Goal: Transaction & Acquisition: Download file/media

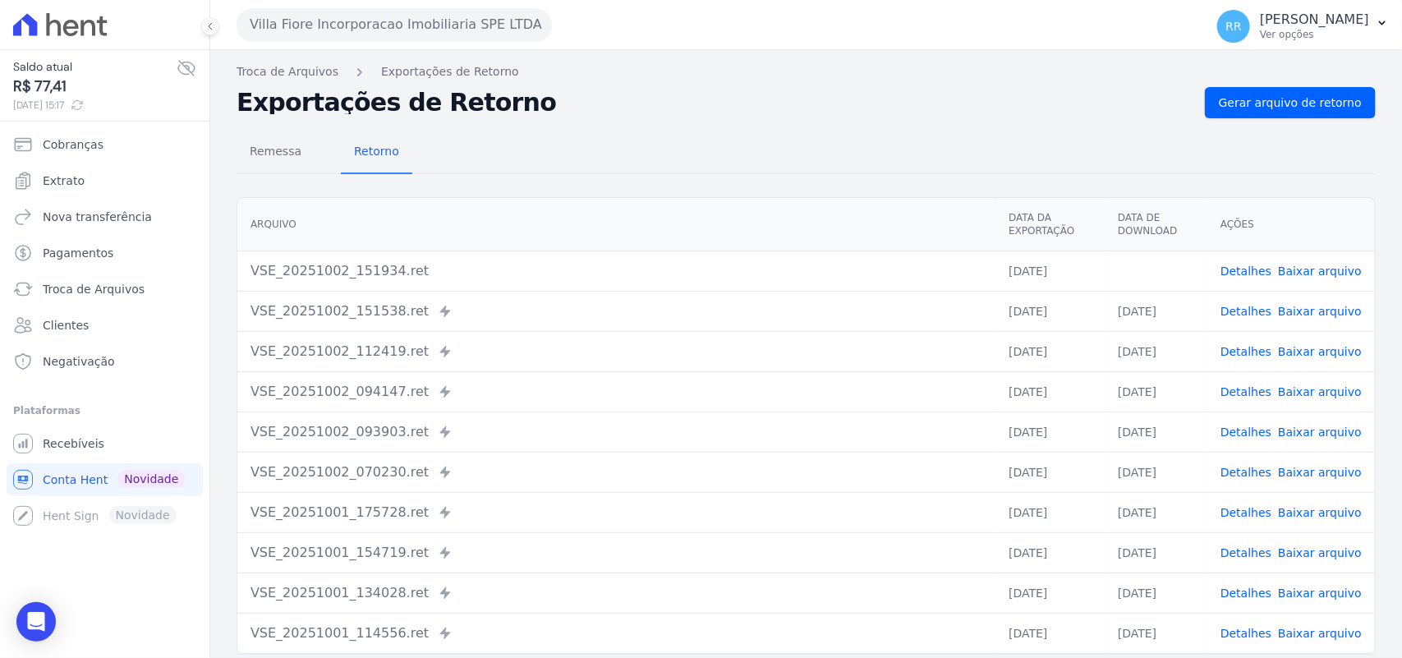
click at [765, 198] on th "Arquivo" at bounding box center [616, 224] width 758 height 53
click at [760, 136] on div "Remessa Retorno" at bounding box center [806, 152] width 1139 height 43
click at [576, 170] on div "Remessa Retorno" at bounding box center [806, 152] width 1139 height 43
click at [814, 130] on div "Remessa Retorno [GEOGRAPHIC_DATA] Data da Exportação Data de Download Ações VSE…" at bounding box center [806, 415] width 1139 height 594
click at [269, 15] on button "Villa Fiore Incorporacao Imobiliaria SPE LTDA" at bounding box center [394, 24] width 315 height 33
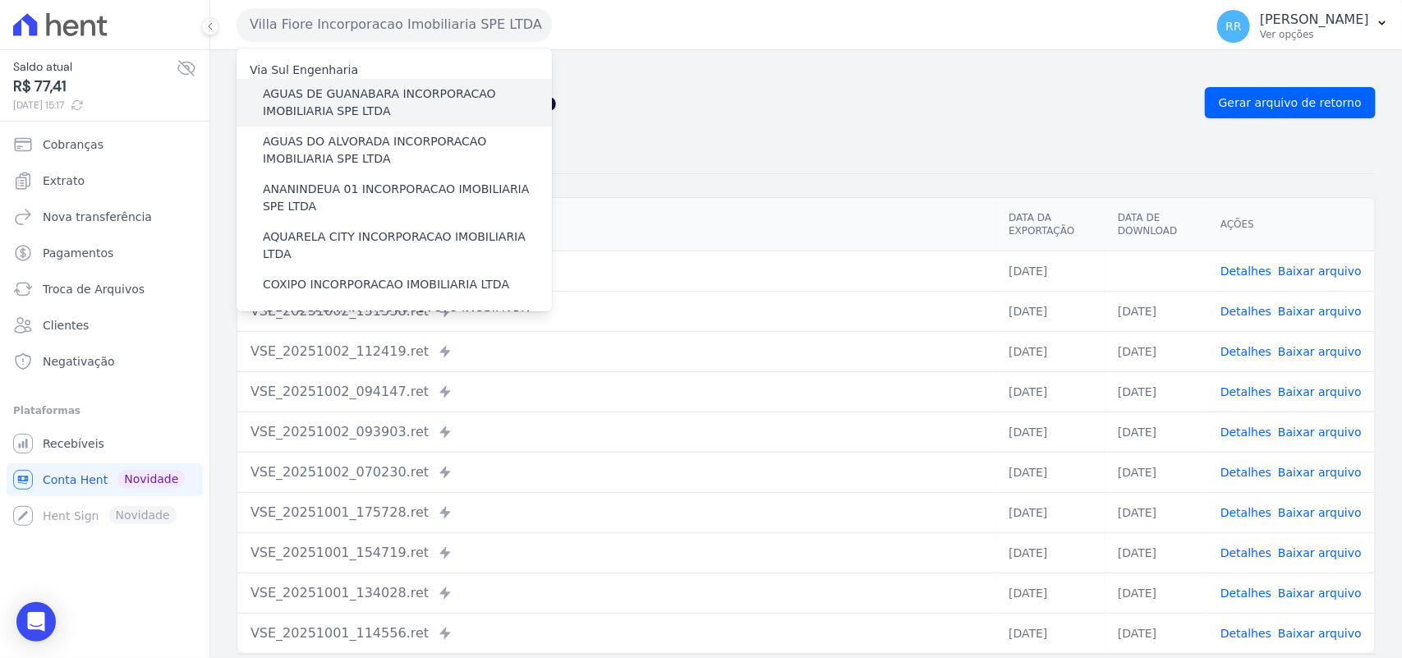
click at [314, 91] on label "AGUAS DE GUANABARA INCORPORACAO IMOBILIARIA SPE LTDA" at bounding box center [407, 102] width 289 height 34
click at [0, 0] on input "AGUAS DE GUANABARA INCORPORACAO IMOBILIARIA SPE LTDA" at bounding box center [0, 0] width 0 height 0
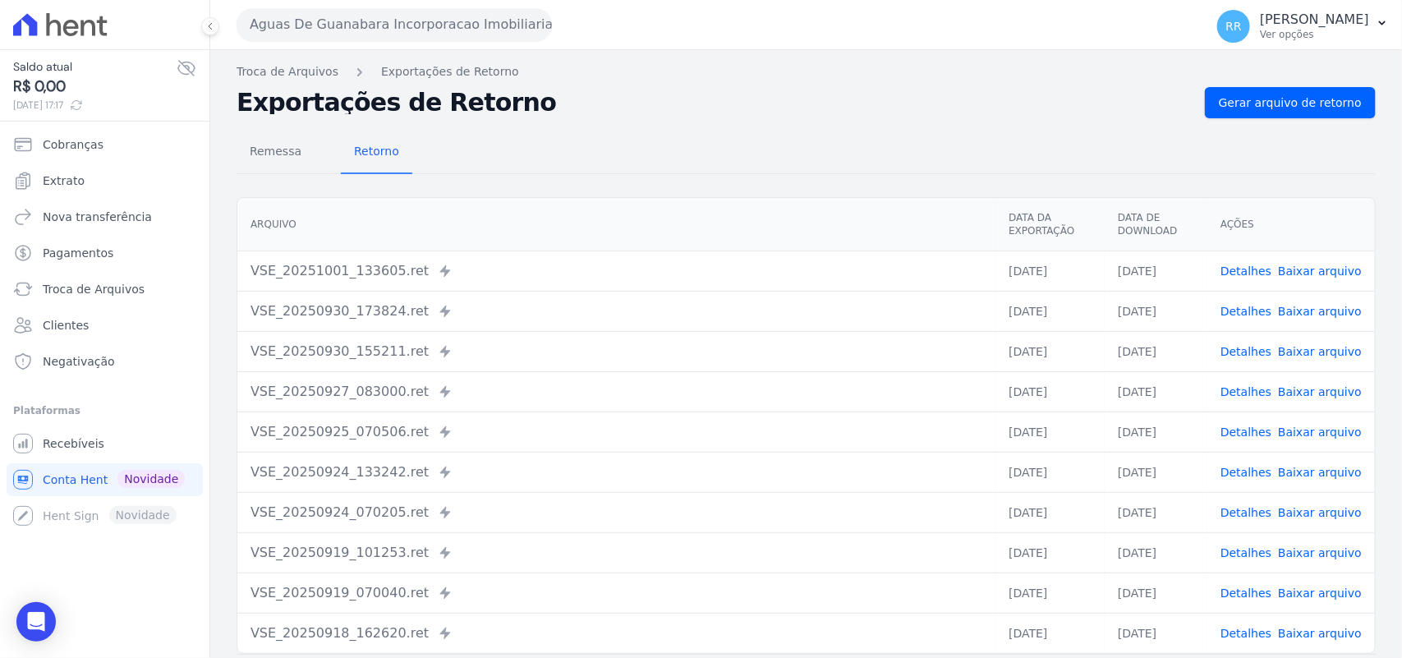
click at [655, 91] on h2 "Exportações de Retorno" at bounding box center [714, 102] width 955 height 23
click at [409, 42] on div "Aguas De Guanabara Incorporacao Imobiliaria SPE LTDA Via Sul Engenharia AGUAS D…" at bounding box center [717, 24] width 961 height 51
click at [408, 25] on button "Aguas De Guanabara Incorporacao Imobiliaria SPE LTDA" at bounding box center [394, 24] width 315 height 33
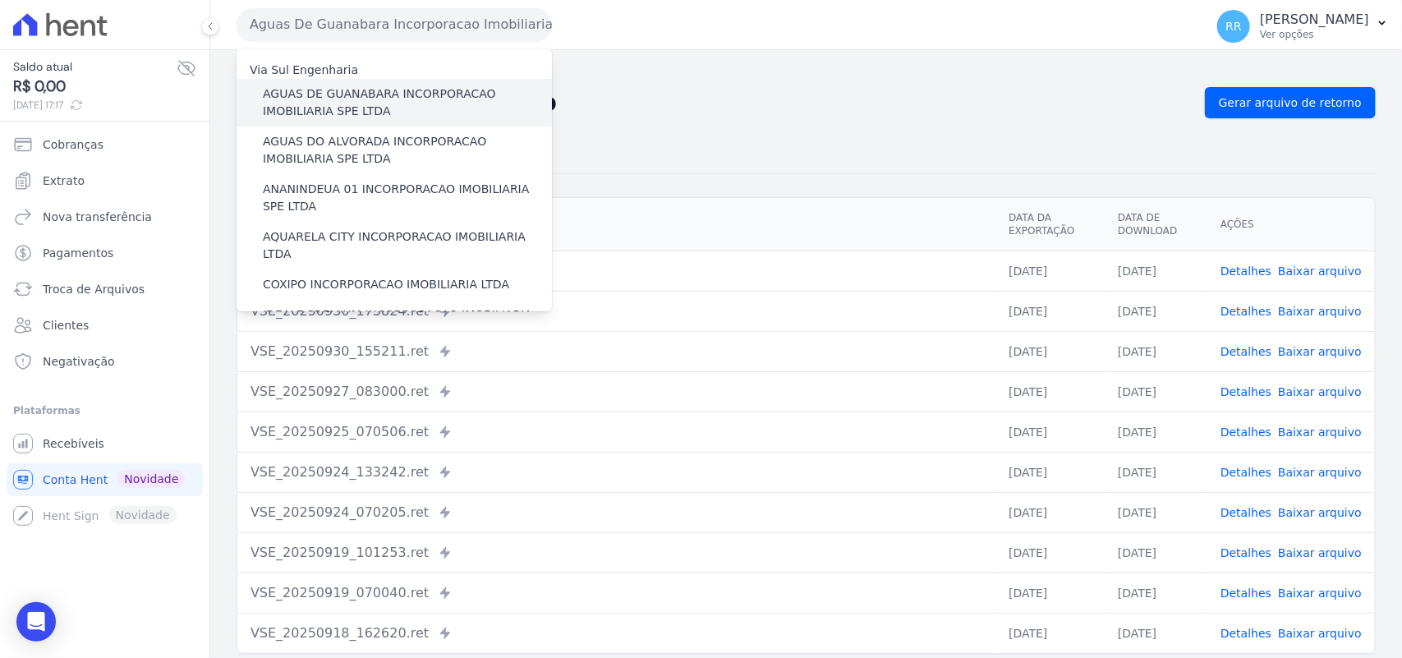
click at [367, 115] on label "AGUAS DE GUANABARA INCORPORACAO IMOBILIARIA SPE LTDA" at bounding box center [407, 102] width 289 height 34
click at [0, 0] on input "AGUAS DE GUANABARA INCORPORACAO IMOBILIARIA SPE LTDA" at bounding box center [0, 0] width 0 height 0
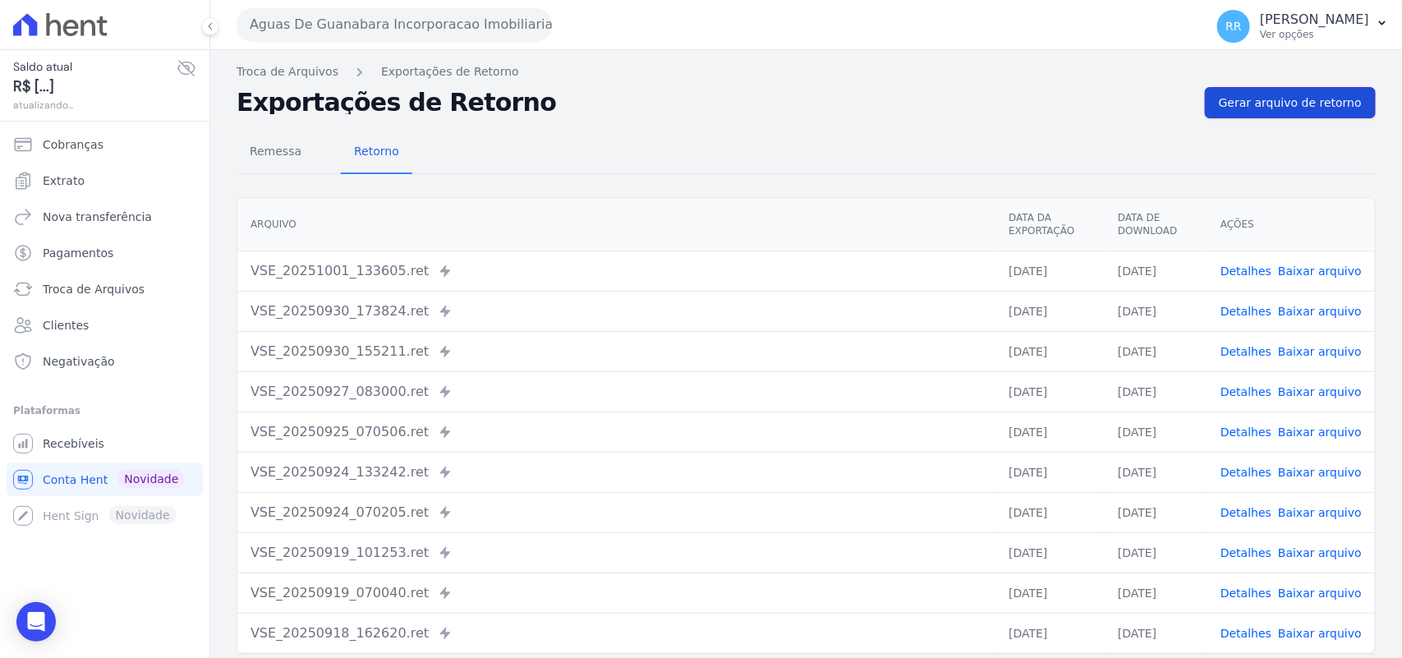
click at [1315, 100] on span "Gerar arquivo de retorno" at bounding box center [1290, 102] width 143 height 16
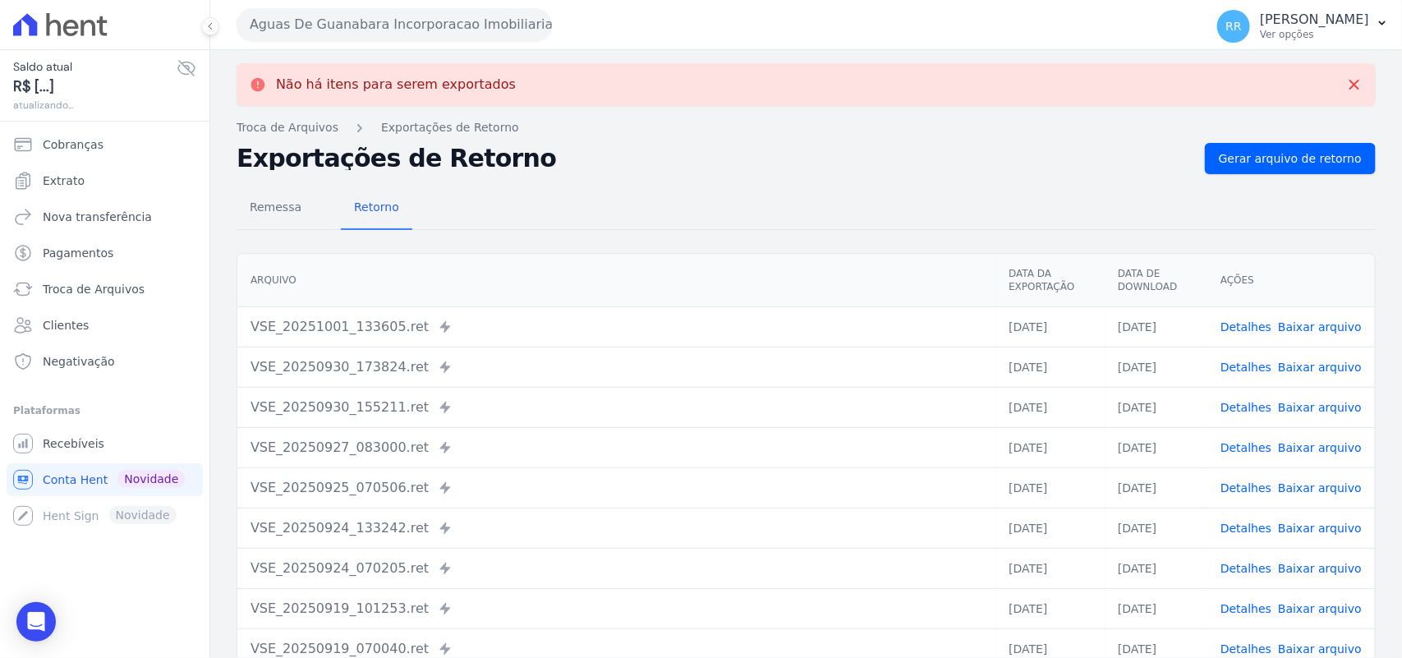
click at [437, 11] on button "Aguas De Guanabara Incorporacao Imobiliaria SPE LTDA" at bounding box center [394, 24] width 315 height 33
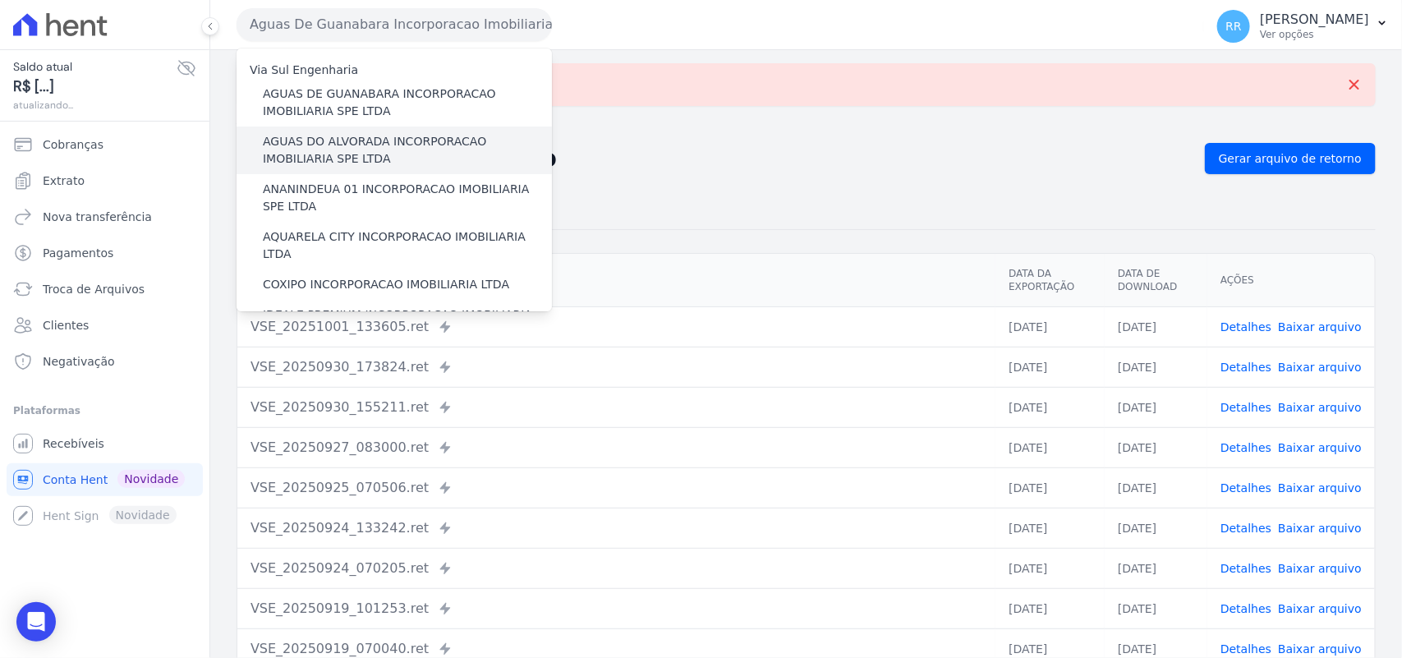
click at [366, 160] on label "AGUAS DO ALVORADA INCORPORACAO IMOBILIARIA SPE LTDA" at bounding box center [407, 150] width 289 height 34
click at [0, 0] on input "AGUAS DO ALVORADA INCORPORACAO IMOBILIARIA SPE LTDA" at bounding box center [0, 0] width 0 height 0
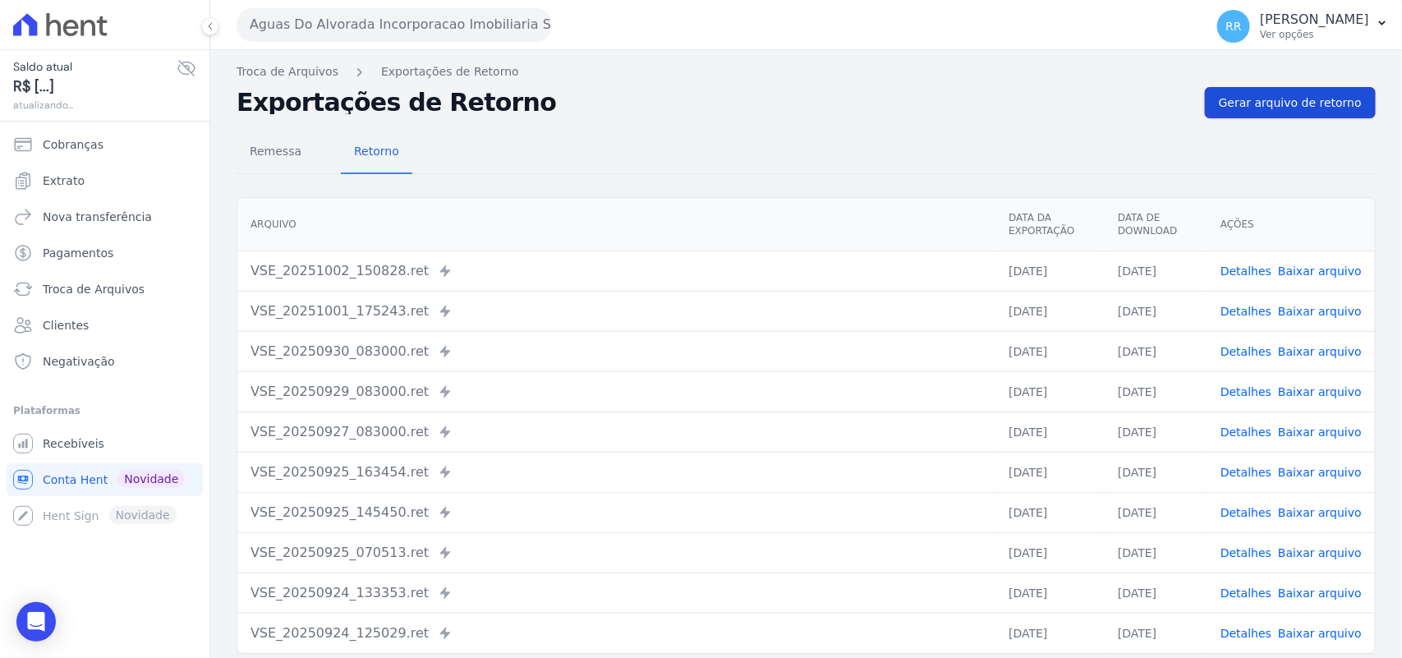
click at [1271, 100] on span "Gerar arquivo de retorno" at bounding box center [1290, 102] width 143 height 16
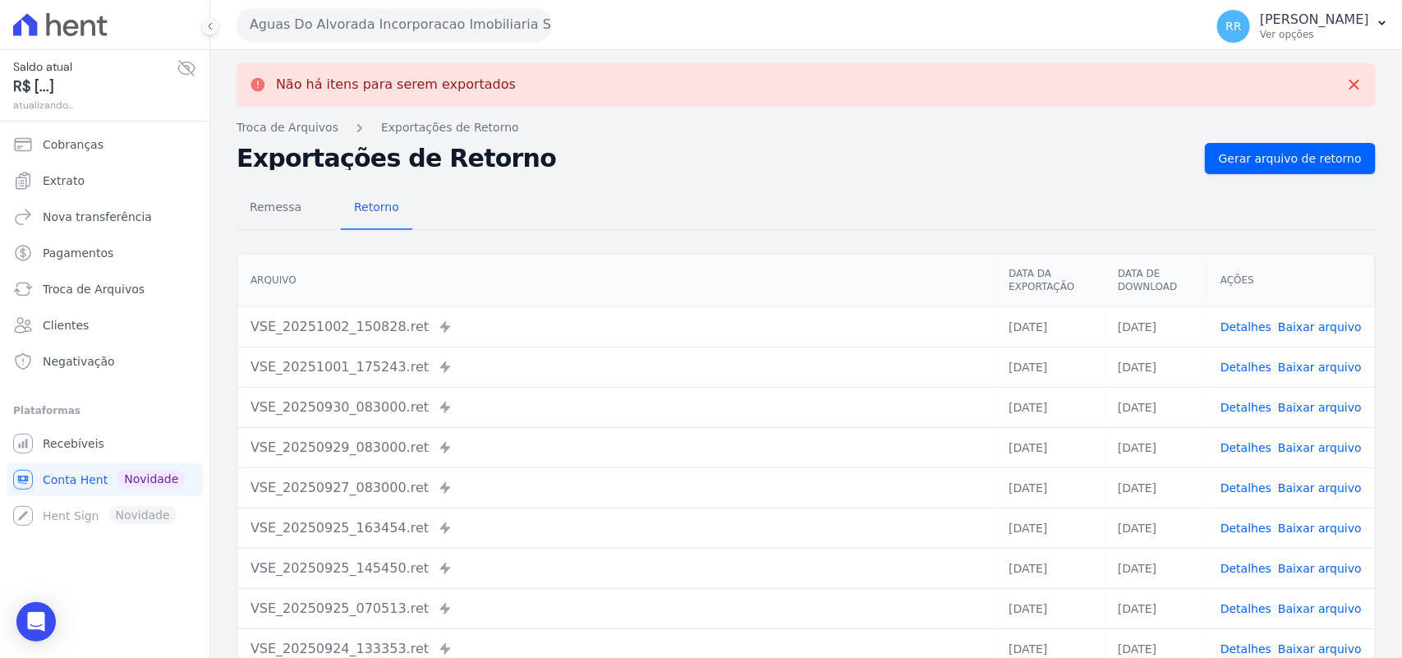
click at [310, 34] on button "Aguas Do Alvorada Incorporacao Imobiliaria SPE LTDA" at bounding box center [394, 24] width 315 height 33
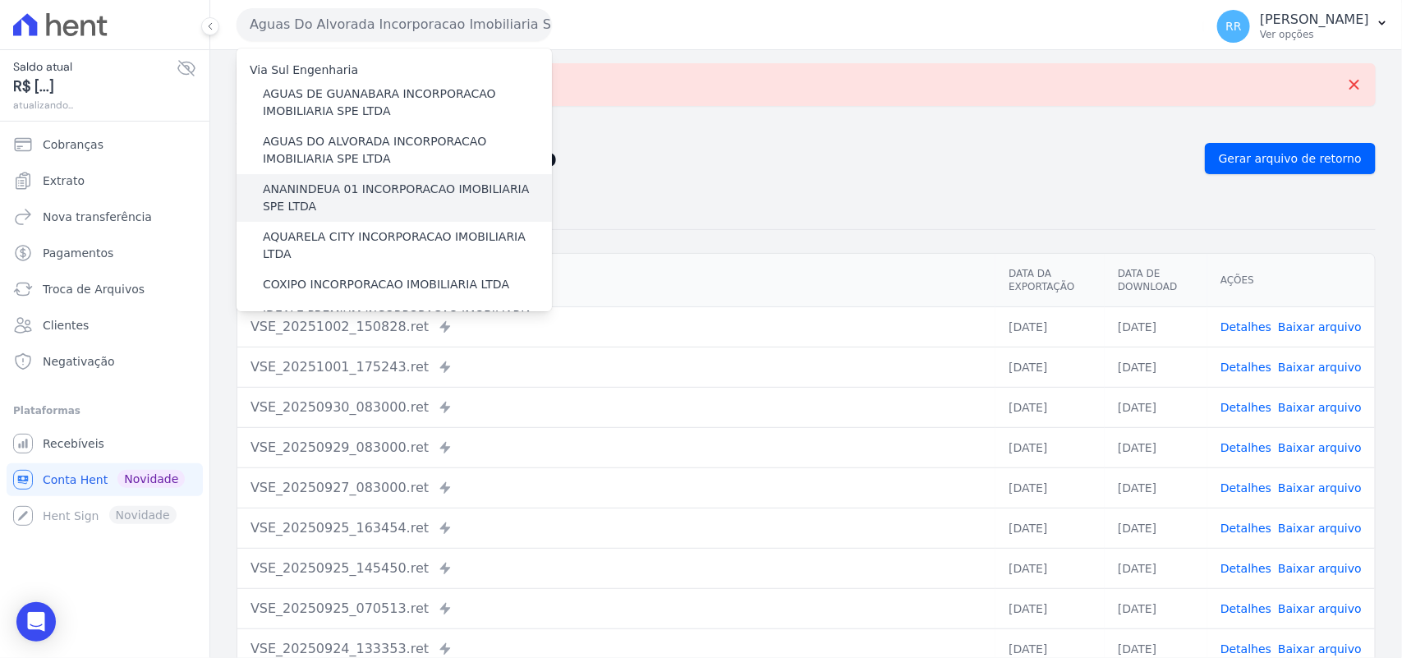
click at [362, 191] on label "ANANINDEUA 01 INCORPORACAO IMOBILIARIA SPE LTDA" at bounding box center [407, 198] width 289 height 34
click at [0, 0] on input "ANANINDEUA 01 INCORPORACAO IMOBILIARIA SPE LTDA" at bounding box center [0, 0] width 0 height 0
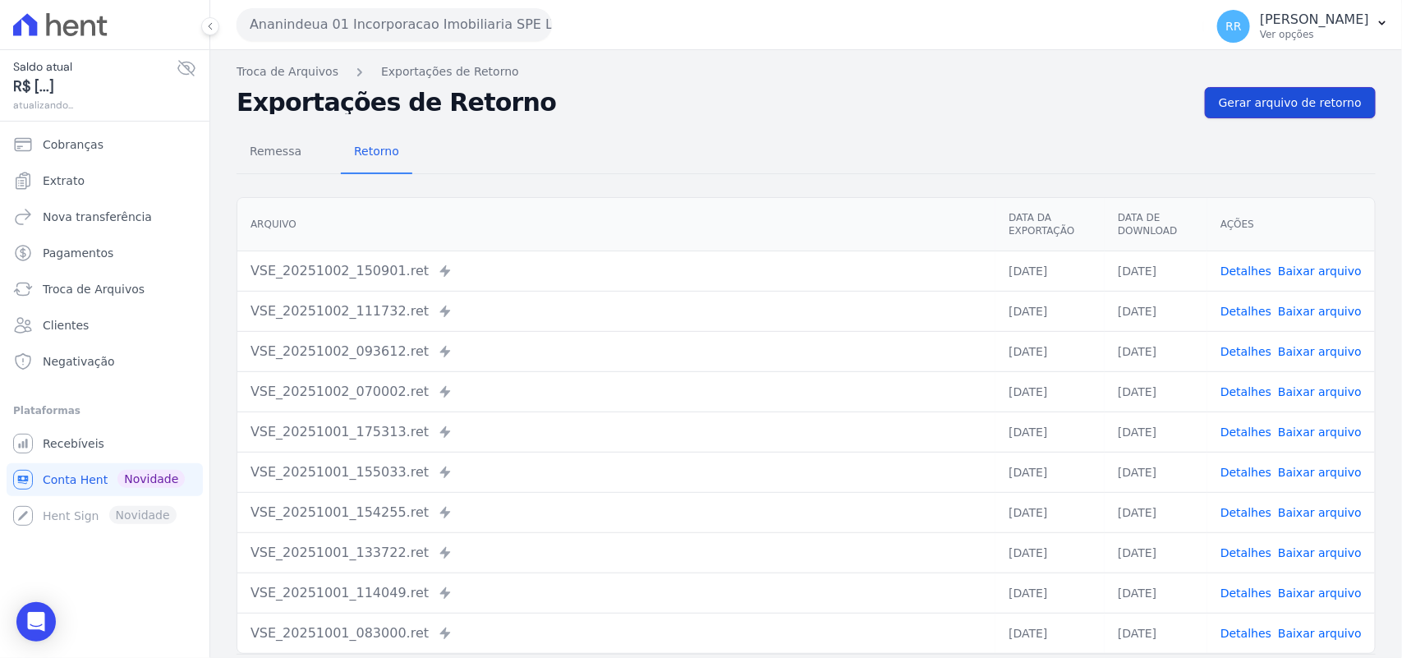
click at [1348, 104] on link "Gerar arquivo de retorno" at bounding box center [1290, 102] width 171 height 31
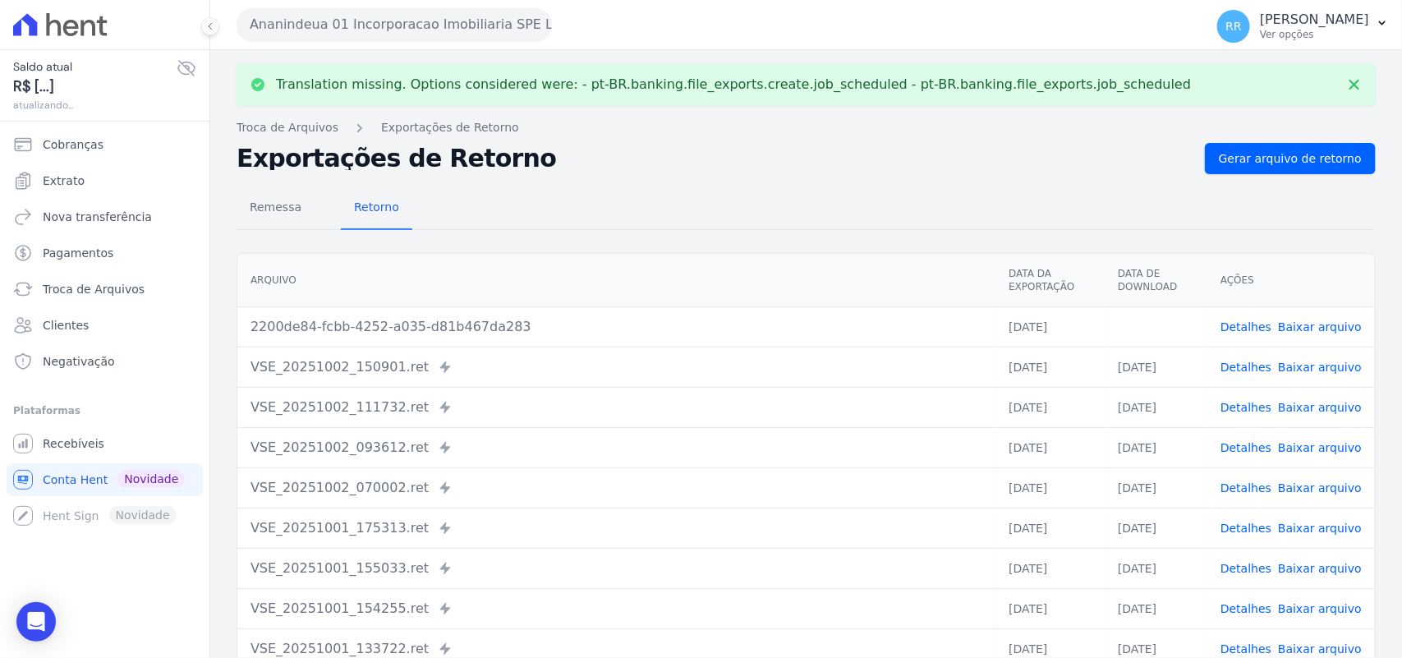
click at [1314, 329] on link "Baixar arquivo" at bounding box center [1320, 326] width 84 height 13
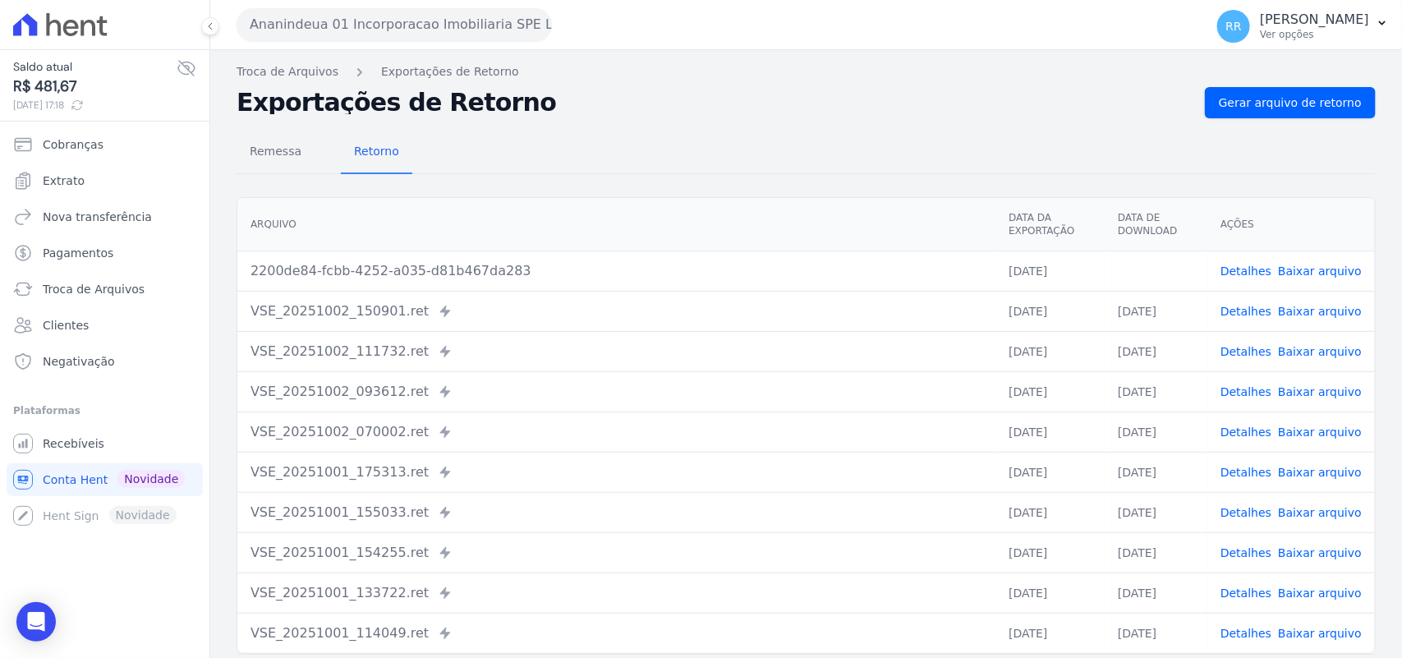
click at [824, 145] on div "Remessa Retorno" at bounding box center [806, 152] width 1139 height 43
click at [338, 34] on button "Ananindeua 01 Incorporacao Imobiliaria SPE LTDA" at bounding box center [394, 24] width 315 height 33
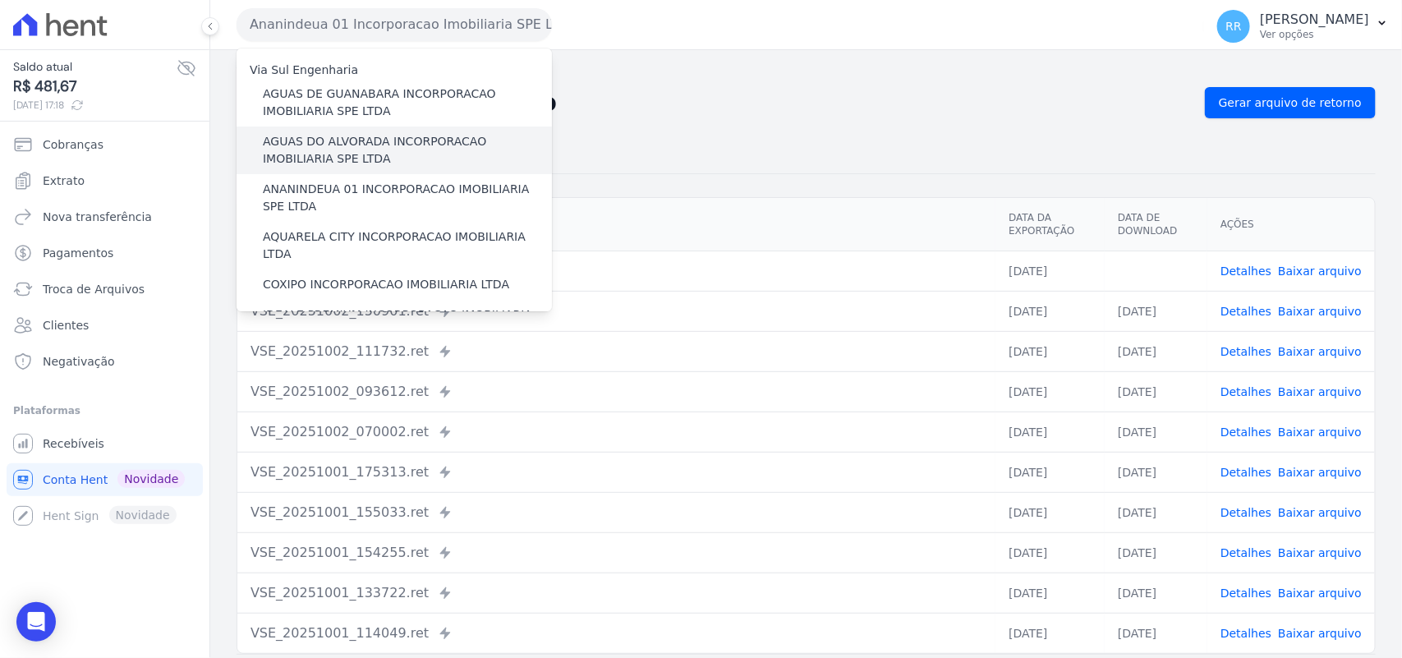
click at [302, 162] on label "AGUAS DO ALVORADA INCORPORACAO IMOBILIARIA SPE LTDA" at bounding box center [407, 150] width 289 height 34
click at [0, 0] on input "AGUAS DO ALVORADA INCORPORACAO IMOBILIARIA SPE LTDA" at bounding box center [0, 0] width 0 height 0
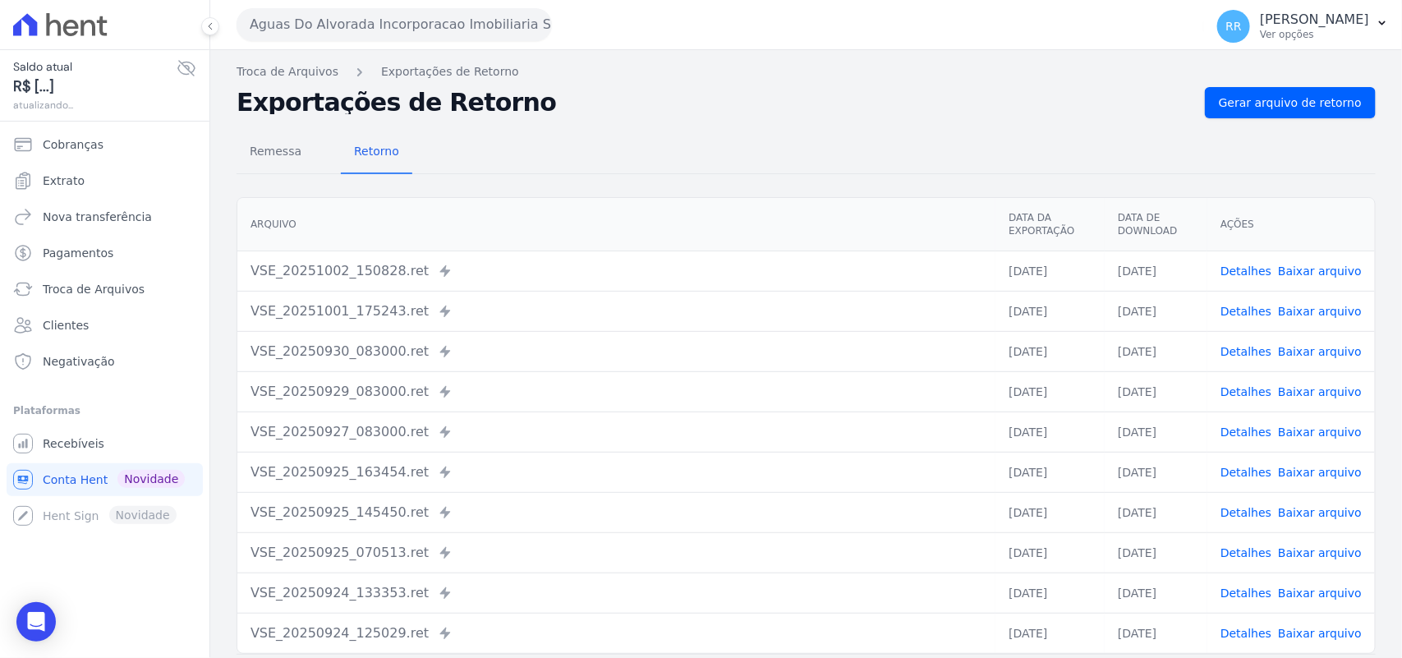
click at [363, 17] on button "Aguas Do Alvorada Incorporacao Imobiliaria SPE LTDA" at bounding box center [394, 24] width 315 height 33
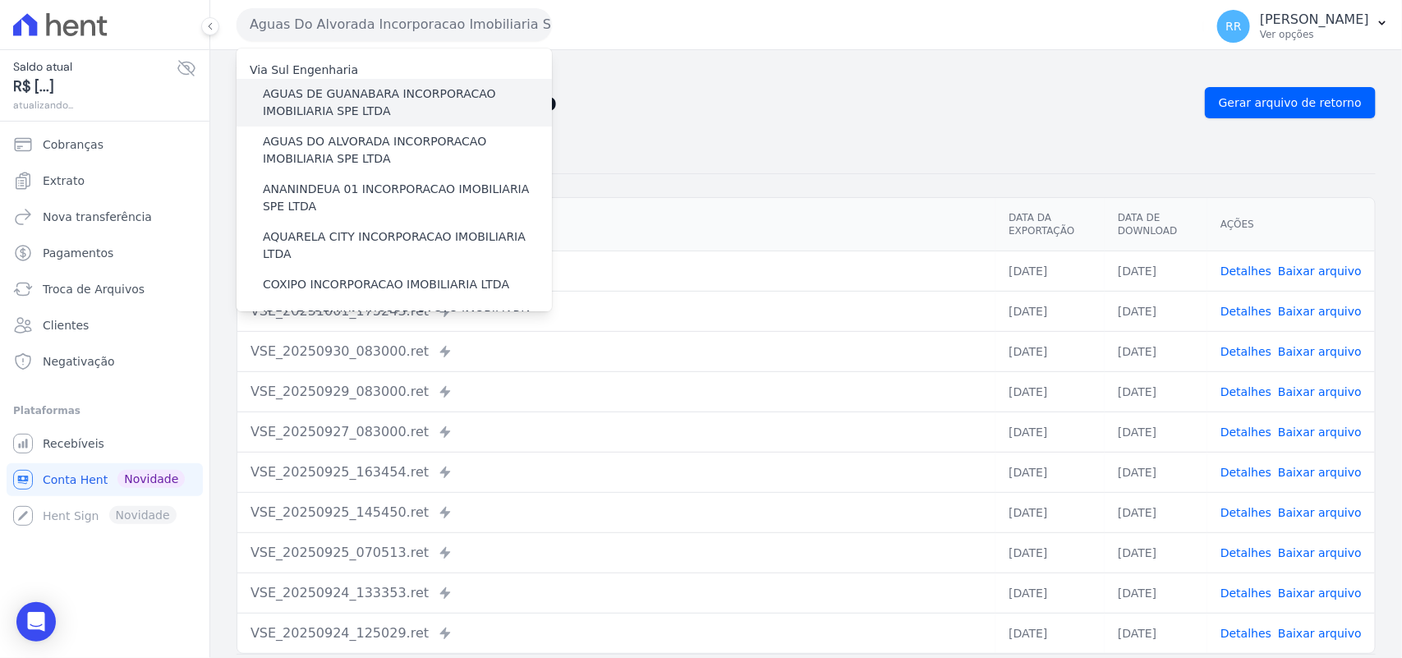
click at [382, 99] on label "AGUAS DE GUANABARA INCORPORACAO IMOBILIARIA SPE LTDA" at bounding box center [407, 102] width 289 height 34
click at [0, 0] on input "AGUAS DE GUANABARA INCORPORACAO IMOBILIARIA SPE LTDA" at bounding box center [0, 0] width 0 height 0
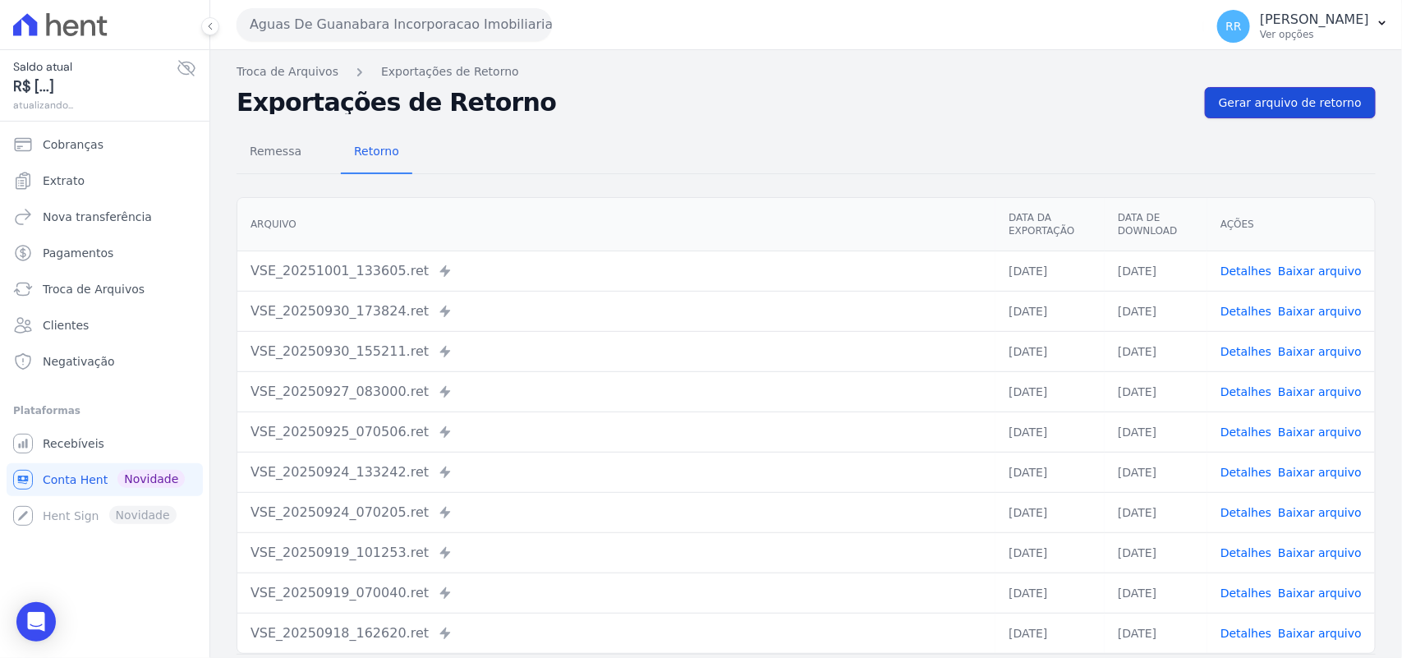
click at [1236, 99] on span "Gerar arquivo de retorno" at bounding box center [1290, 102] width 143 height 16
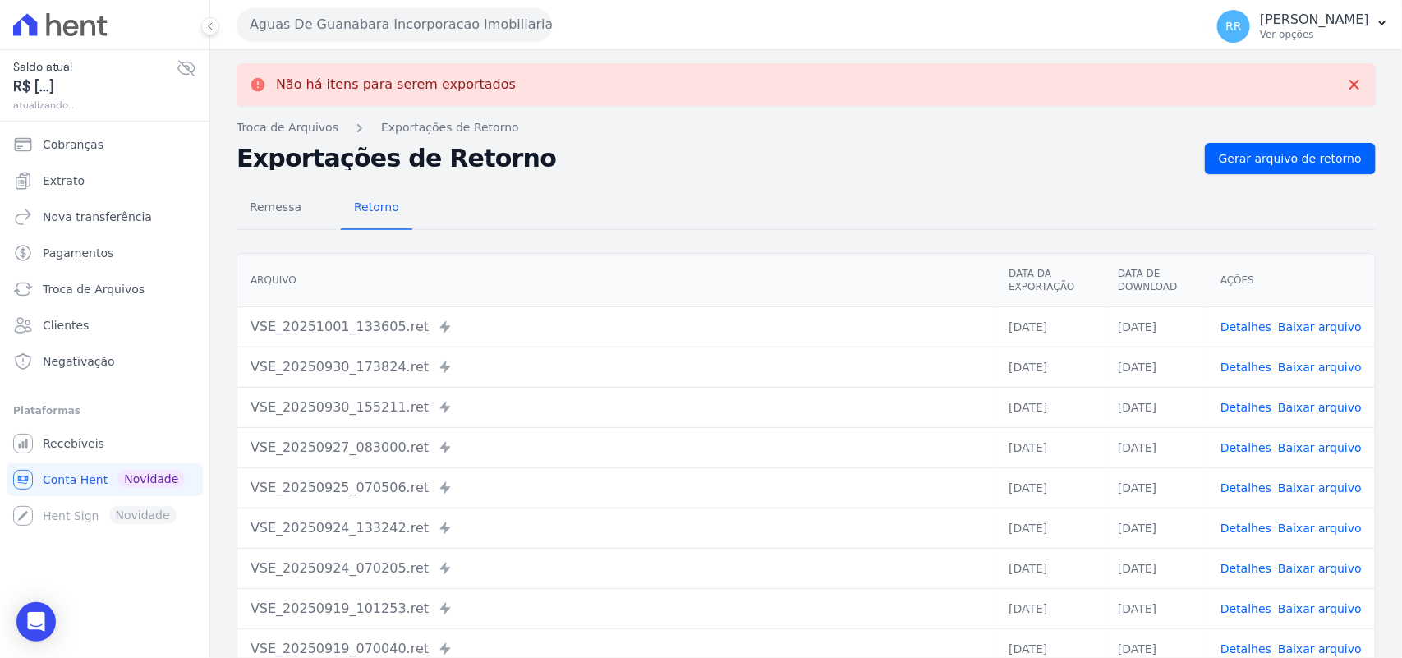
click at [400, 30] on button "Aguas De Guanabara Incorporacao Imobiliaria SPE LTDA" at bounding box center [394, 24] width 315 height 33
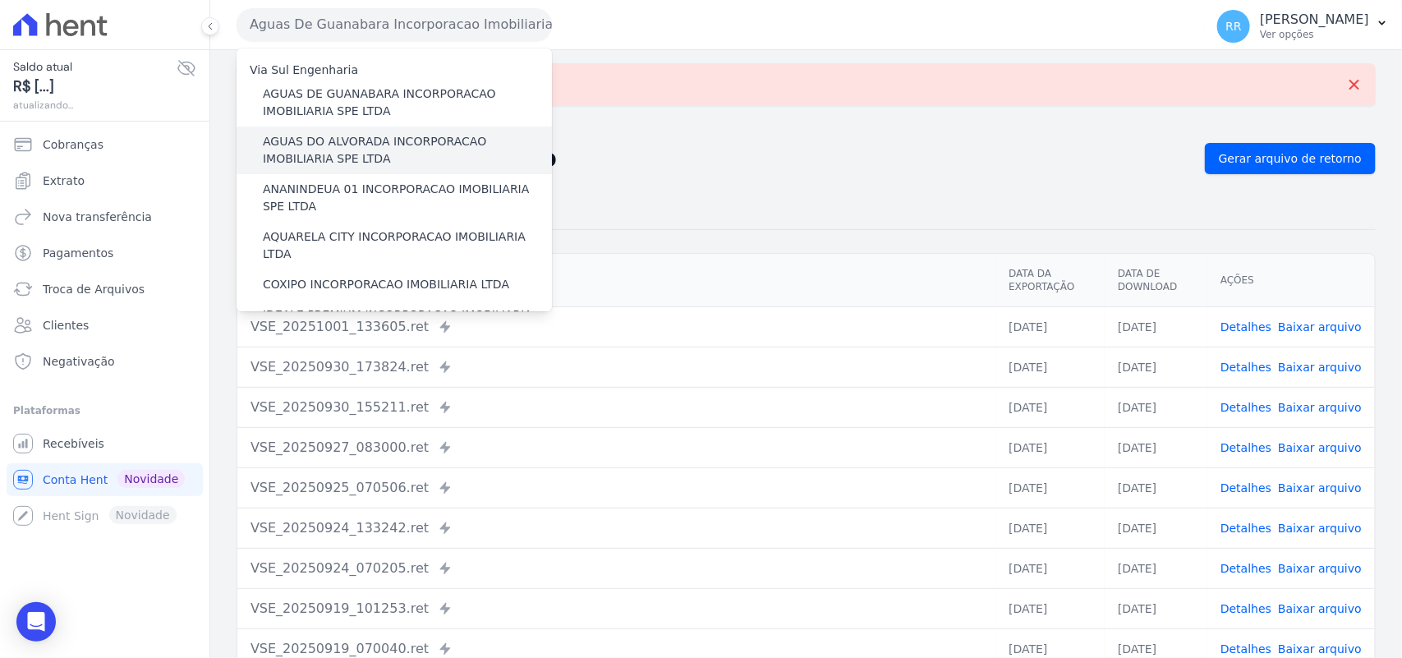
click at [361, 170] on div "AGUAS DO ALVORADA INCORPORACAO IMOBILIARIA SPE LTDA" at bounding box center [394, 150] width 315 height 48
click at [363, 157] on label "AGUAS DO ALVORADA INCORPORACAO IMOBILIARIA SPE LTDA" at bounding box center [407, 150] width 289 height 34
click at [0, 0] on input "AGUAS DO ALVORADA INCORPORACAO IMOBILIARIA SPE LTDA" at bounding box center [0, 0] width 0 height 0
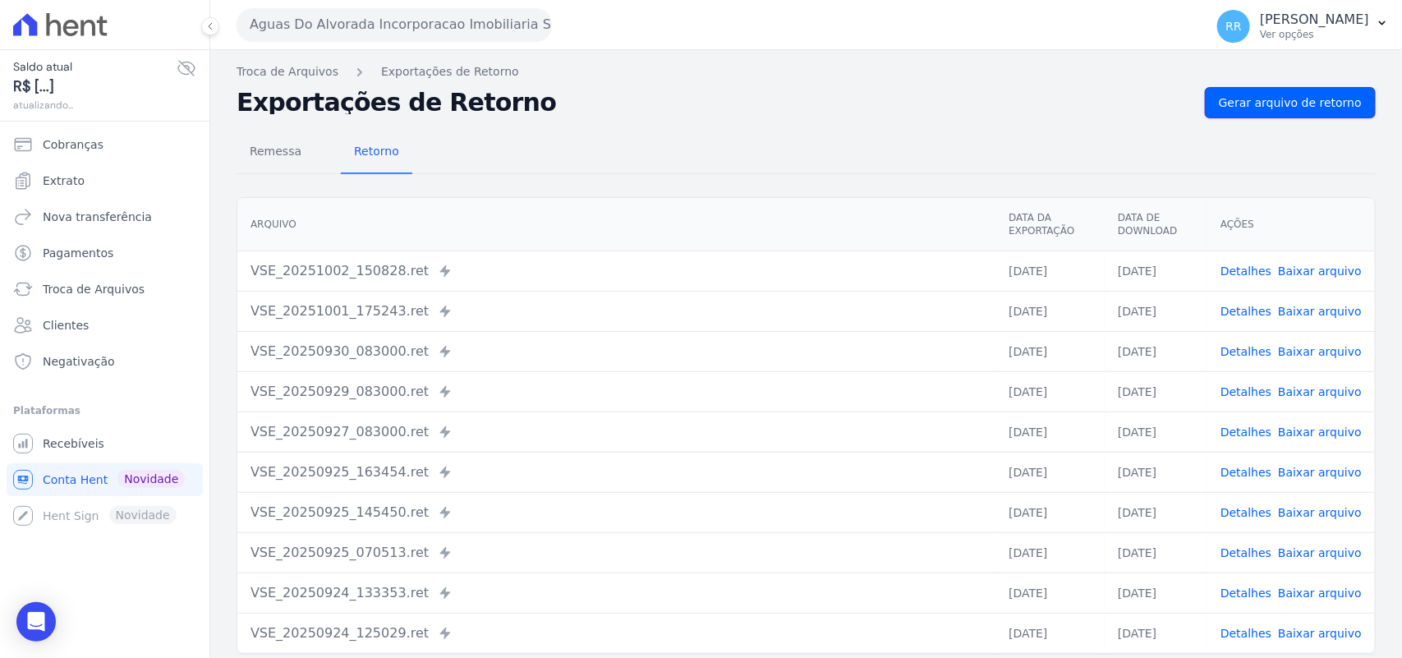
click at [1283, 99] on span "Gerar arquivo de retorno" at bounding box center [1290, 102] width 143 height 16
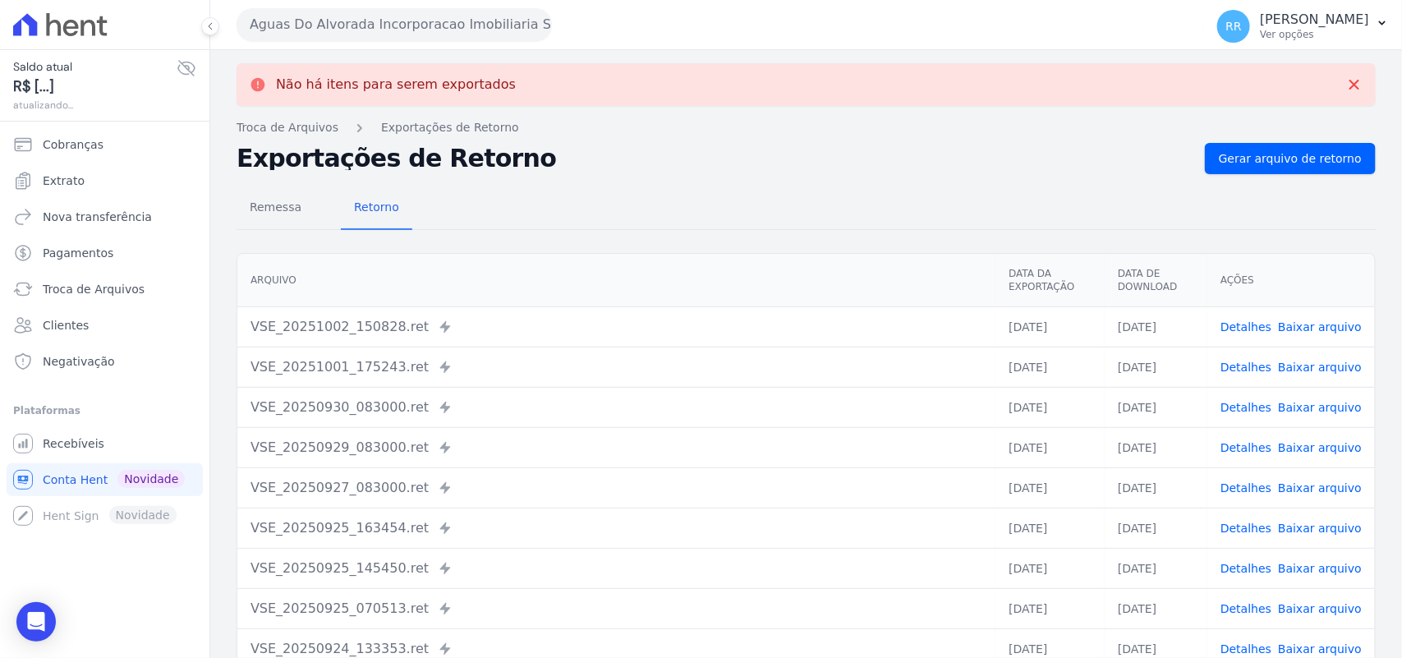
click at [351, 15] on button "Aguas Do Alvorada Incorporacao Imobiliaria SPE LTDA" at bounding box center [394, 24] width 315 height 33
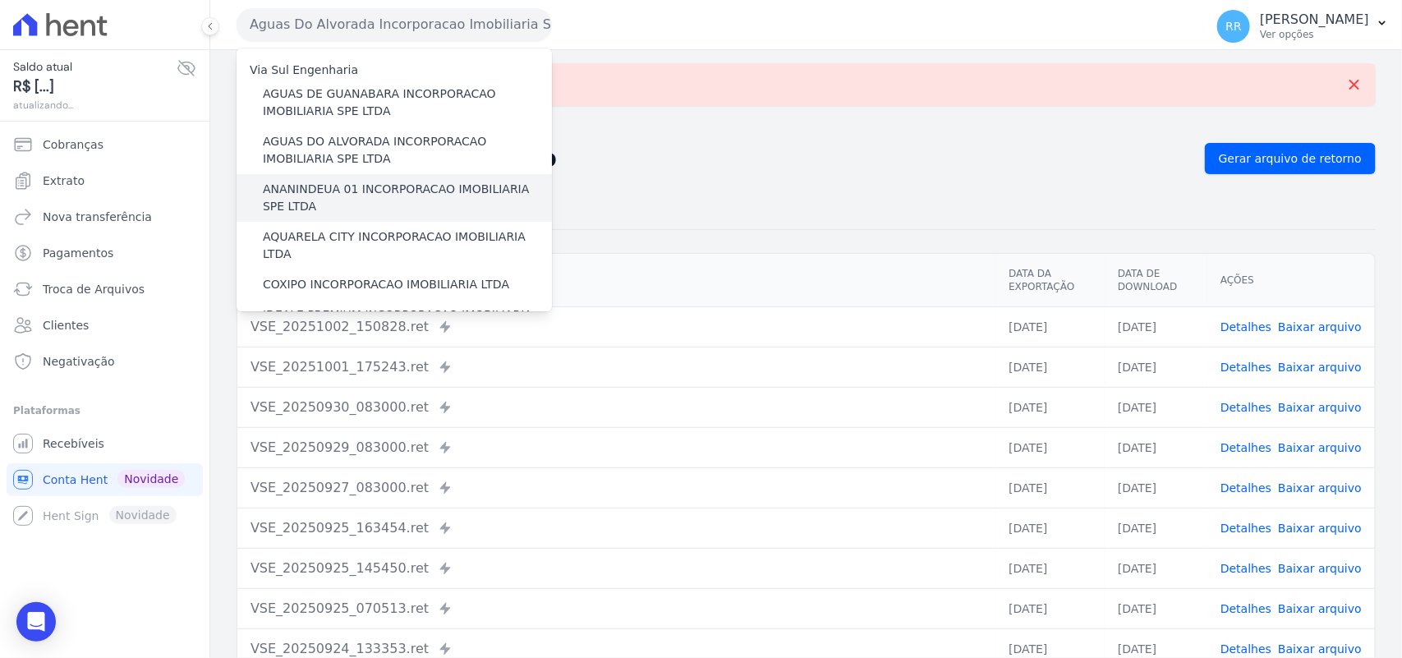
click at [339, 190] on label "ANANINDEUA 01 INCORPORACAO IMOBILIARIA SPE LTDA" at bounding box center [407, 198] width 289 height 34
click at [0, 0] on input "ANANINDEUA 01 INCORPORACAO IMOBILIARIA SPE LTDA" at bounding box center [0, 0] width 0 height 0
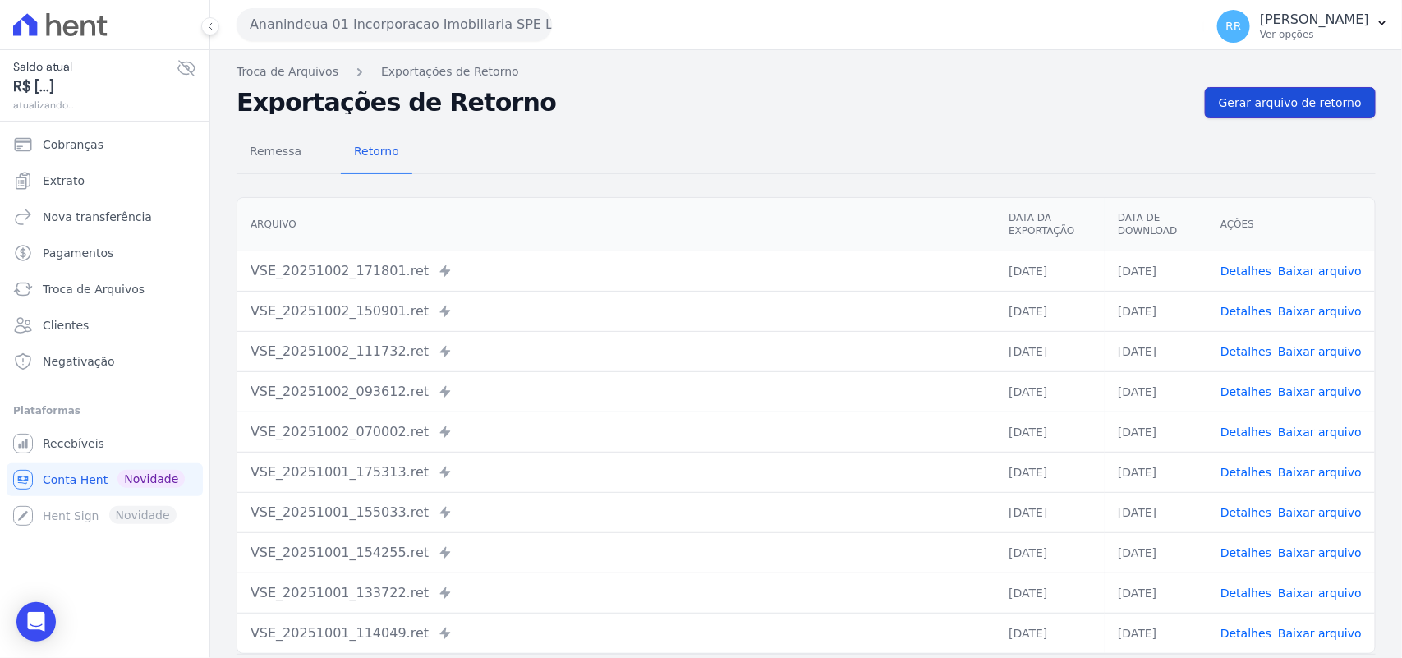
click at [1310, 108] on span "Gerar arquivo de retorno" at bounding box center [1290, 102] width 143 height 16
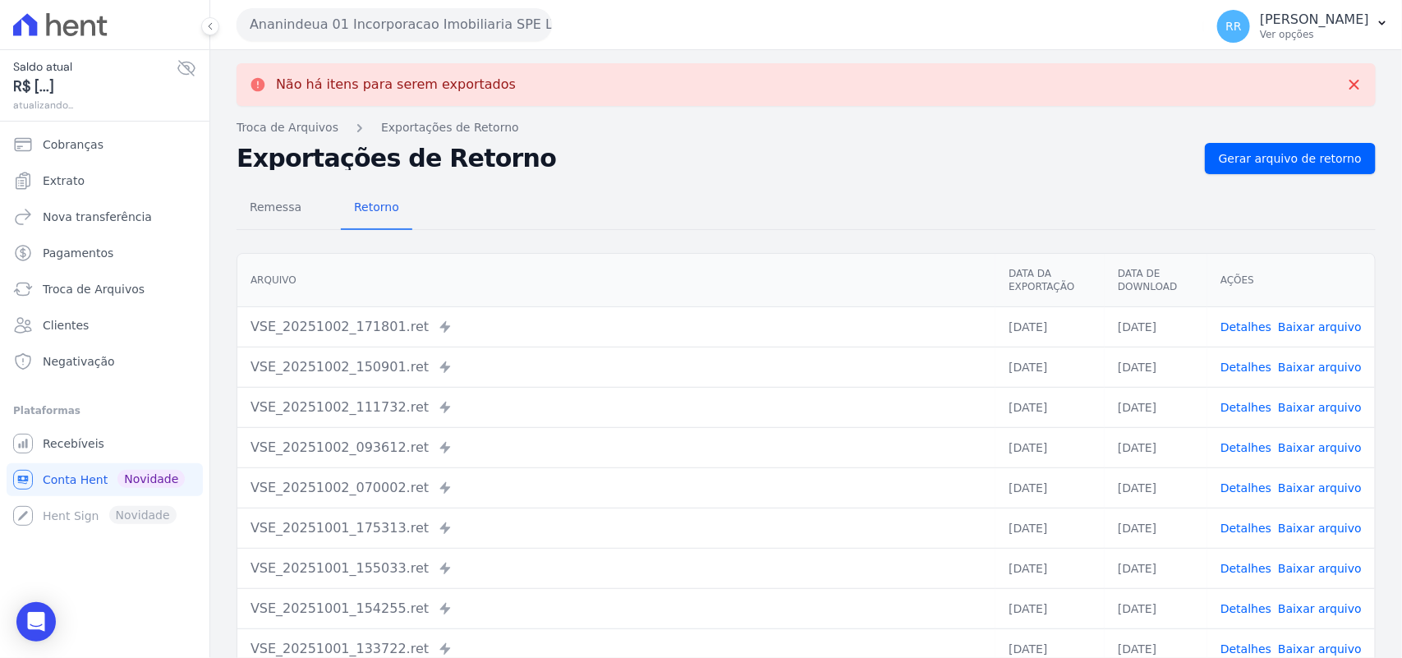
click at [346, 29] on button "Ananindeua 01 Incorporacao Imobiliaria SPE LTDA" at bounding box center [394, 24] width 315 height 33
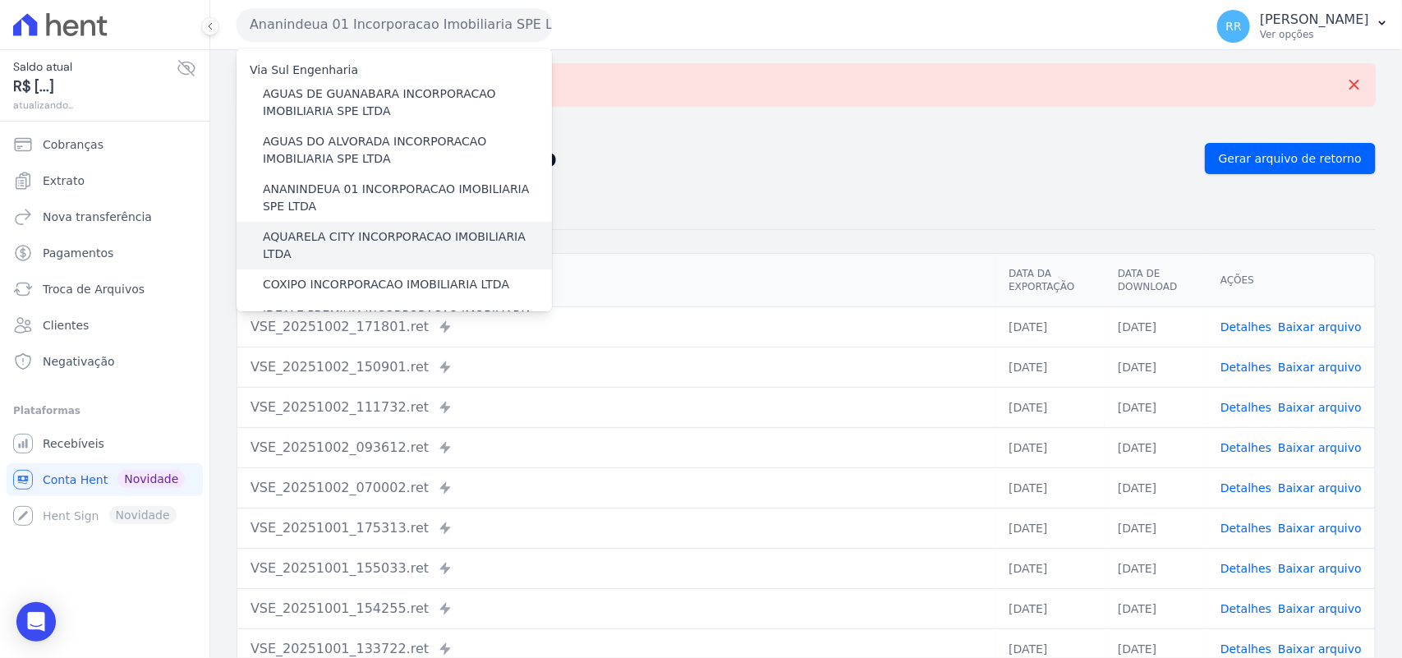
click at [331, 228] on label "AQUARELA CITY INCORPORACAO IMOBILIARIA LTDA" at bounding box center [407, 245] width 289 height 34
click at [0, 0] on input "AQUARELA CITY INCORPORACAO IMOBILIARIA LTDA" at bounding box center [0, 0] width 0 height 0
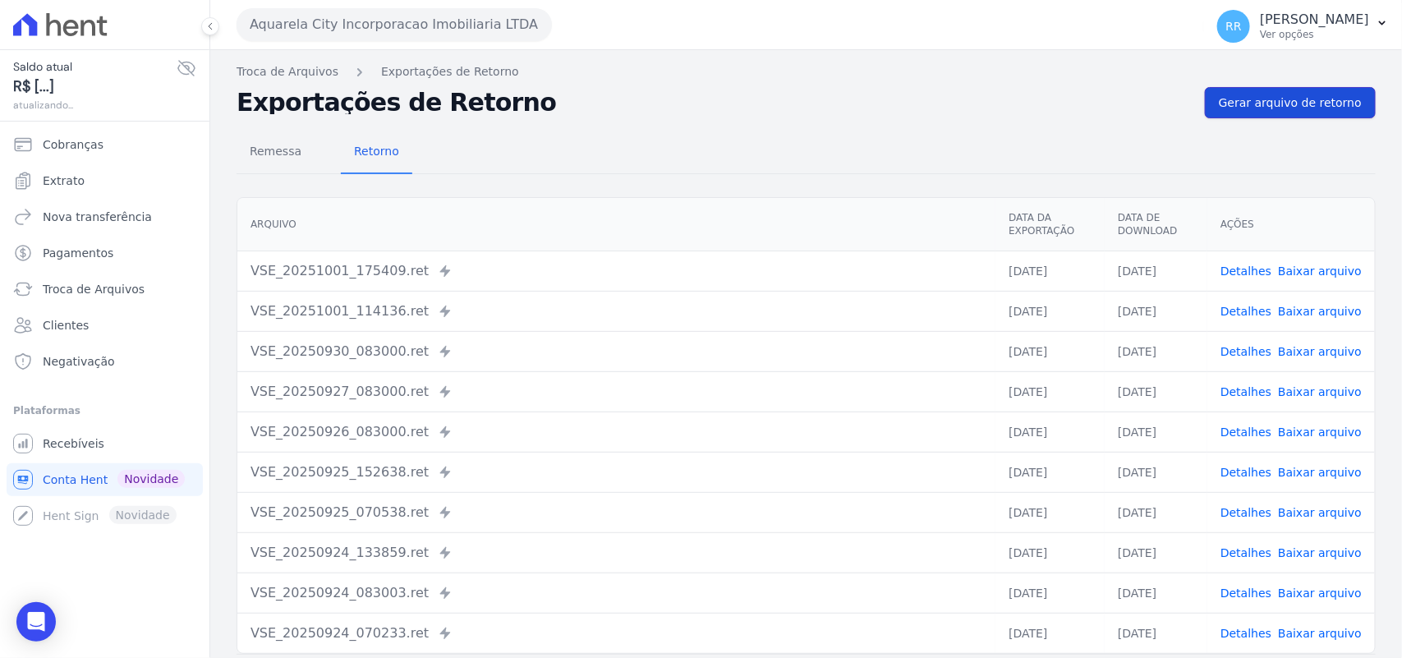
click at [1256, 112] on link "Gerar arquivo de retorno" at bounding box center [1290, 102] width 171 height 31
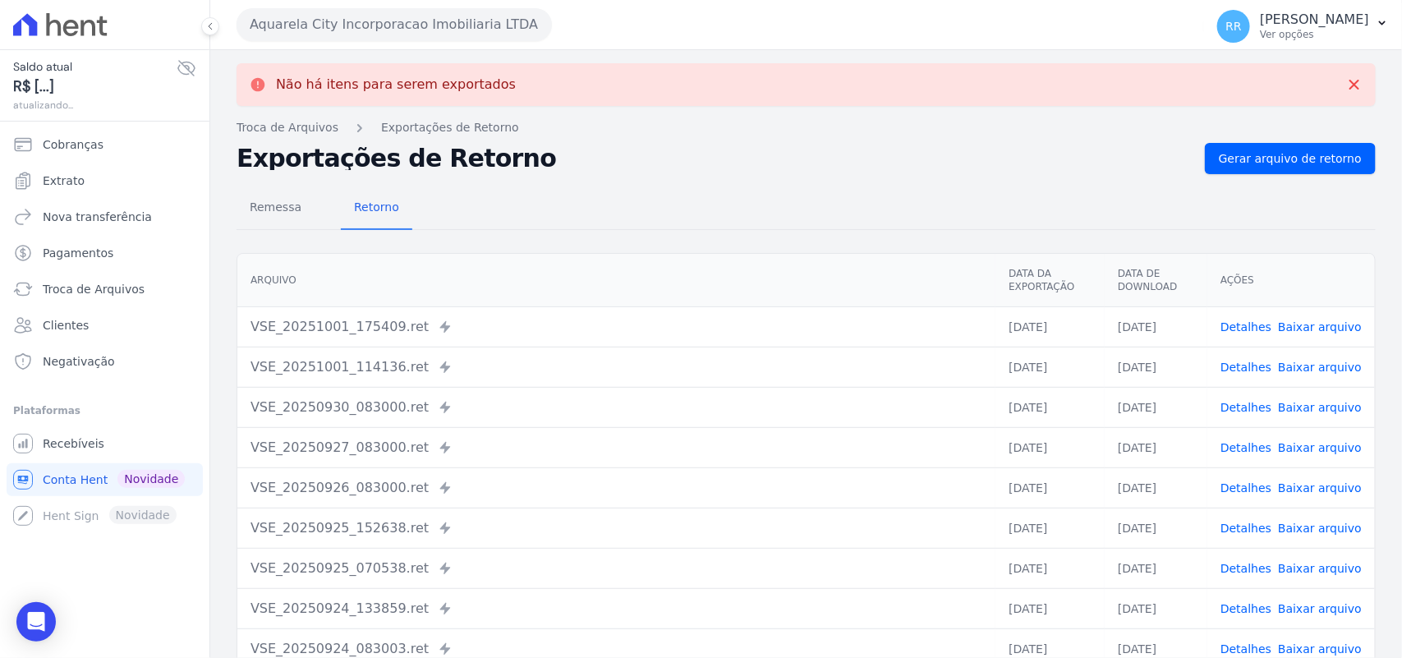
click at [391, 17] on button "Aquarela City Incorporacao Imobiliaria LTDA" at bounding box center [394, 24] width 315 height 33
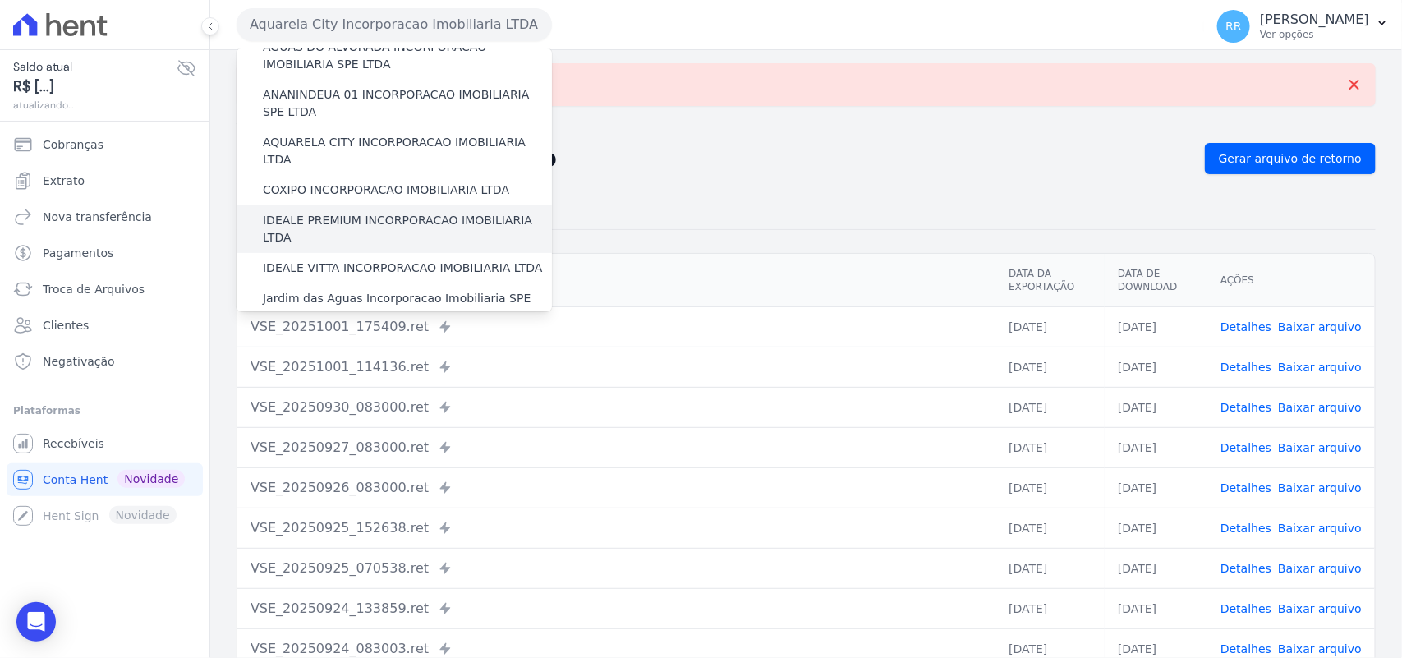
scroll to position [103, 0]
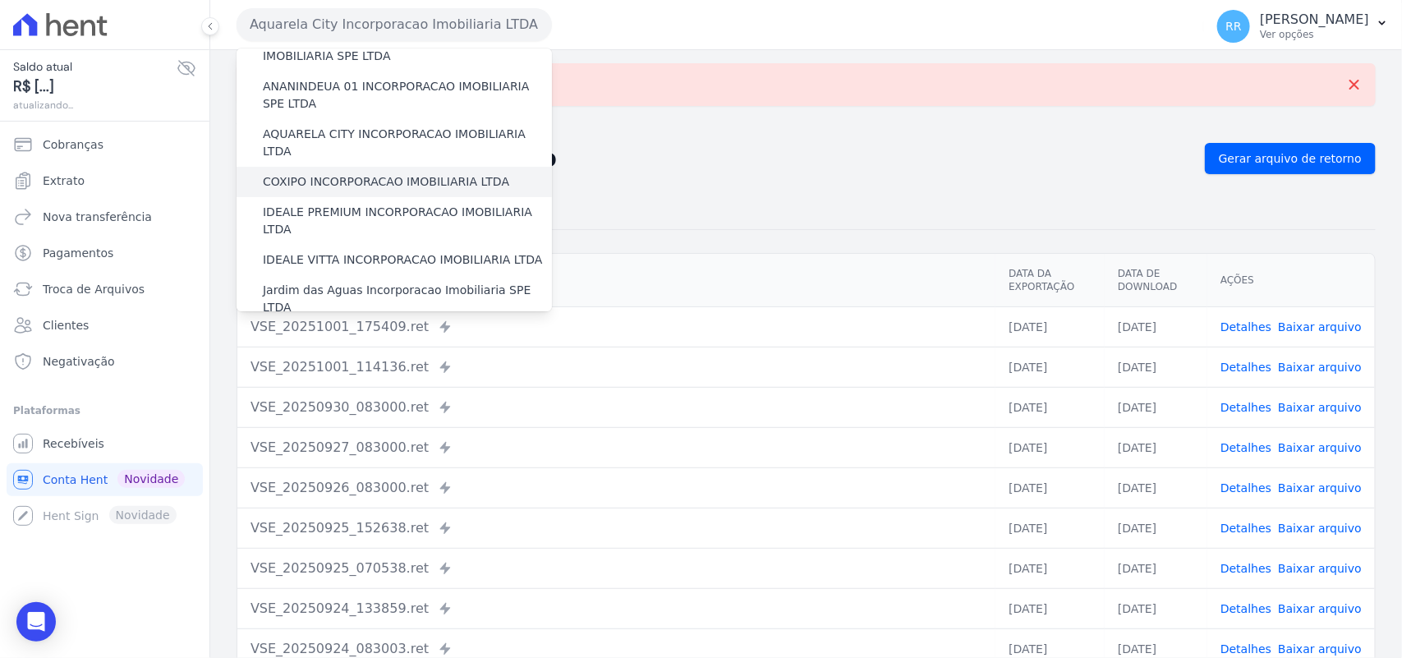
click at [324, 173] on label "COXIPO INCORPORACAO IMOBILIARIA LTDA" at bounding box center [386, 181] width 246 height 17
click at [0, 0] on input "COXIPO INCORPORACAO IMOBILIARIA LTDA" at bounding box center [0, 0] width 0 height 0
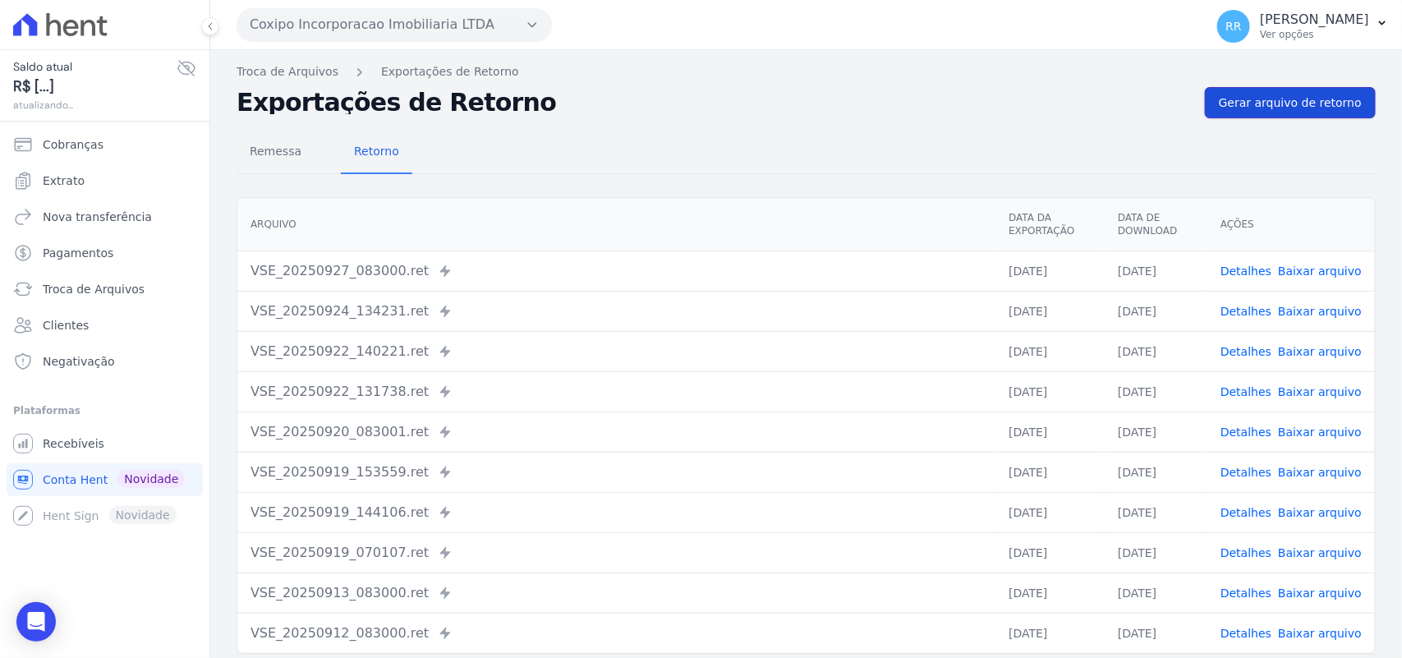
click at [1285, 113] on link "Gerar arquivo de retorno" at bounding box center [1290, 102] width 171 height 31
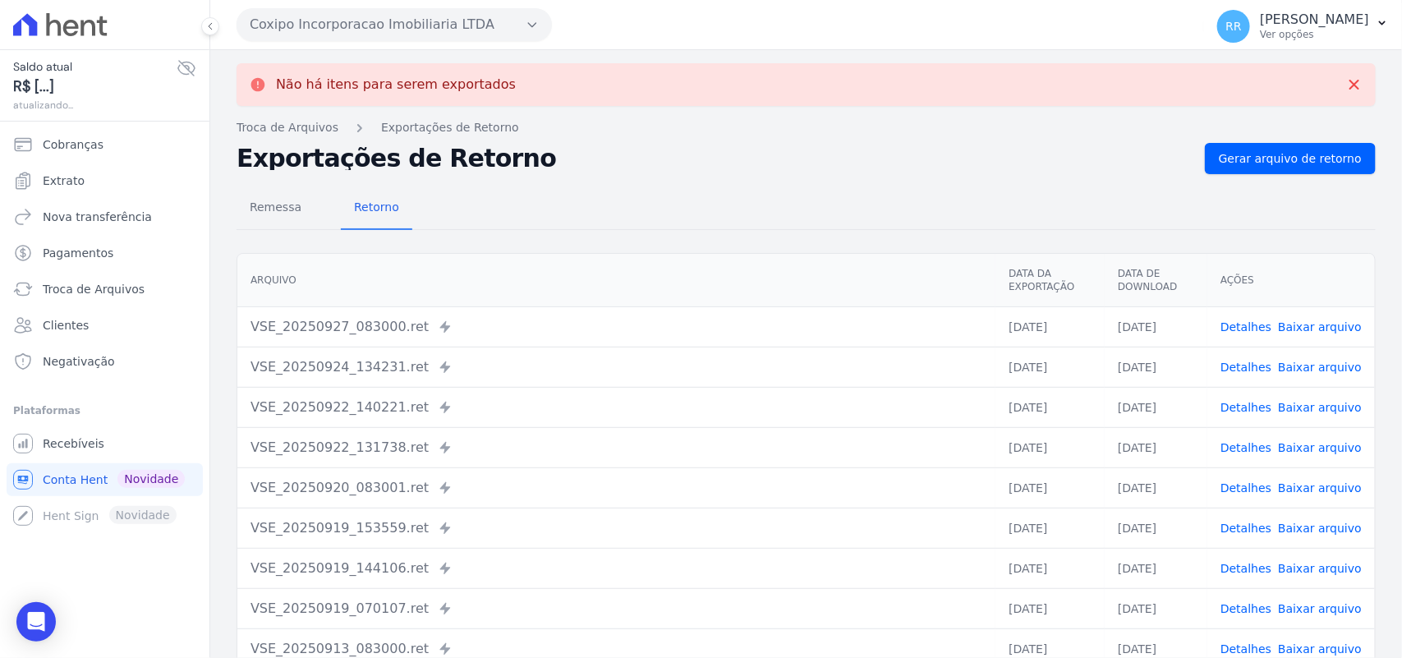
click at [444, 16] on button "Coxipo Incorporacao Imobiliaria LTDA" at bounding box center [394, 24] width 315 height 33
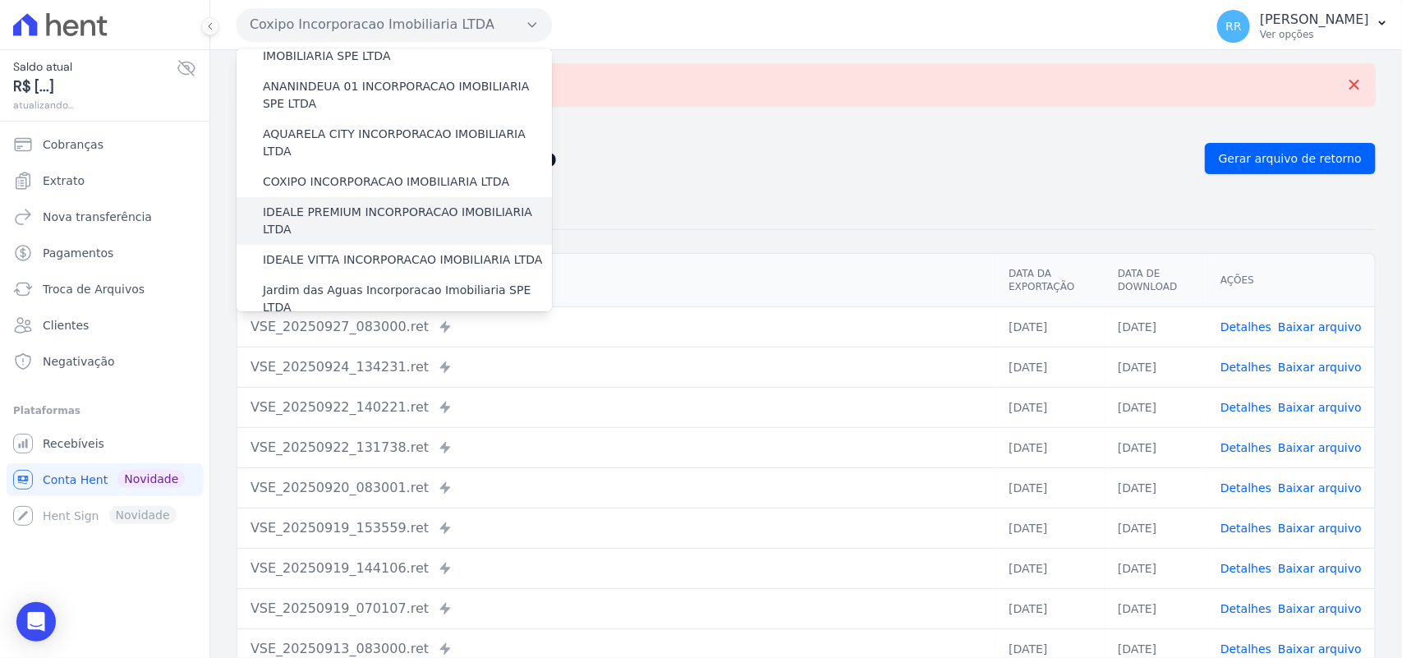
click at [289, 204] on label "IDEALE PREMIUM INCORPORACAO IMOBILIARIA LTDA" at bounding box center [407, 221] width 289 height 34
click at [0, 0] on input "IDEALE PREMIUM INCORPORACAO IMOBILIARIA LTDA" at bounding box center [0, 0] width 0 height 0
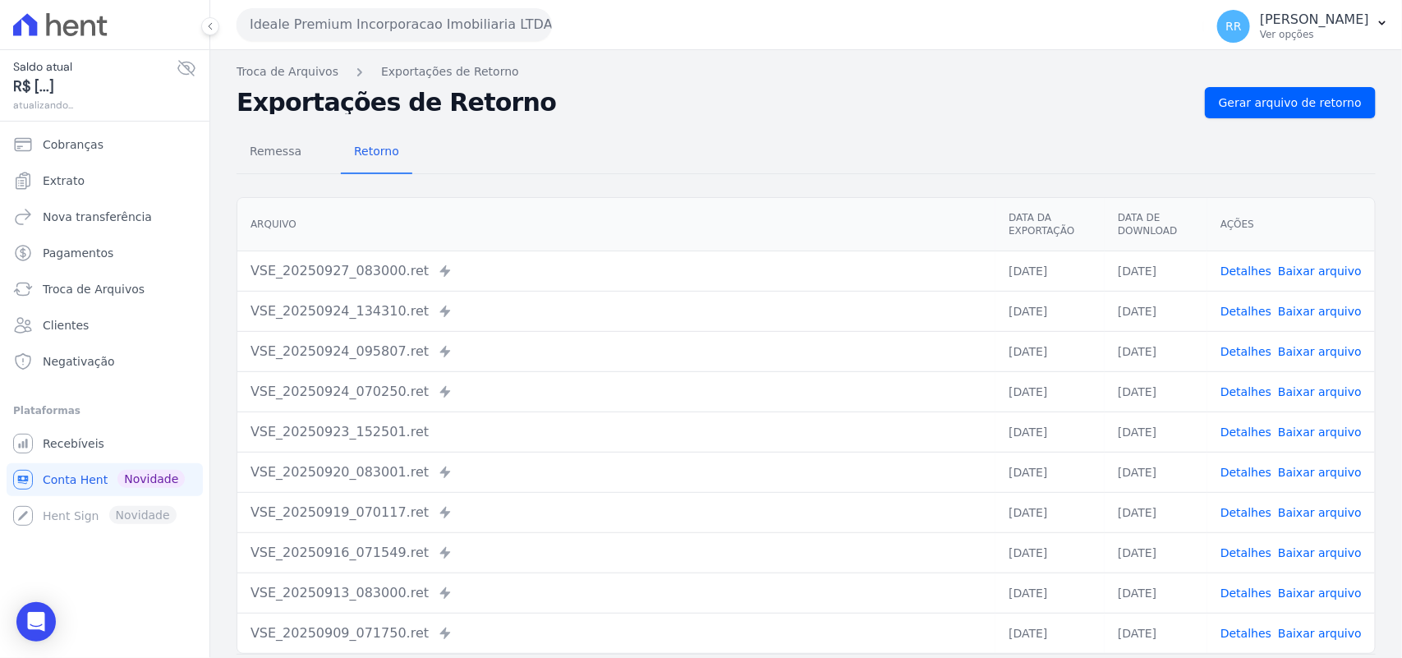
click at [1353, 121] on div "Remessa Retorno [GEOGRAPHIC_DATA] Data da Exportação Data de Download Ações VSE…" at bounding box center [806, 415] width 1139 height 594
click at [1312, 94] on span "Gerar arquivo de retorno" at bounding box center [1290, 102] width 143 height 16
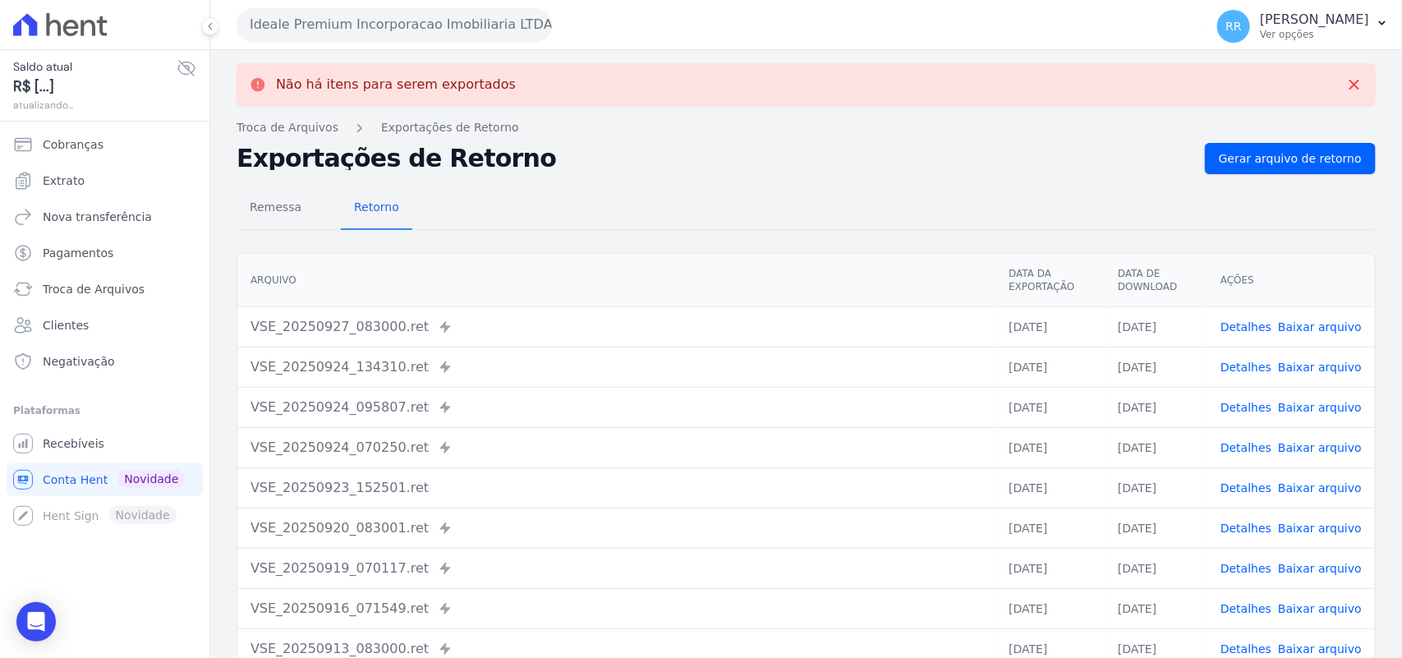
click at [314, 34] on button "Ideale Premium Incorporacao Imobiliaria LTDA" at bounding box center [394, 24] width 315 height 33
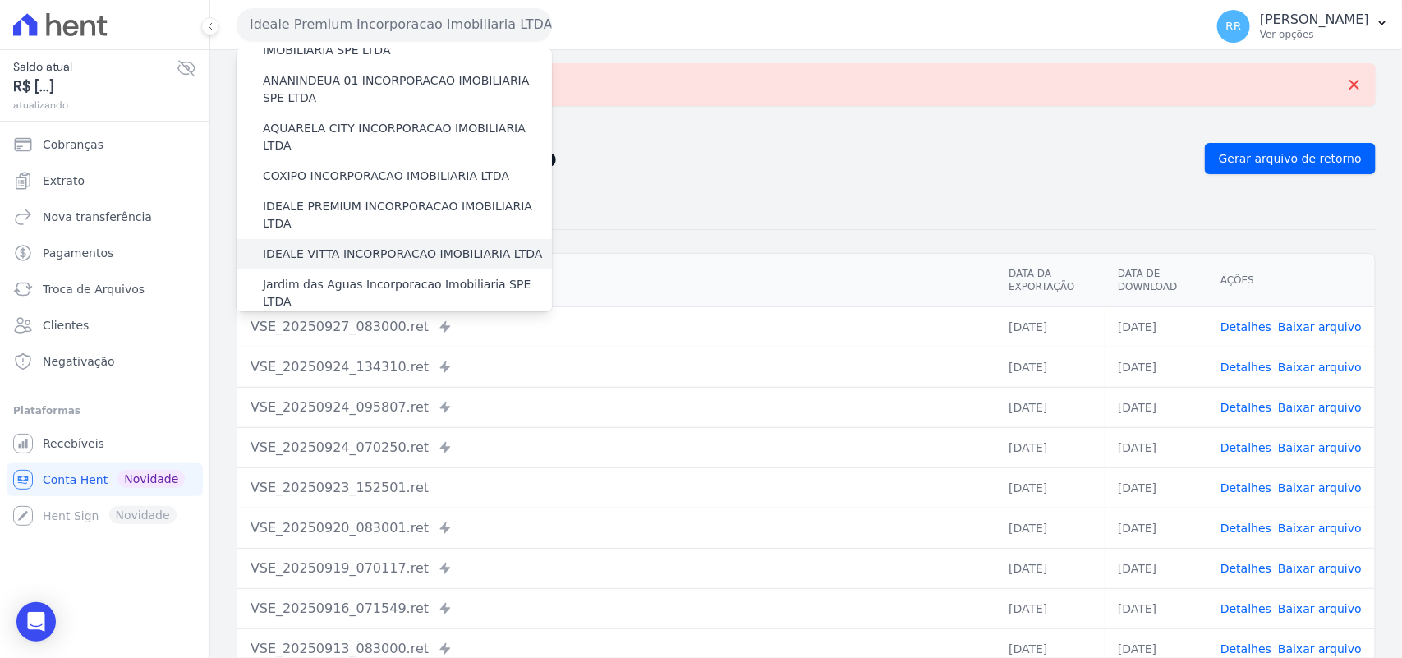
scroll to position [136, 0]
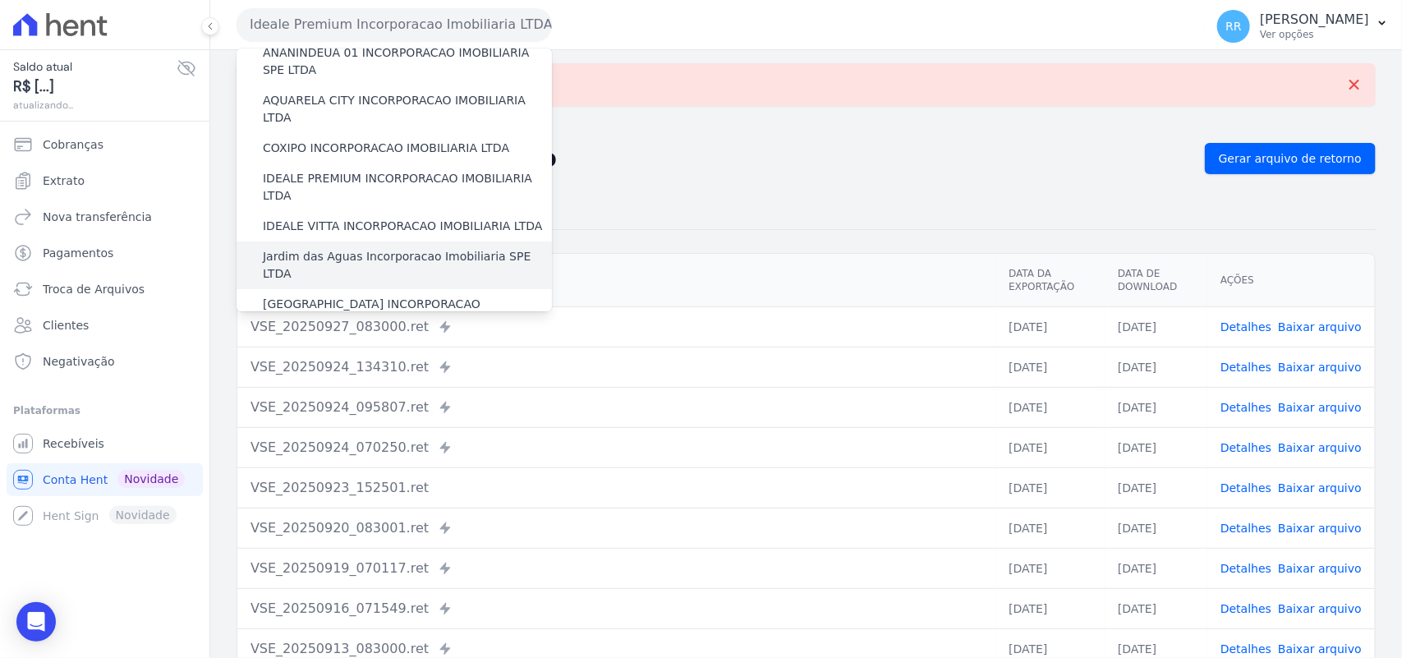
click at [317, 248] on label "Jardim das Aguas Incorporacao Imobiliaria SPE LTDA" at bounding box center [407, 265] width 289 height 34
click at [0, 0] on input "Jardim das Aguas Incorporacao Imobiliaria SPE LTDA" at bounding box center [0, 0] width 0 height 0
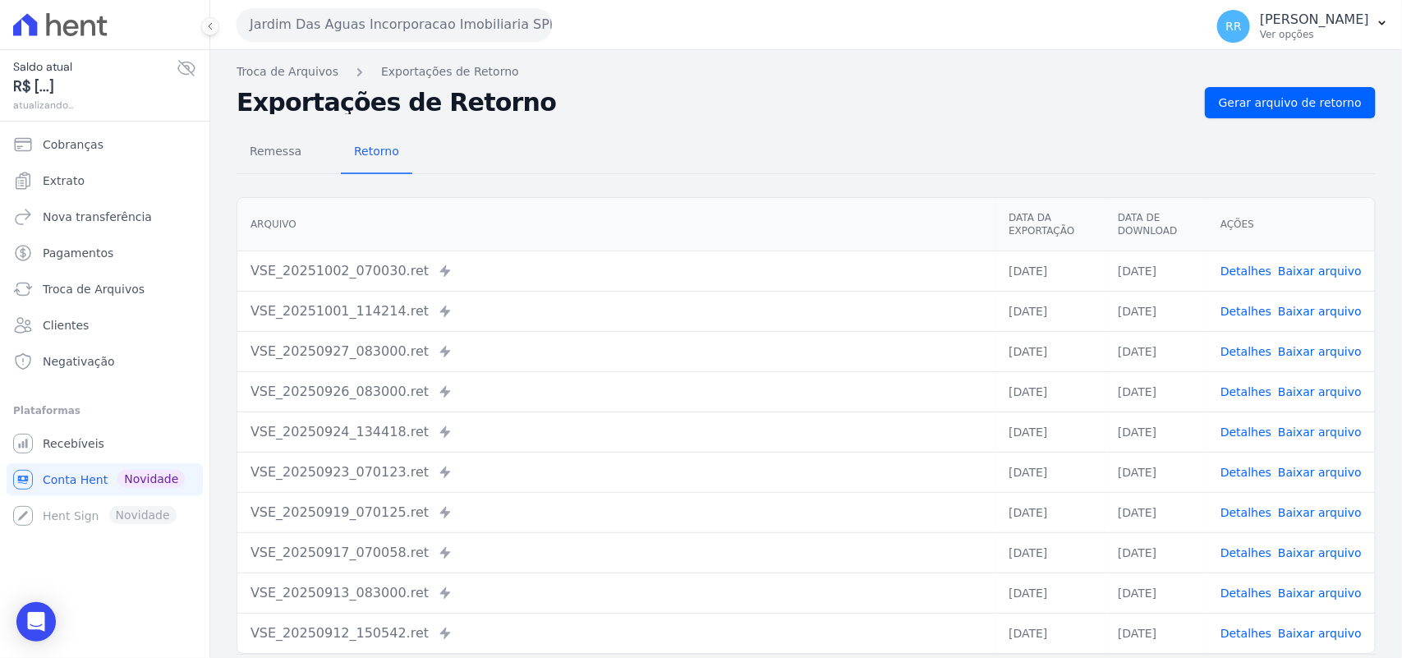
click at [1296, 118] on div "Remessa Retorno [GEOGRAPHIC_DATA] Data da Exportação Data de Download Ações VSE…" at bounding box center [806, 415] width 1139 height 594
click at [1292, 97] on span "Gerar arquivo de retorno" at bounding box center [1290, 102] width 143 height 16
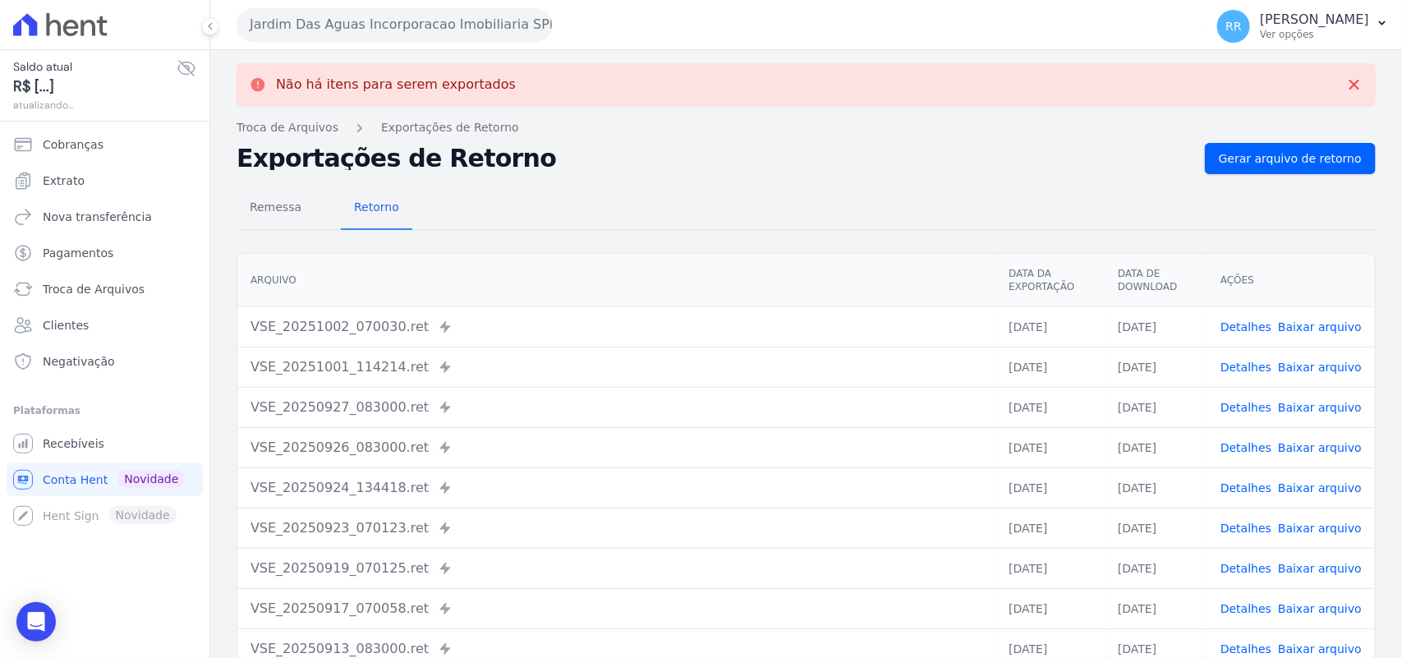
click at [341, 6] on div "Jardim Das Aguas Incorporacao Imobiliaria SPE LTDA Via Sul Engenharia AGUAS DE …" at bounding box center [717, 24] width 961 height 51
click at [341, 16] on button "Jardim Das Aguas Incorporacao Imobiliaria SPE LTDA" at bounding box center [394, 24] width 315 height 33
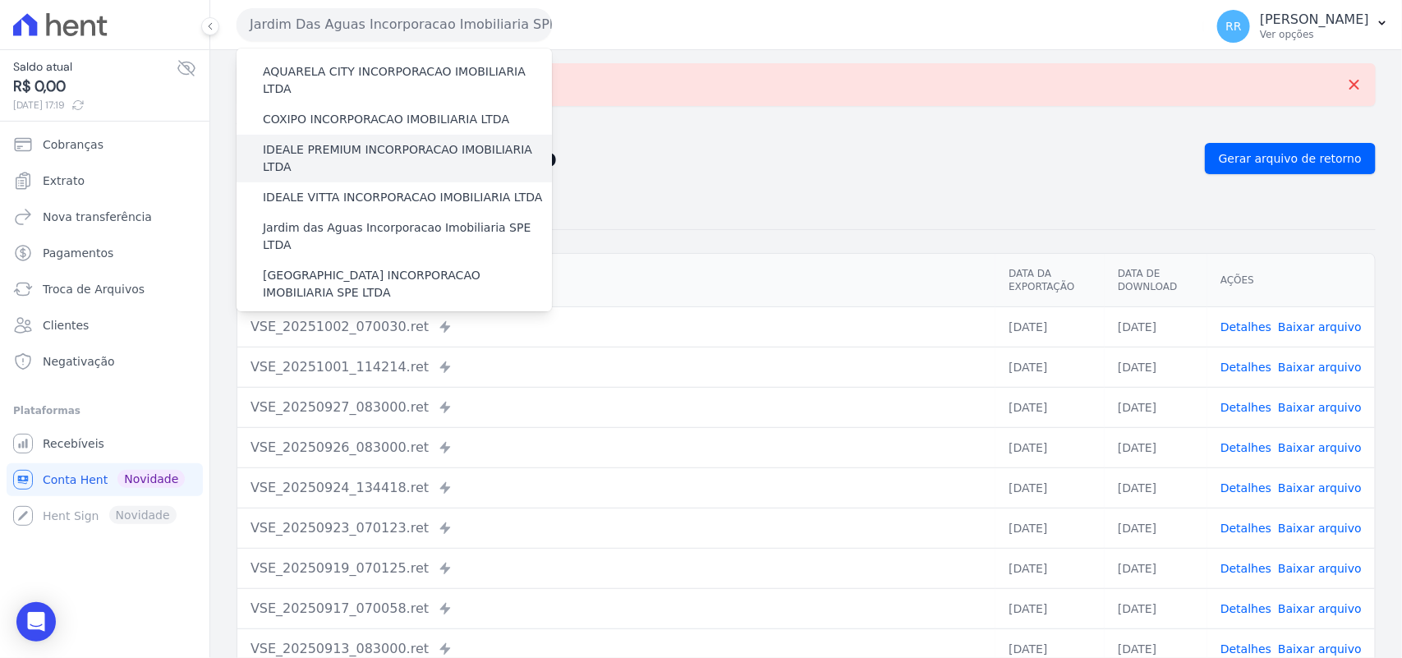
scroll to position [205, 0]
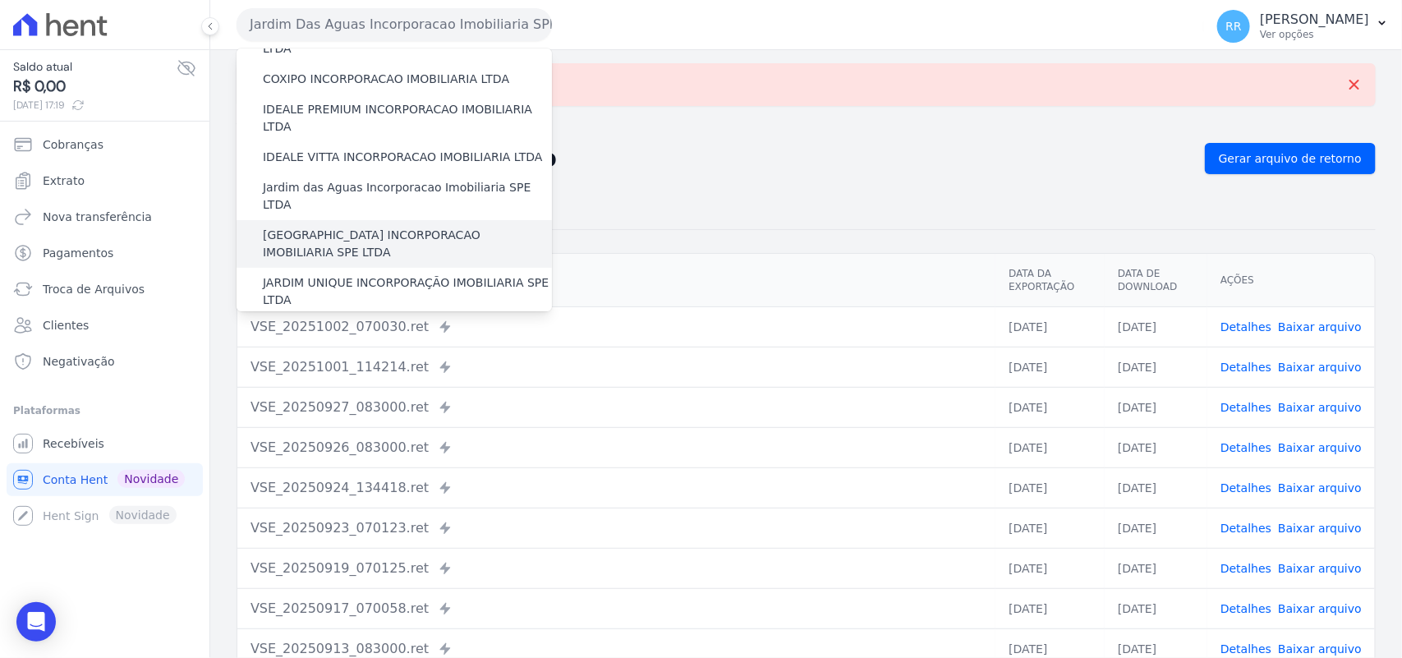
click at [305, 227] on label "[GEOGRAPHIC_DATA] INCORPORACAO IMOBILIARIA SPE LTDA" at bounding box center [407, 244] width 289 height 34
click at [0, 0] on input "[GEOGRAPHIC_DATA] INCORPORACAO IMOBILIARIA SPE LTDA" at bounding box center [0, 0] width 0 height 0
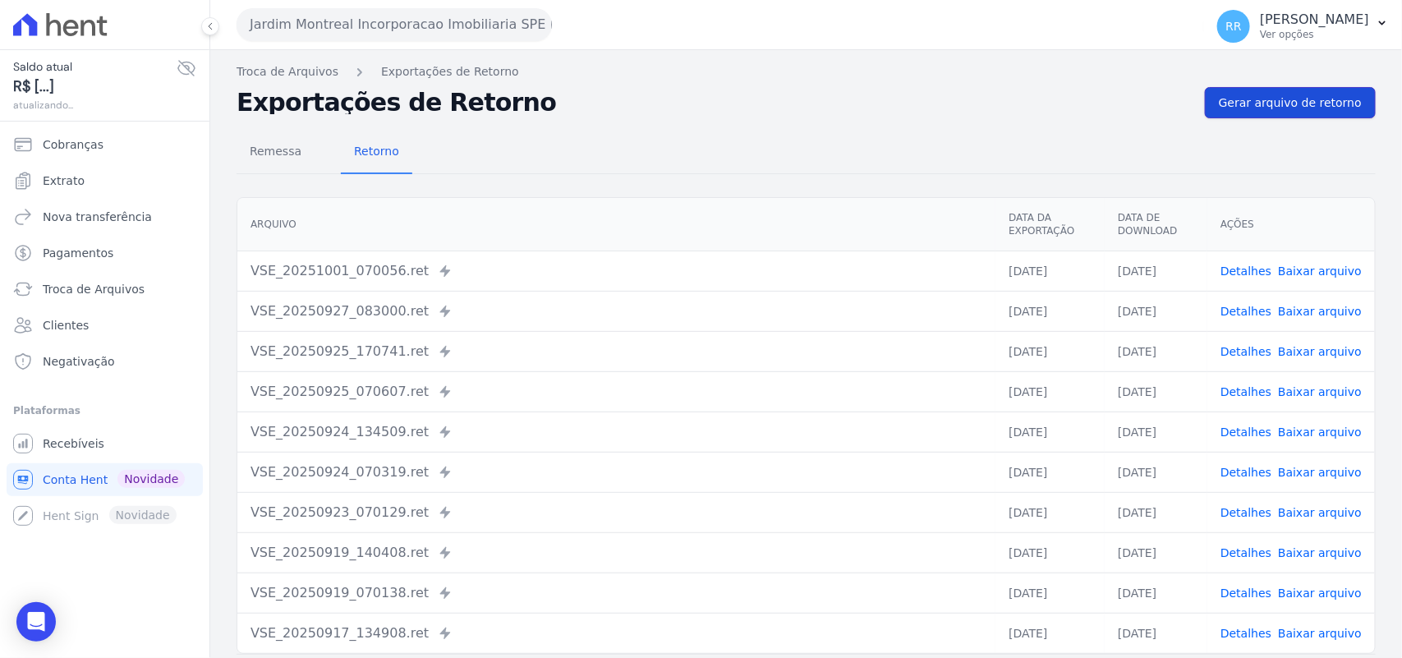
click at [1291, 112] on link "Gerar arquivo de retorno" at bounding box center [1290, 102] width 171 height 31
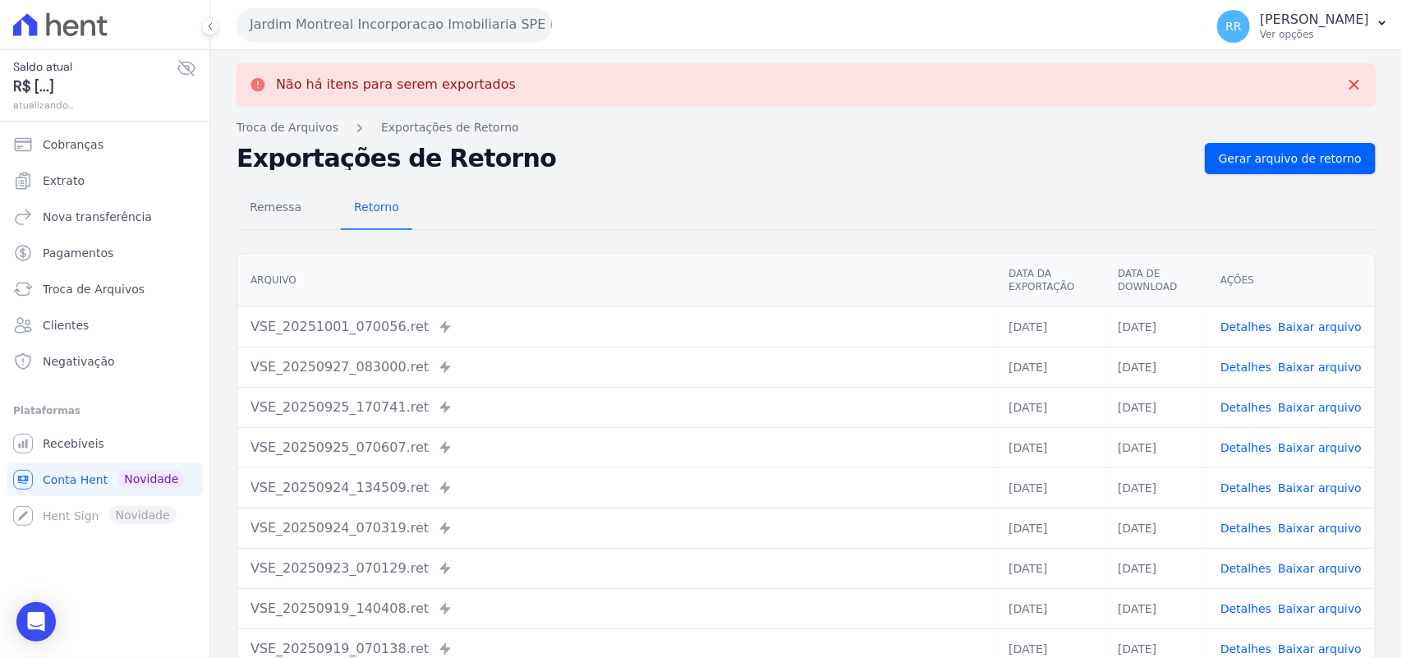
click at [425, 33] on button "Jardim Montreal Incorporacao Imobiliaria SPE LTDA" at bounding box center [394, 24] width 315 height 33
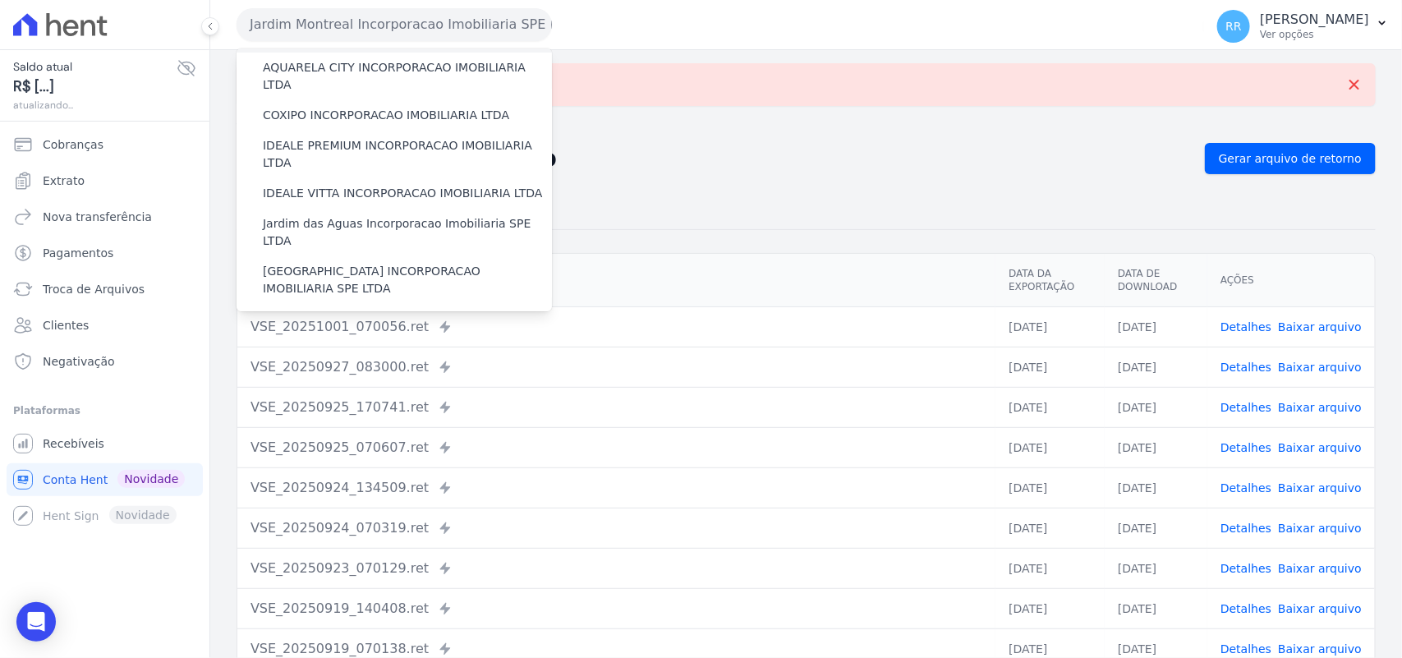
scroll to position [171, 0]
click at [338, 309] on label "JARDIM UNIQUE INCORPORAÇÃO IMOBILIARIA SPE LTDA" at bounding box center [407, 326] width 289 height 34
click at [0, 0] on input "JARDIM UNIQUE INCORPORAÇÃO IMOBILIARIA SPE LTDA" at bounding box center [0, 0] width 0 height 0
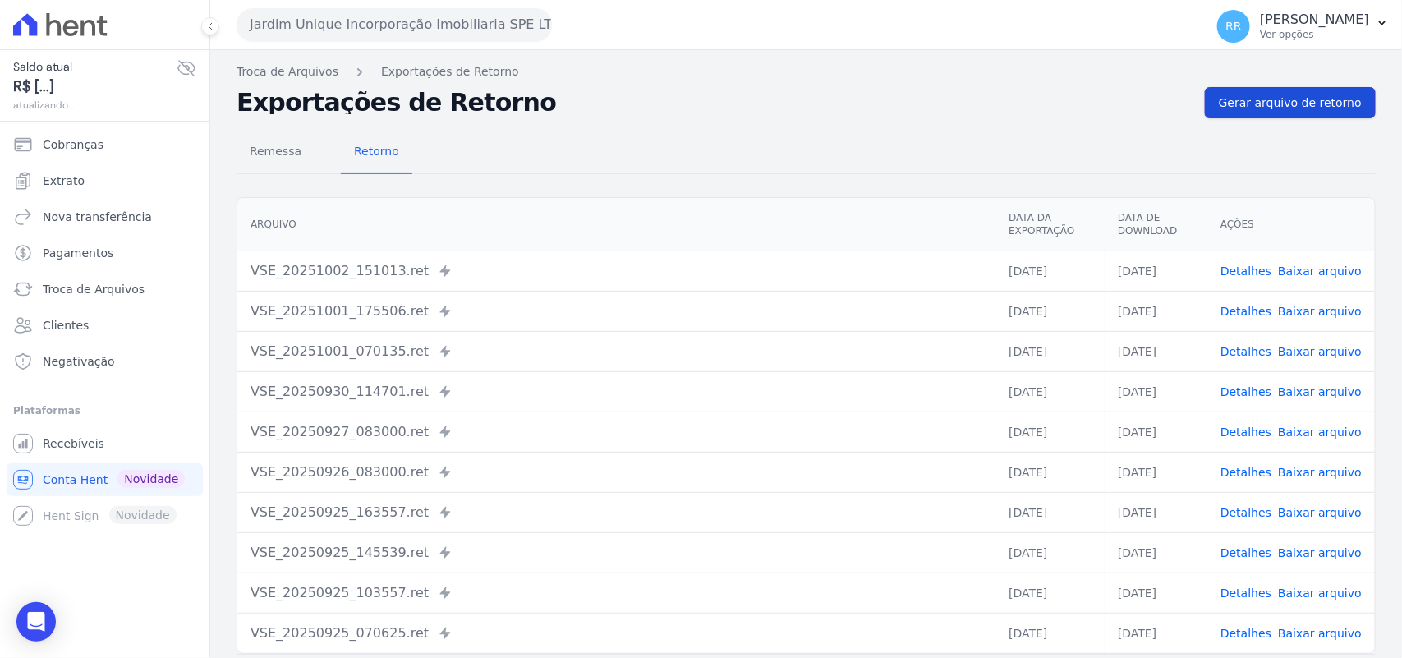
click at [1312, 97] on span "Gerar arquivo de retorno" at bounding box center [1290, 102] width 143 height 16
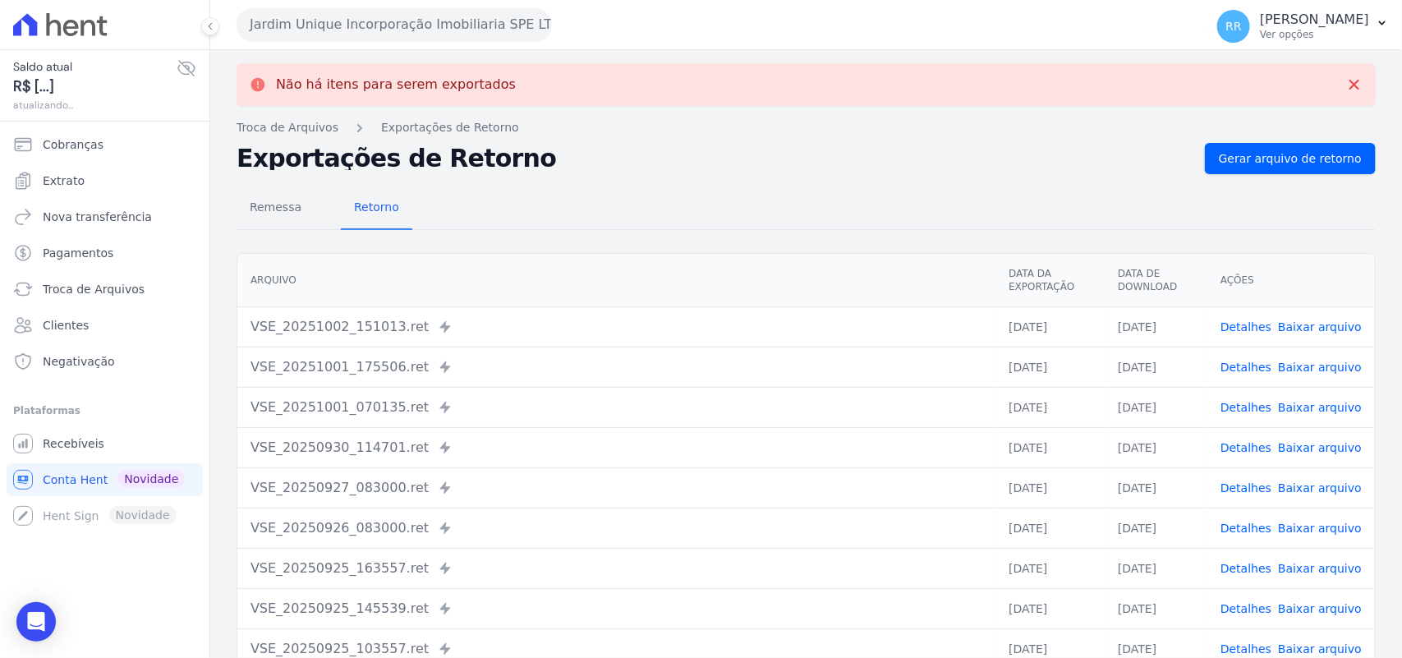
click at [516, 34] on button "Jardim Unique Incorporação Imobiliaria SPE LTDA" at bounding box center [394, 24] width 315 height 33
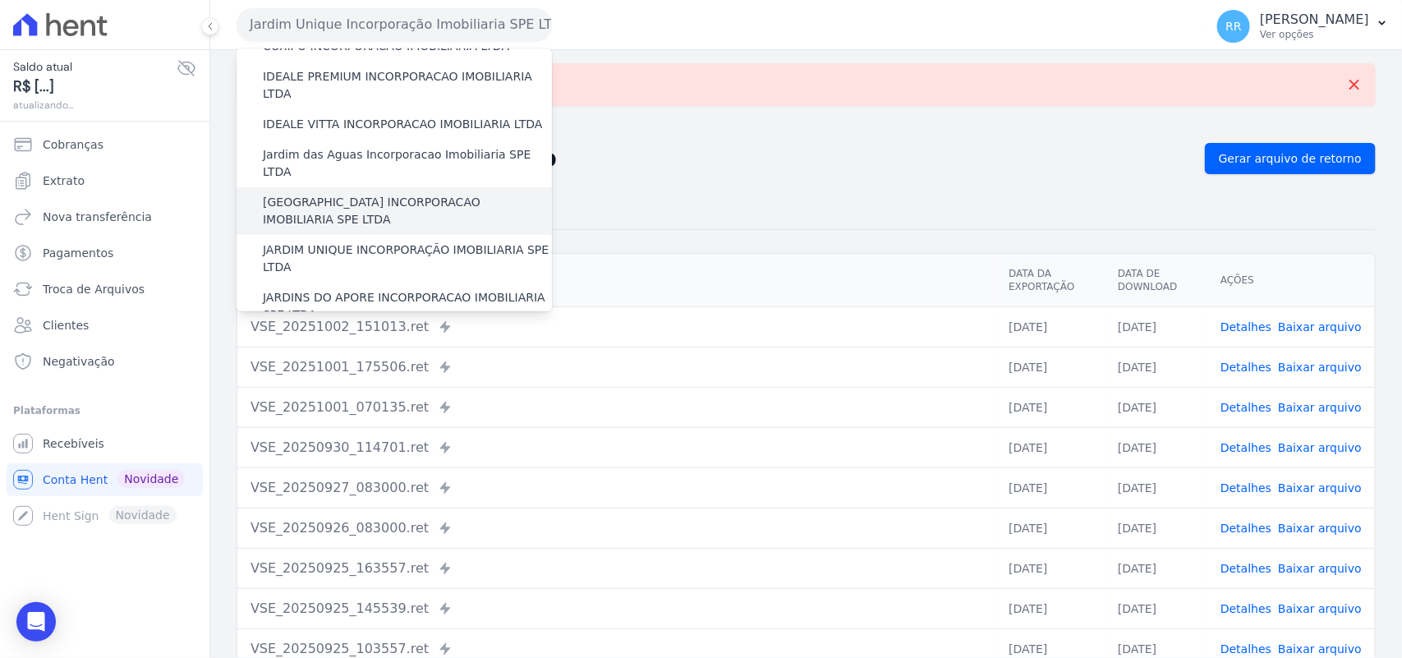
scroll to position [239, 0]
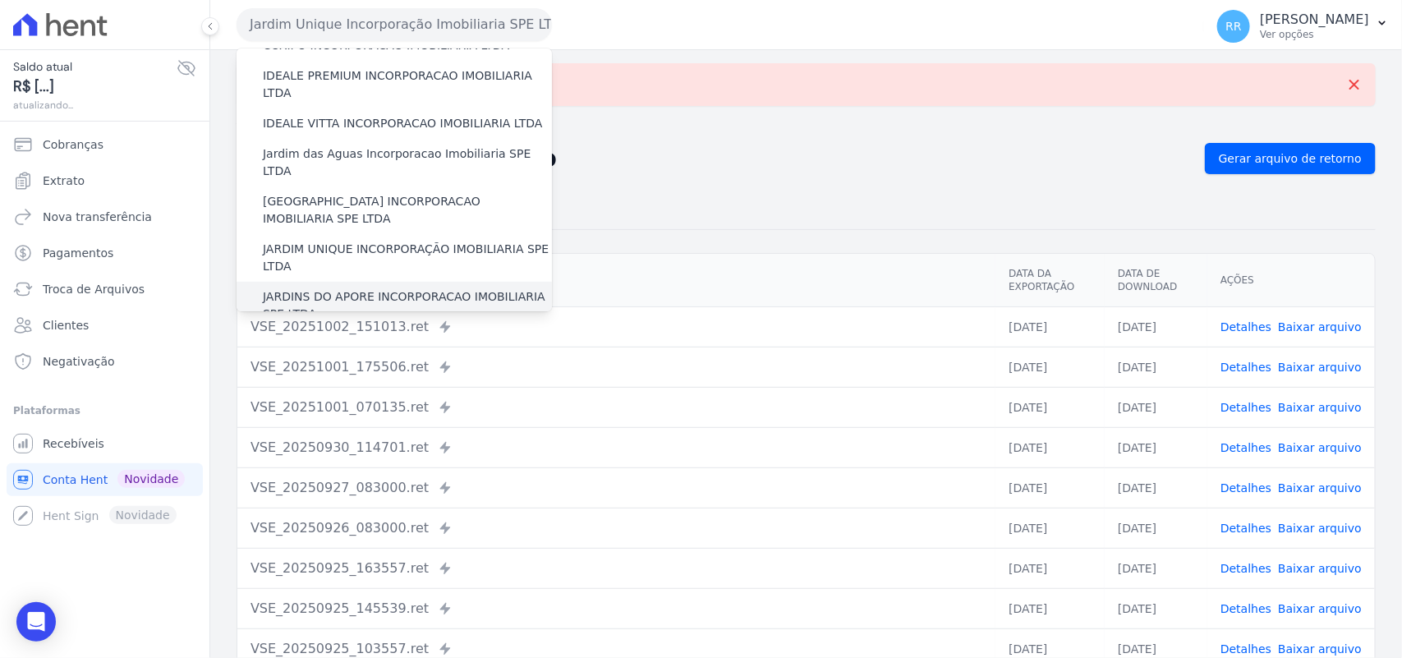
click at [342, 288] on label "JARDINS DO APORE INCORPORACAO IMOBILIARIA SPE LTDA" at bounding box center [407, 305] width 289 height 34
click at [0, 0] on input "JARDINS DO APORE INCORPORACAO IMOBILIARIA SPE LTDA" at bounding box center [0, 0] width 0 height 0
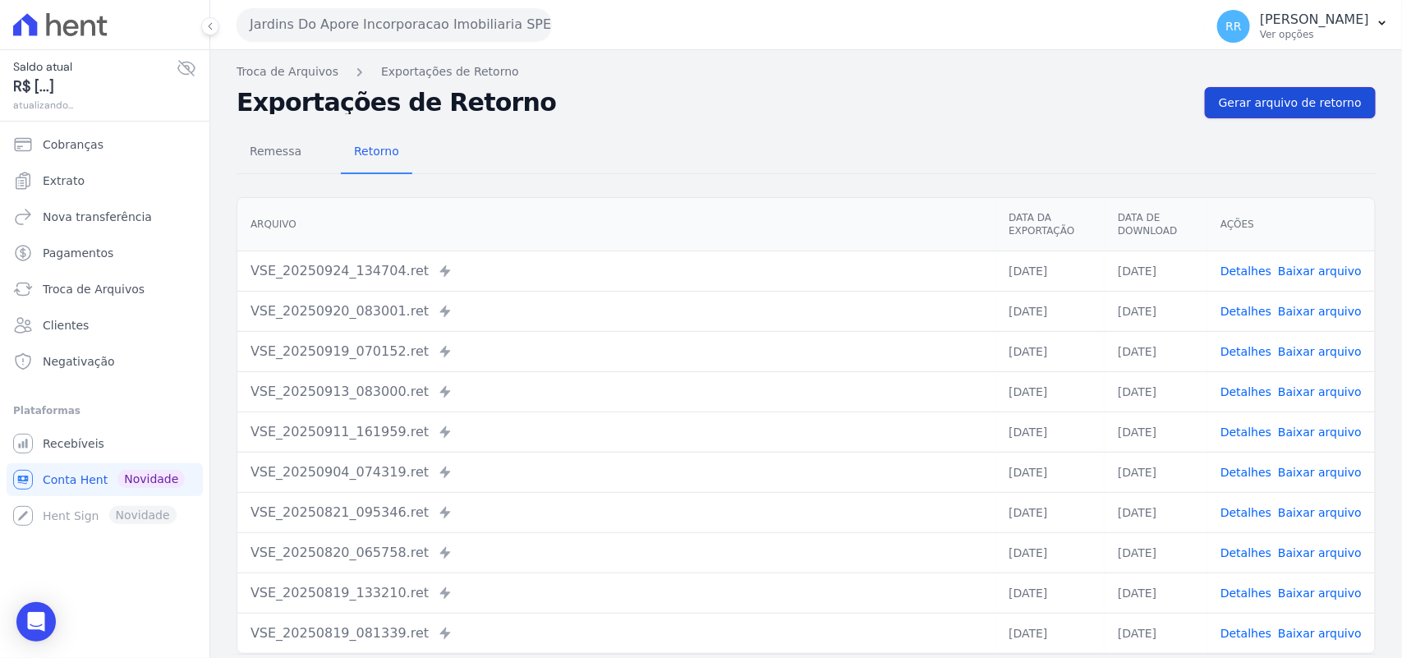
click at [1300, 115] on link "Gerar arquivo de retorno" at bounding box center [1290, 102] width 171 height 31
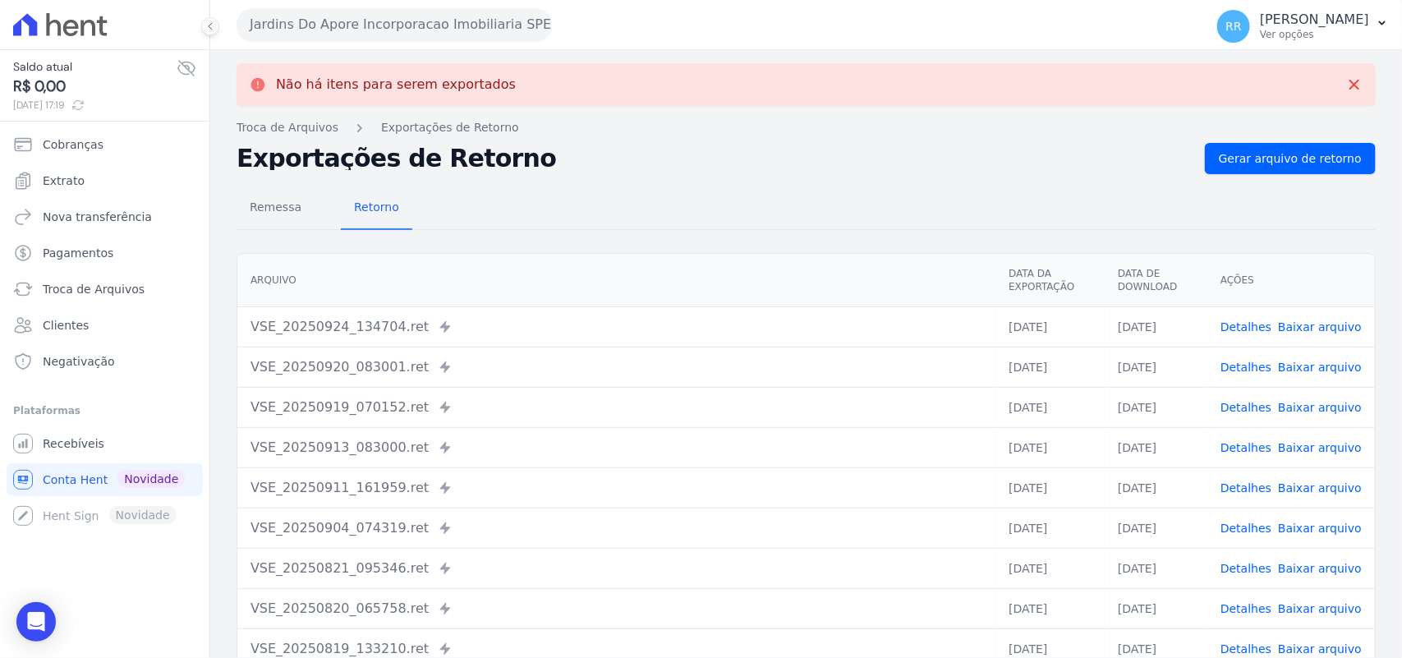
click at [450, 17] on button "Jardins Do Apore Incorporacao Imobiliaria SPE LTDA" at bounding box center [394, 24] width 315 height 33
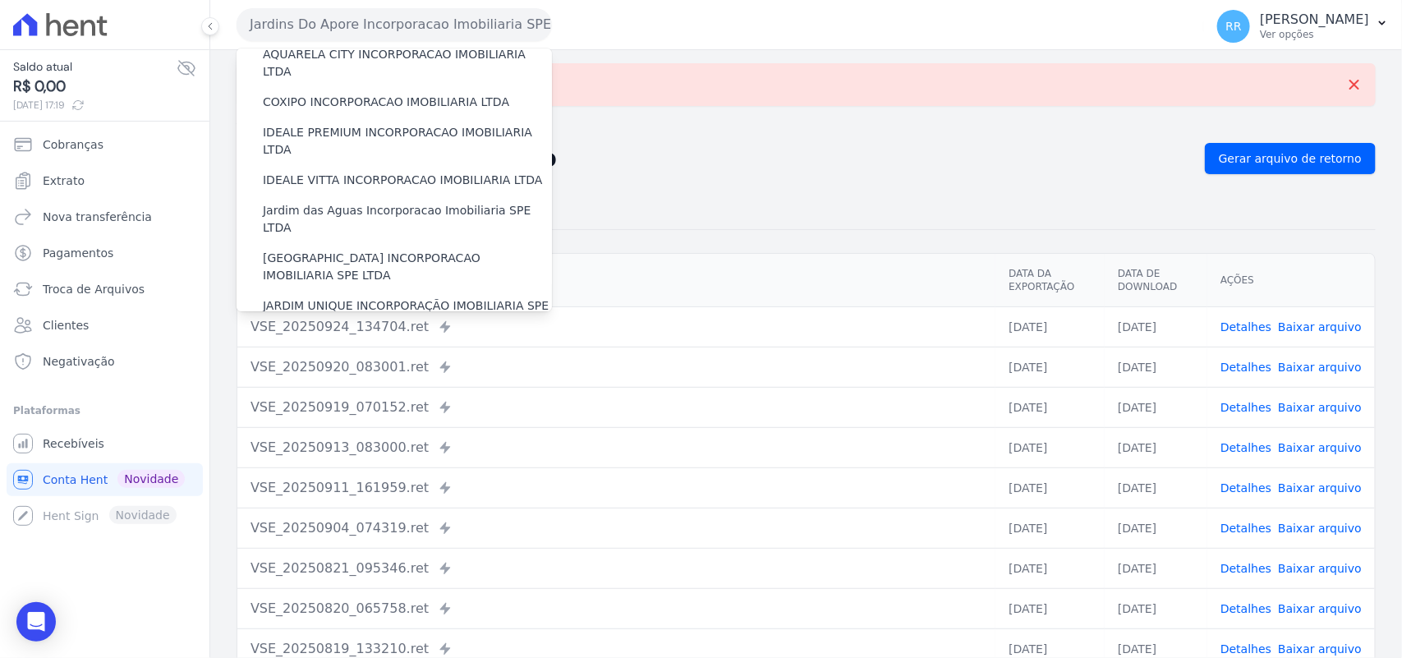
scroll to position [273, 0]
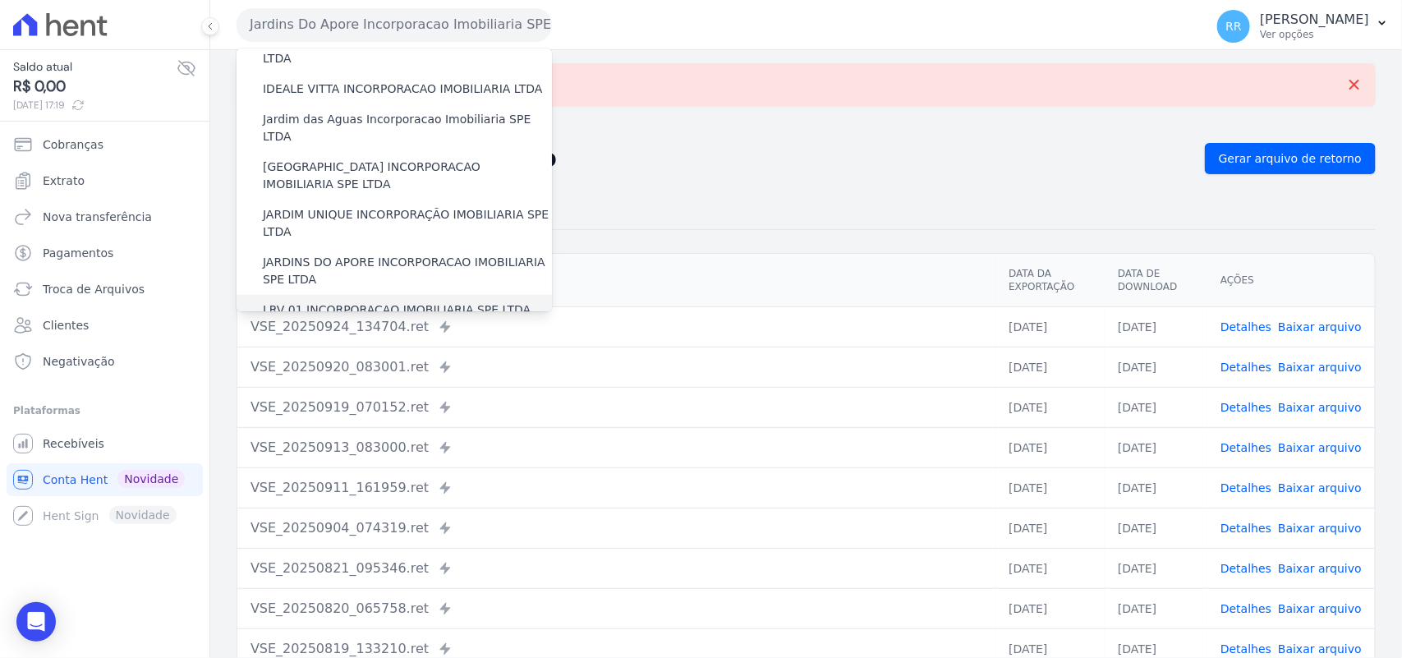
click at [313, 301] on label "LRV 01 INCORPORACAO IMOBILIARIA SPE LTDA" at bounding box center [397, 309] width 268 height 17
click at [0, 0] on input "LRV 01 INCORPORACAO IMOBILIARIA SPE LTDA" at bounding box center [0, 0] width 0 height 0
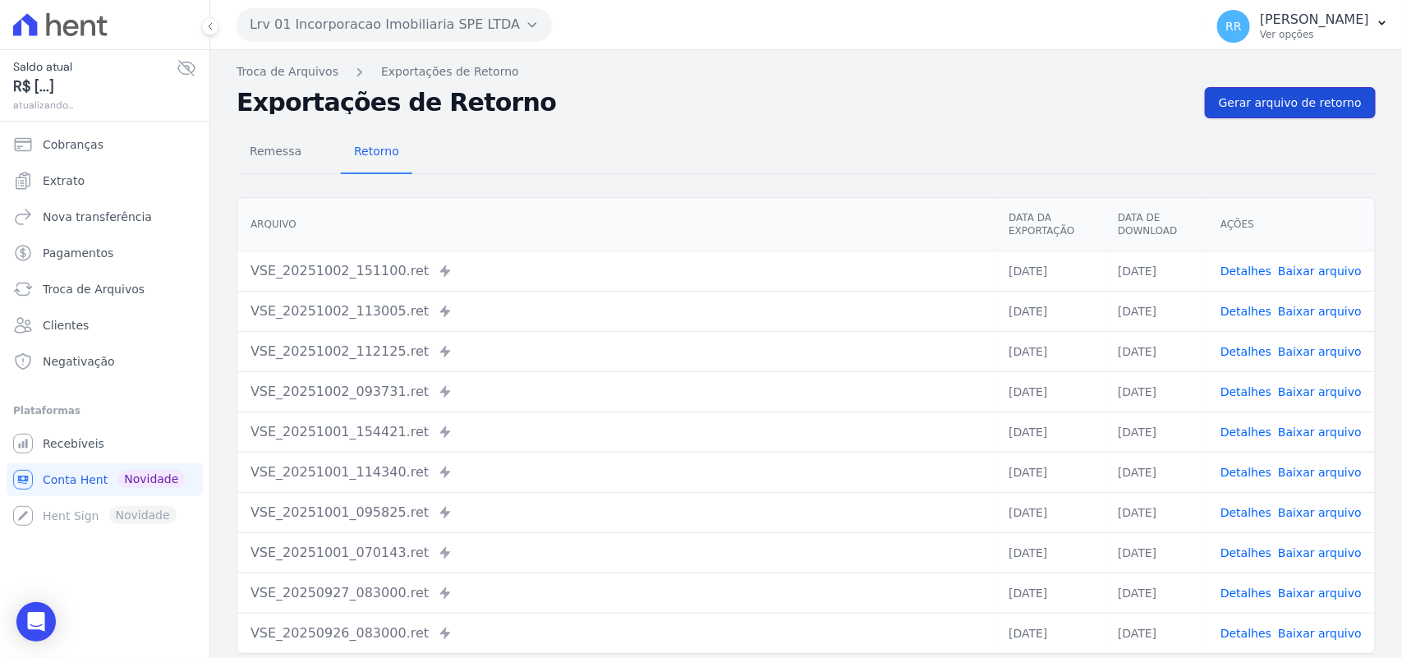
click at [1274, 117] on link "Gerar arquivo de retorno" at bounding box center [1290, 102] width 171 height 31
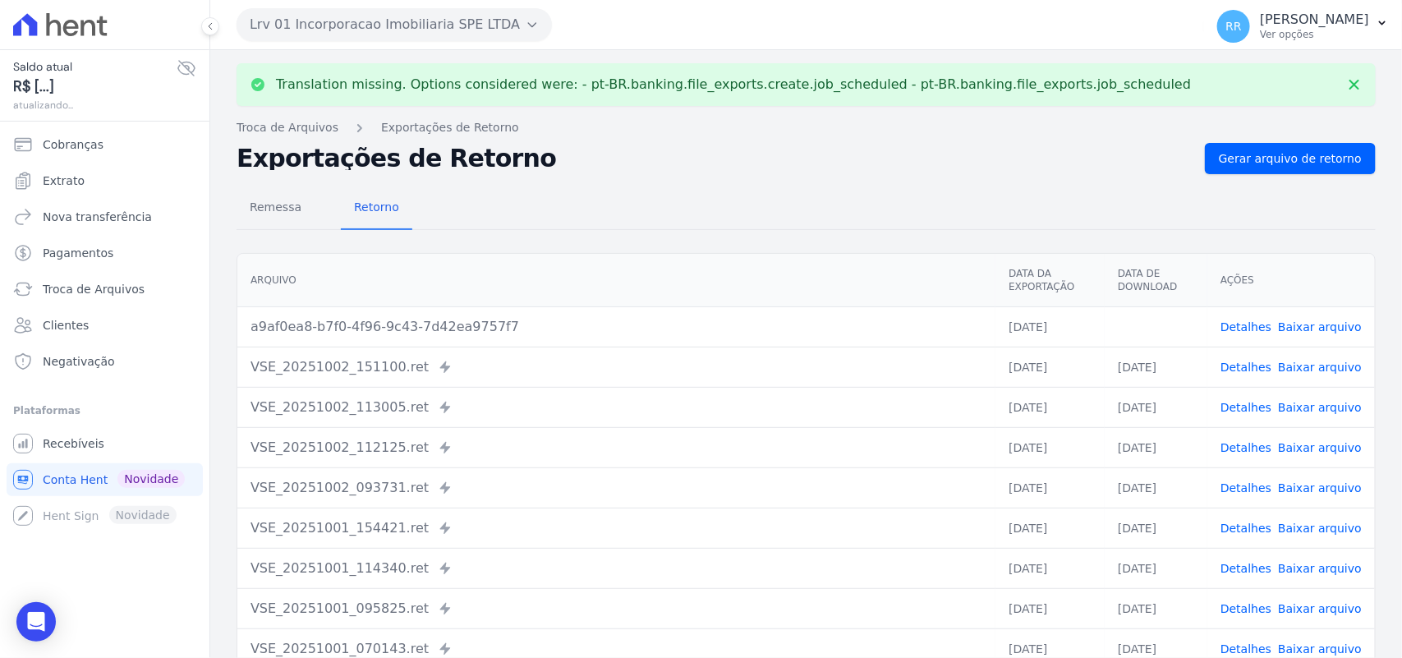
click at [1314, 326] on link "Baixar arquivo" at bounding box center [1320, 326] width 84 height 13
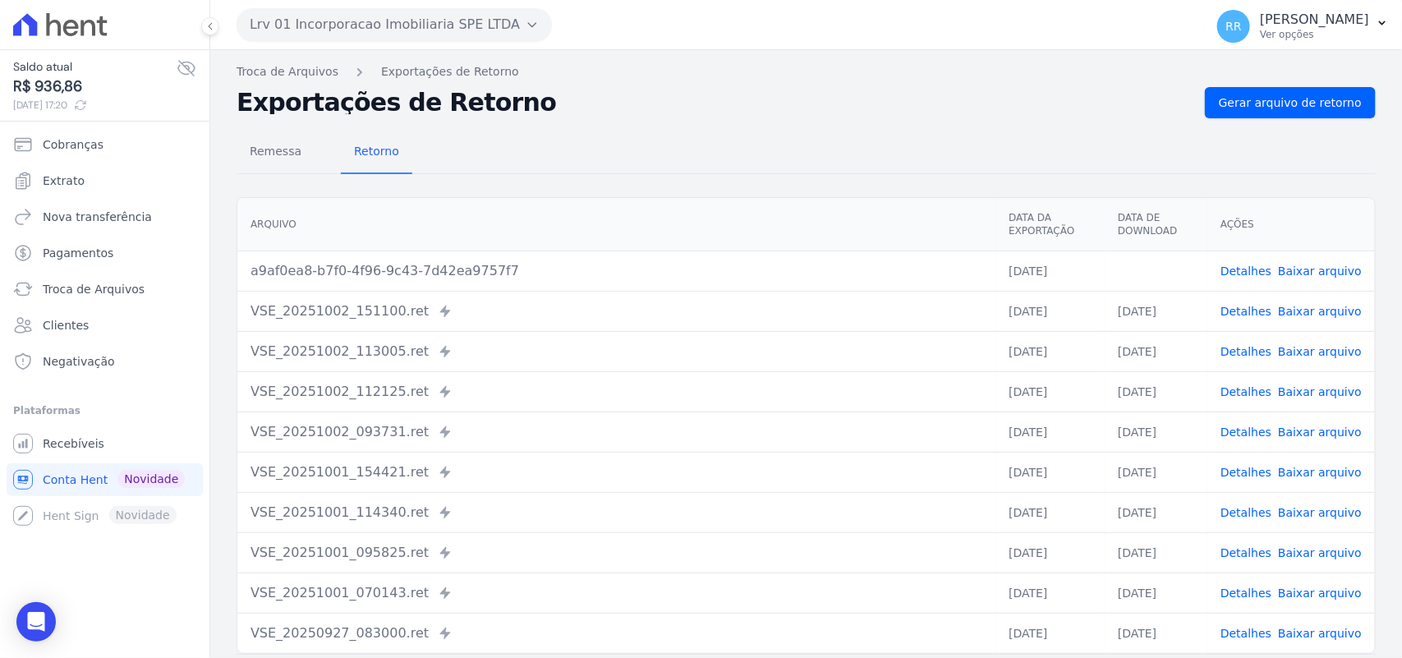
click at [523, 131] on div "Remessa Retorno" at bounding box center [806, 152] width 1139 height 43
click at [441, 13] on button "Lrv 01 Incorporacao Imobiliaria SPE LTDA" at bounding box center [394, 24] width 315 height 33
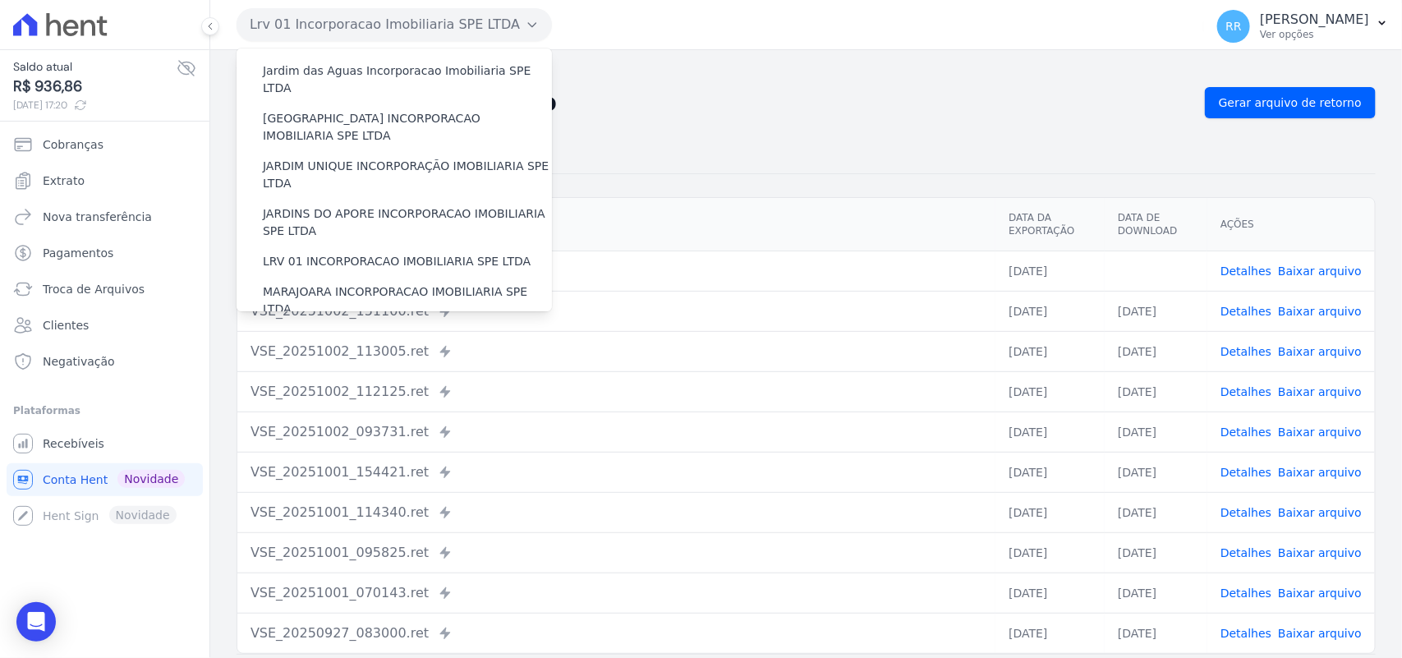
scroll to position [342, 0]
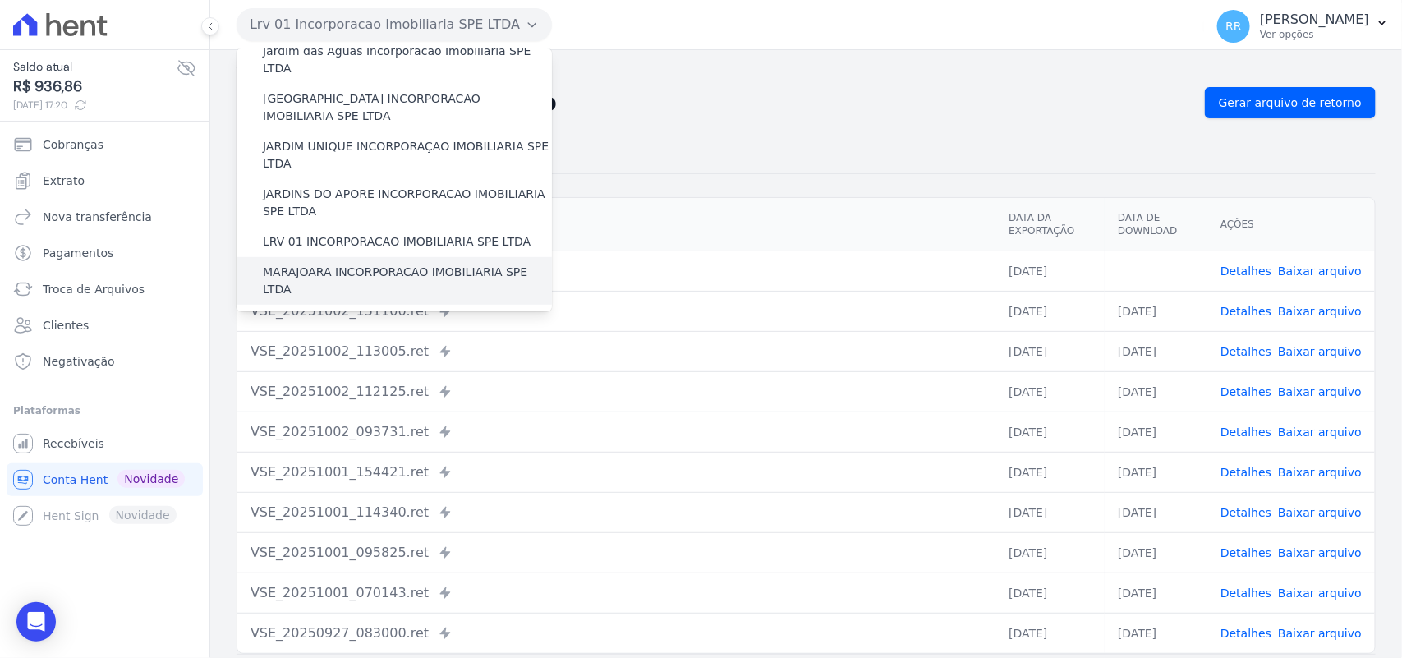
click at [297, 264] on label "MARAJOARA INCORPORACAO IMOBILIARIA SPE LTDA" at bounding box center [407, 281] width 289 height 34
click at [0, 0] on input "MARAJOARA INCORPORACAO IMOBILIARIA SPE LTDA" at bounding box center [0, 0] width 0 height 0
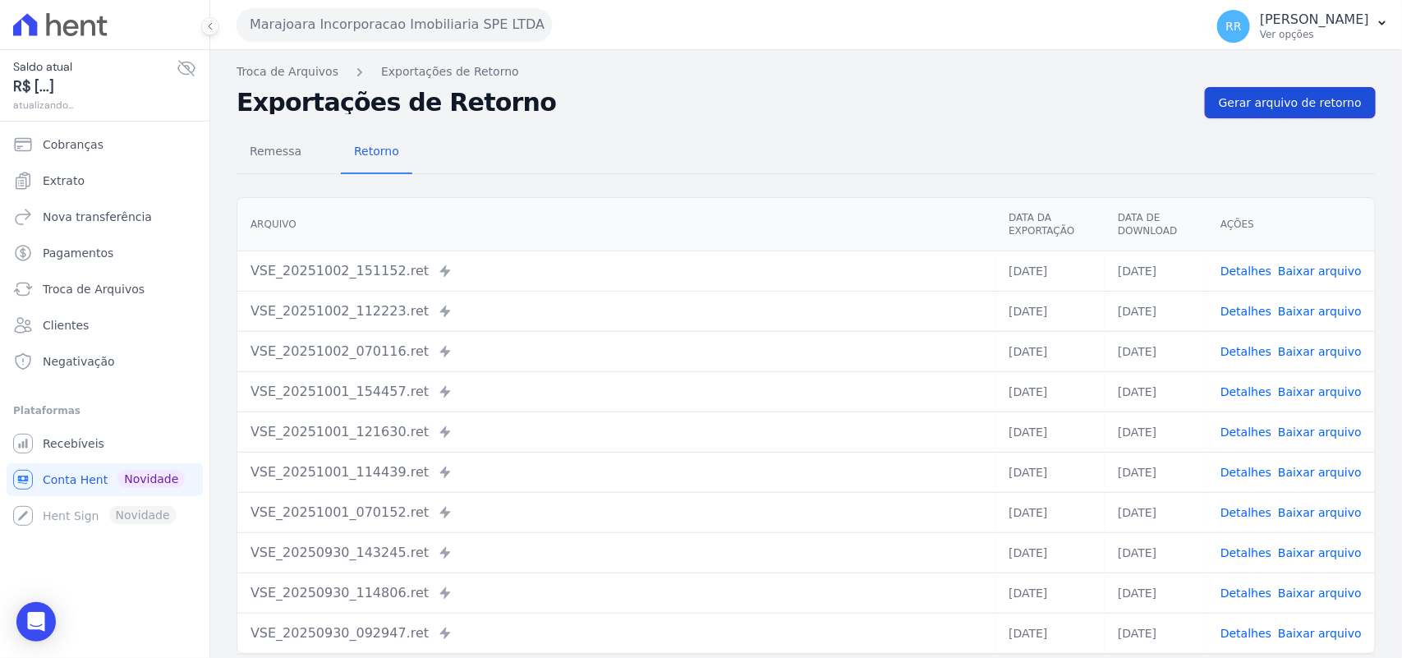
click at [1308, 94] on span "Gerar arquivo de retorno" at bounding box center [1290, 102] width 143 height 16
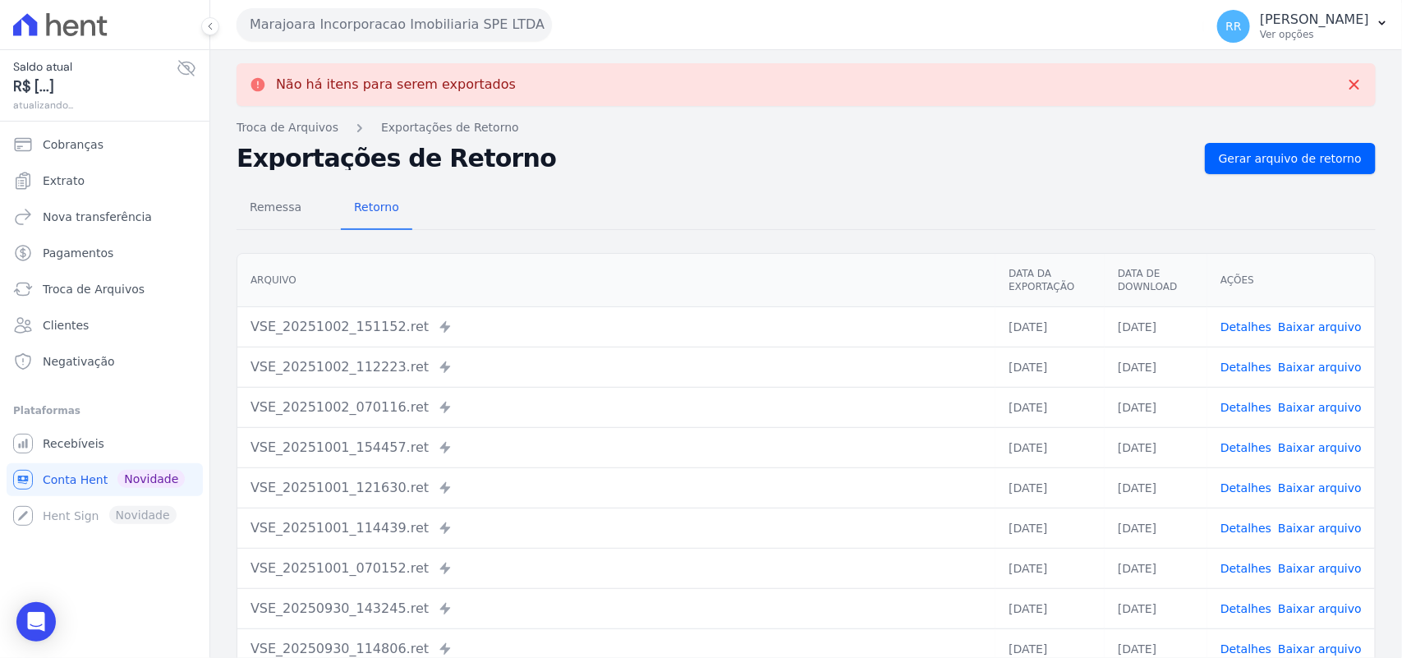
click at [435, 27] on button "Marajoara Incorporacao Imobiliaria SPE LTDA" at bounding box center [394, 24] width 315 height 33
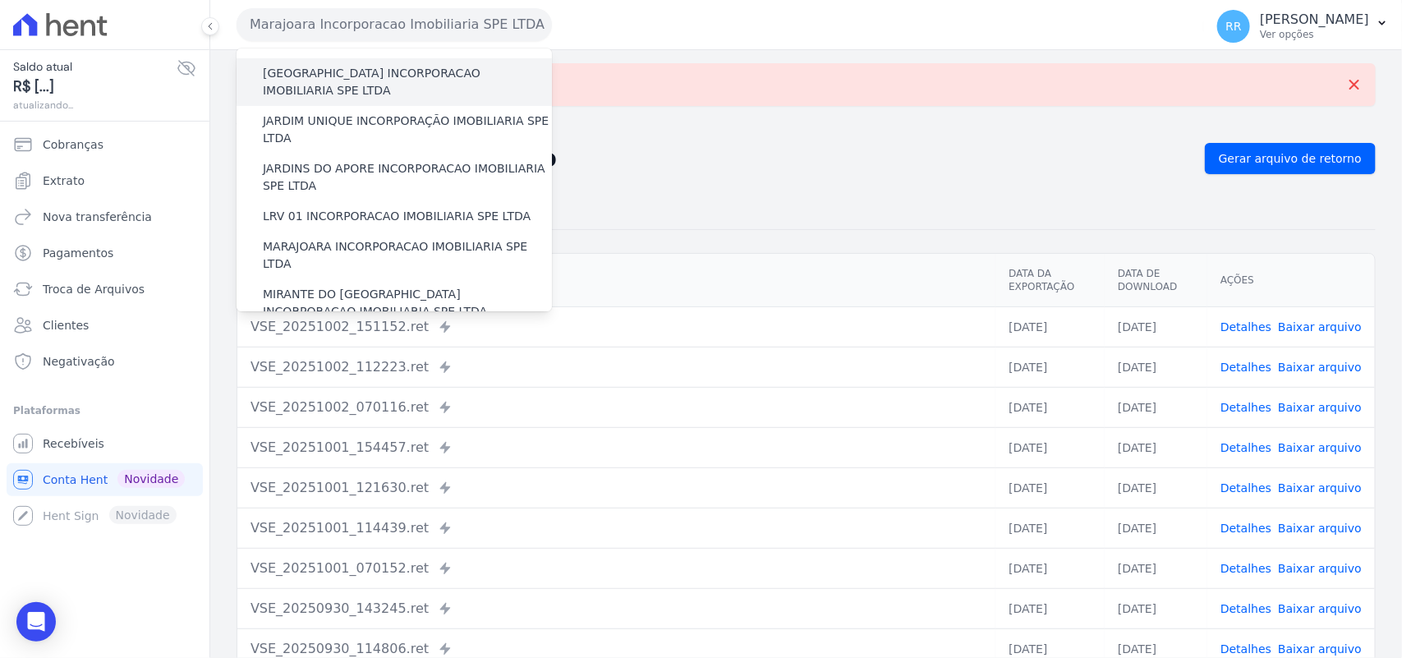
scroll to position [376, 0]
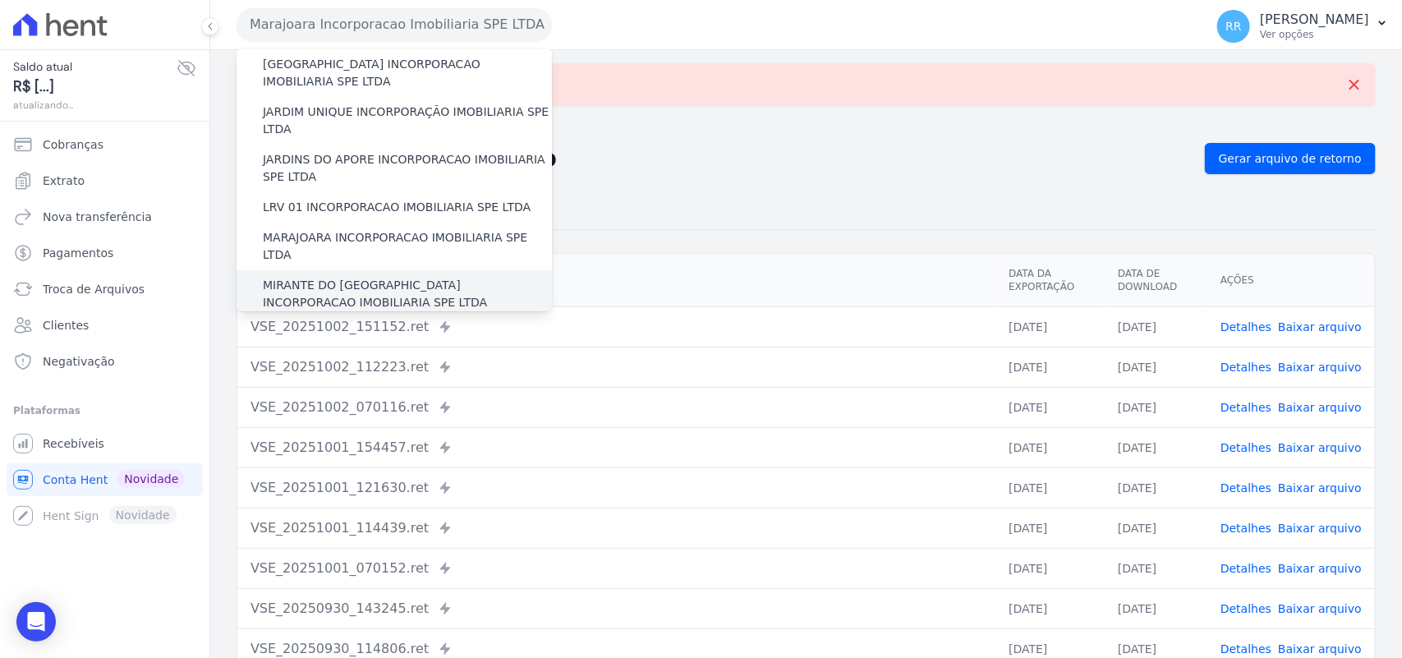
click at [327, 277] on label "MIRANTE DO [GEOGRAPHIC_DATA] INCORPORACAO IMOBILIARIA SPE LTDA" at bounding box center [407, 294] width 289 height 34
click at [0, 0] on input "MIRANTE DO [GEOGRAPHIC_DATA] INCORPORACAO IMOBILIARIA SPE LTDA" at bounding box center [0, 0] width 0 height 0
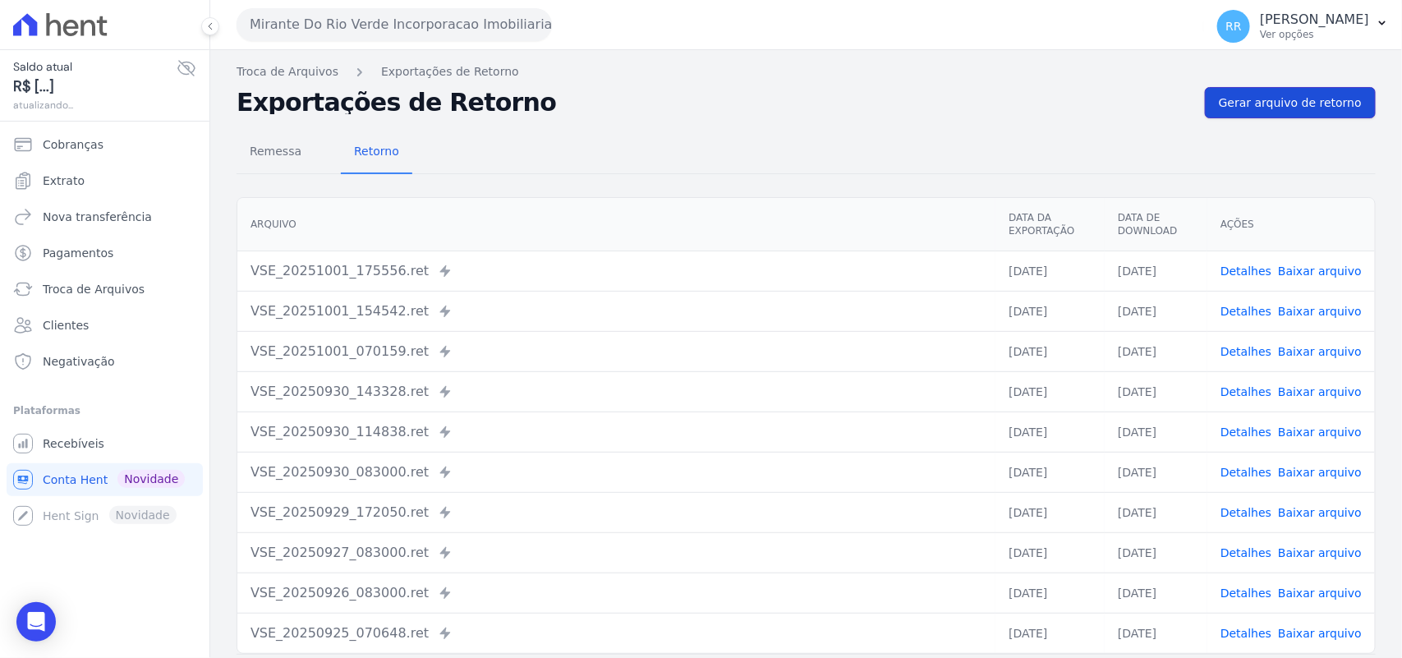
click at [1266, 107] on span "Gerar arquivo de retorno" at bounding box center [1290, 102] width 143 height 16
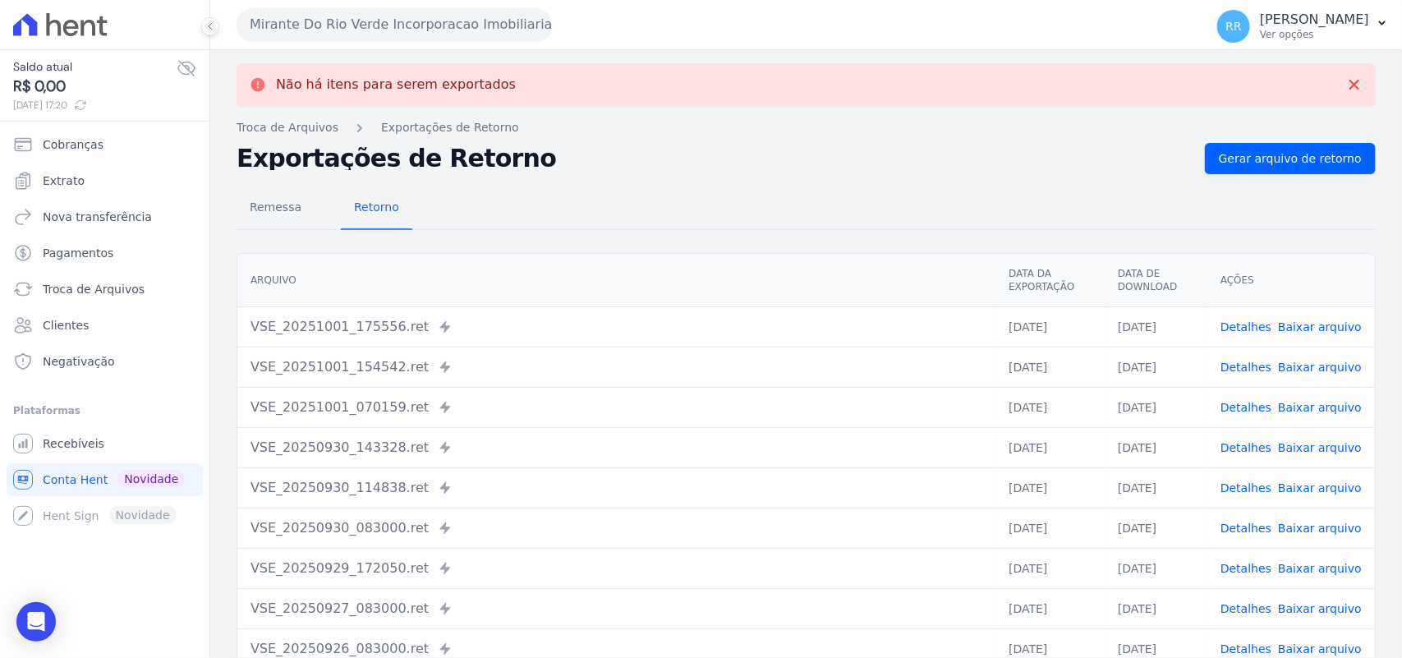
click at [357, 21] on button "Mirante Do Rio Verde Incorporacao Imobiliaria SPE LTDA" at bounding box center [394, 24] width 315 height 33
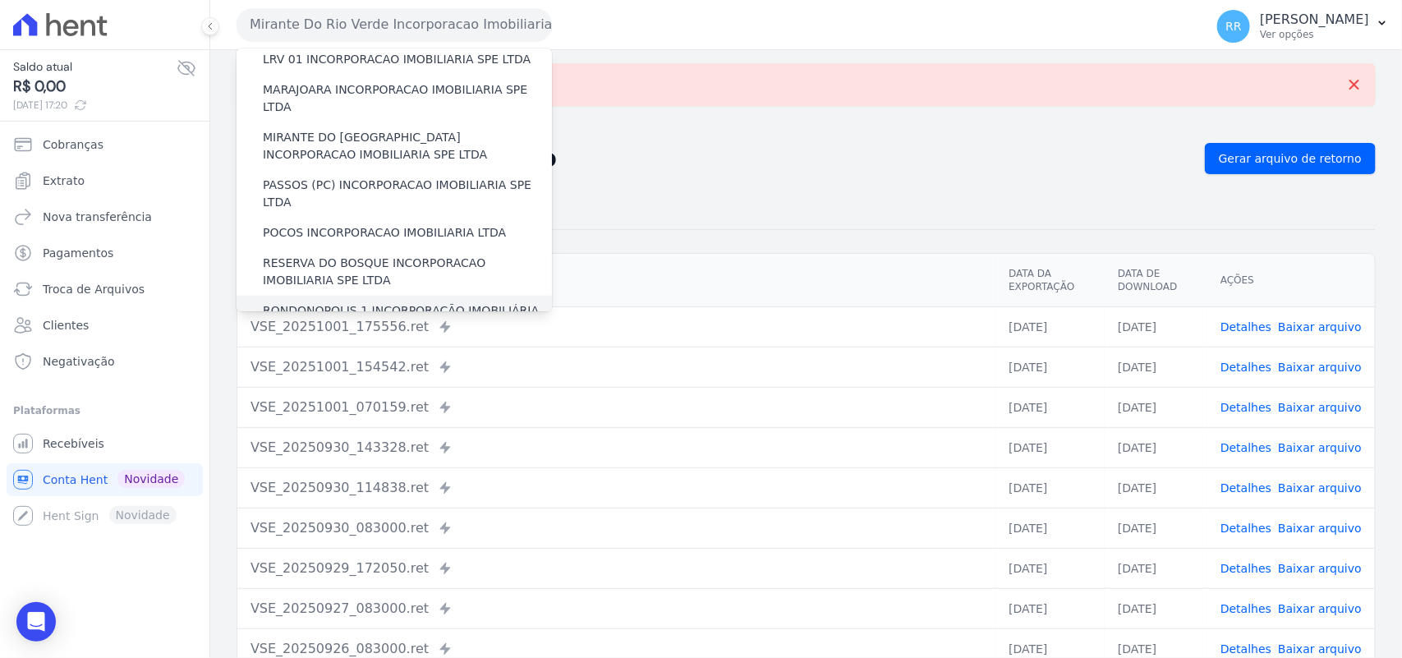
scroll to position [513, 0]
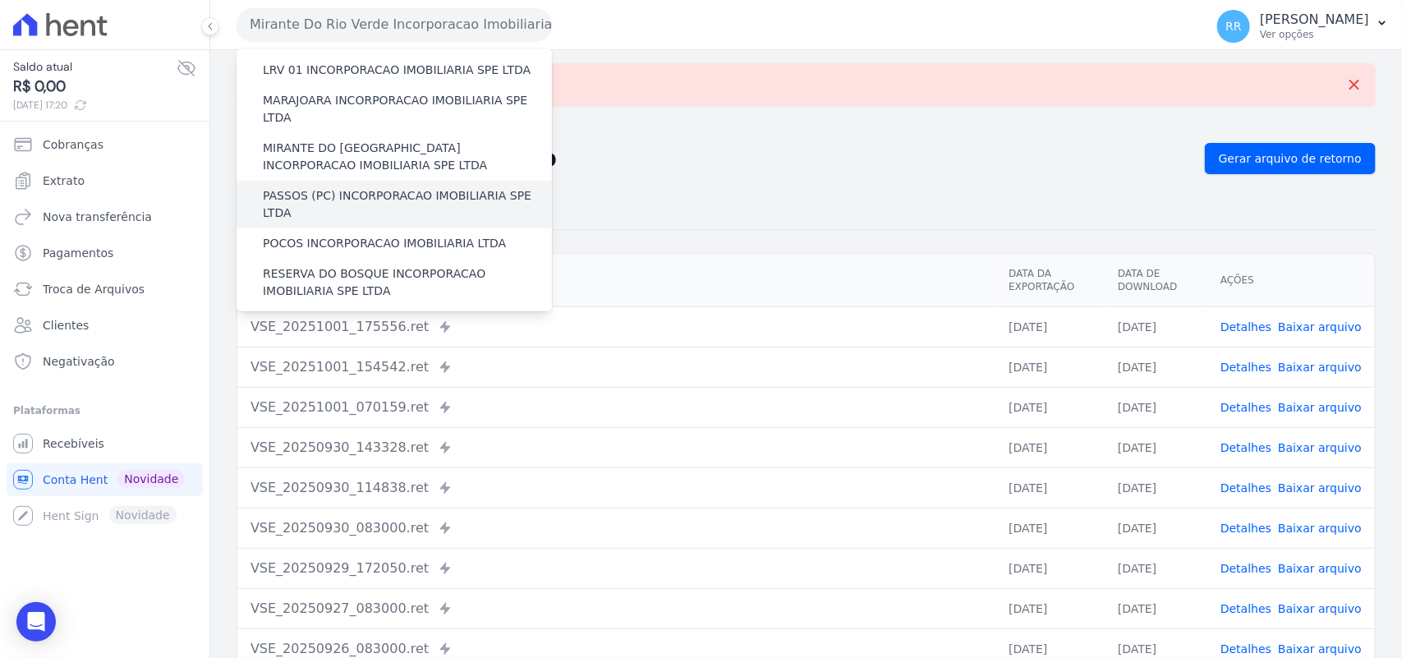
click at [331, 187] on label "PASSOS (PC) INCORPORACAO IMOBILIARIA SPE LTDA" at bounding box center [407, 204] width 289 height 34
click at [0, 0] on input "PASSOS (PC) INCORPORACAO IMOBILIARIA SPE LTDA" at bounding box center [0, 0] width 0 height 0
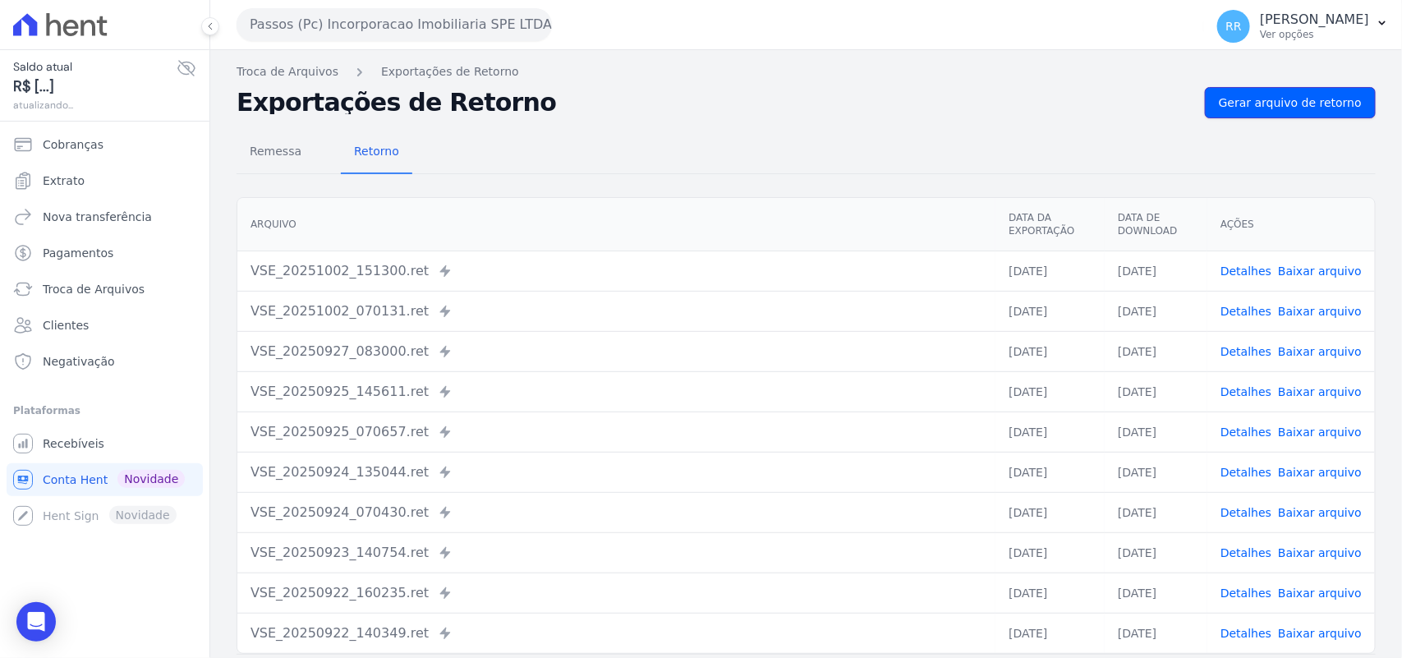
click at [1266, 105] on span "Gerar arquivo de retorno" at bounding box center [1290, 102] width 143 height 16
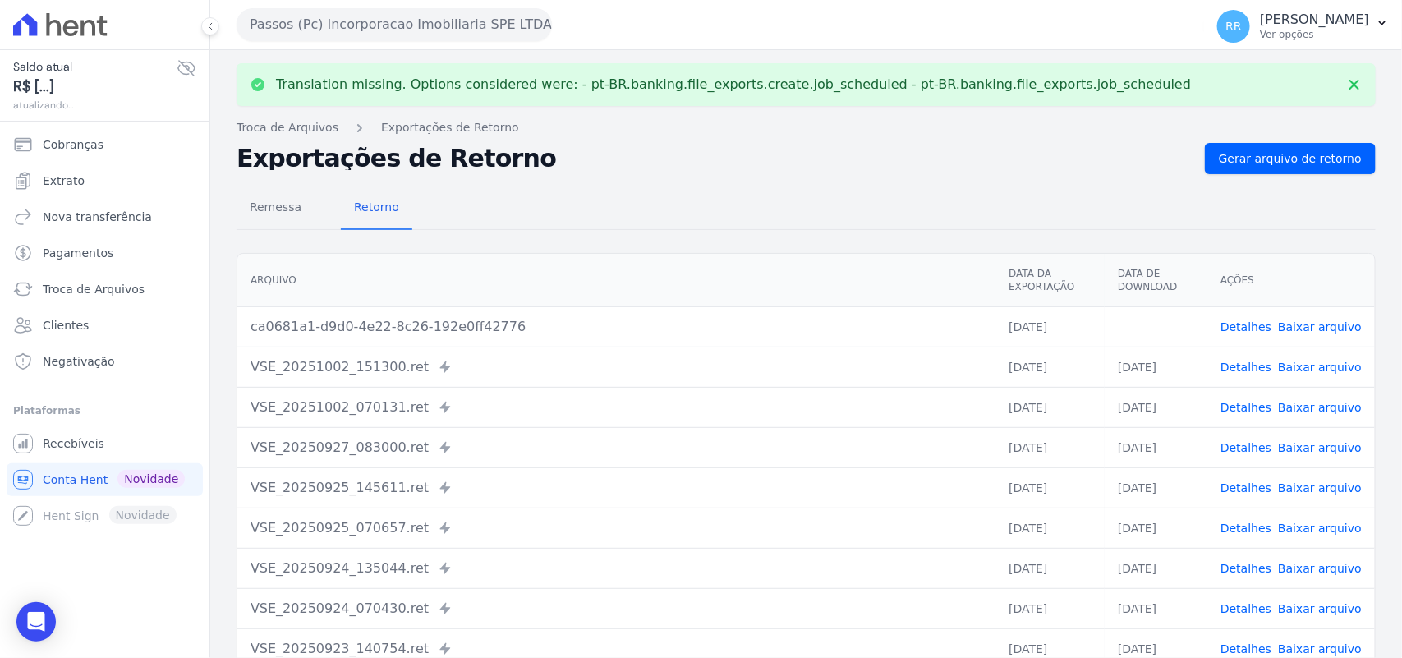
click at [1320, 322] on link "Baixar arquivo" at bounding box center [1320, 326] width 84 height 13
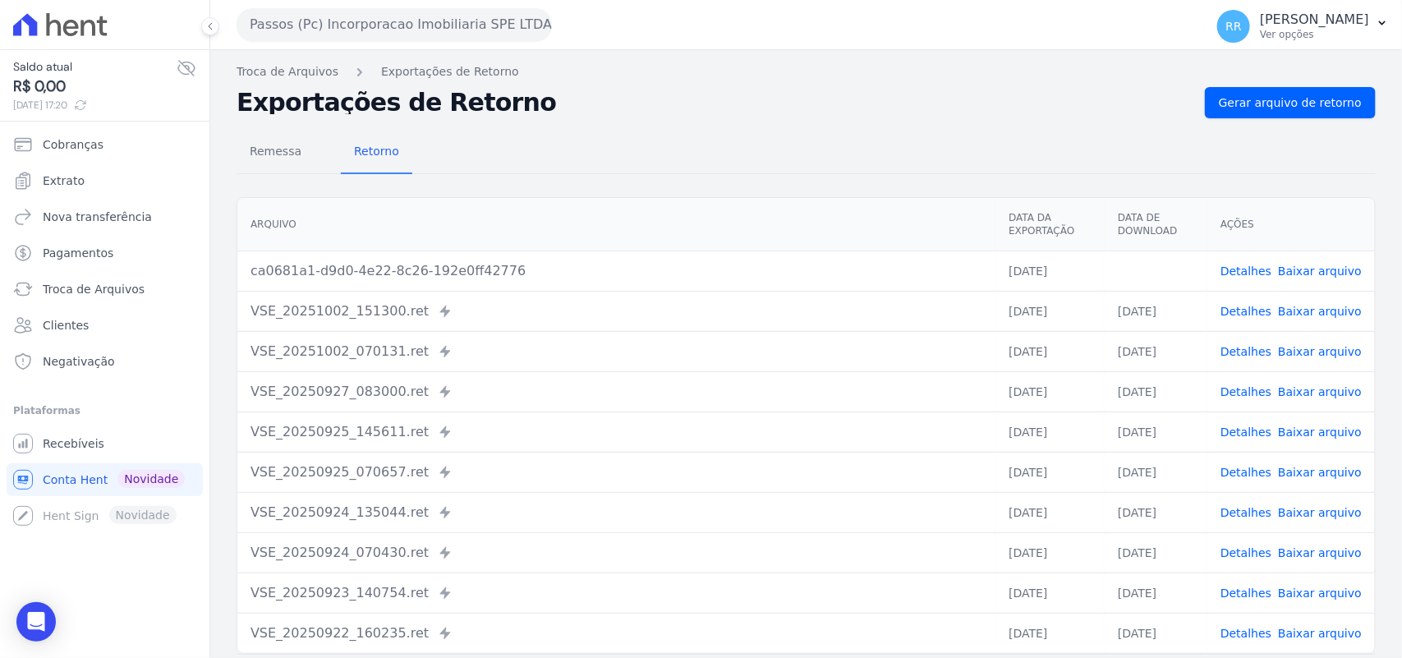
click at [597, 183] on div "Remessa Retorno [GEOGRAPHIC_DATA] Data da Exportação Data de Download Ações ca0…" at bounding box center [806, 415] width 1139 height 594
click at [325, 17] on button "Passos (Pc) Incorporacao Imobiliaria SPE LTDA" at bounding box center [394, 24] width 315 height 33
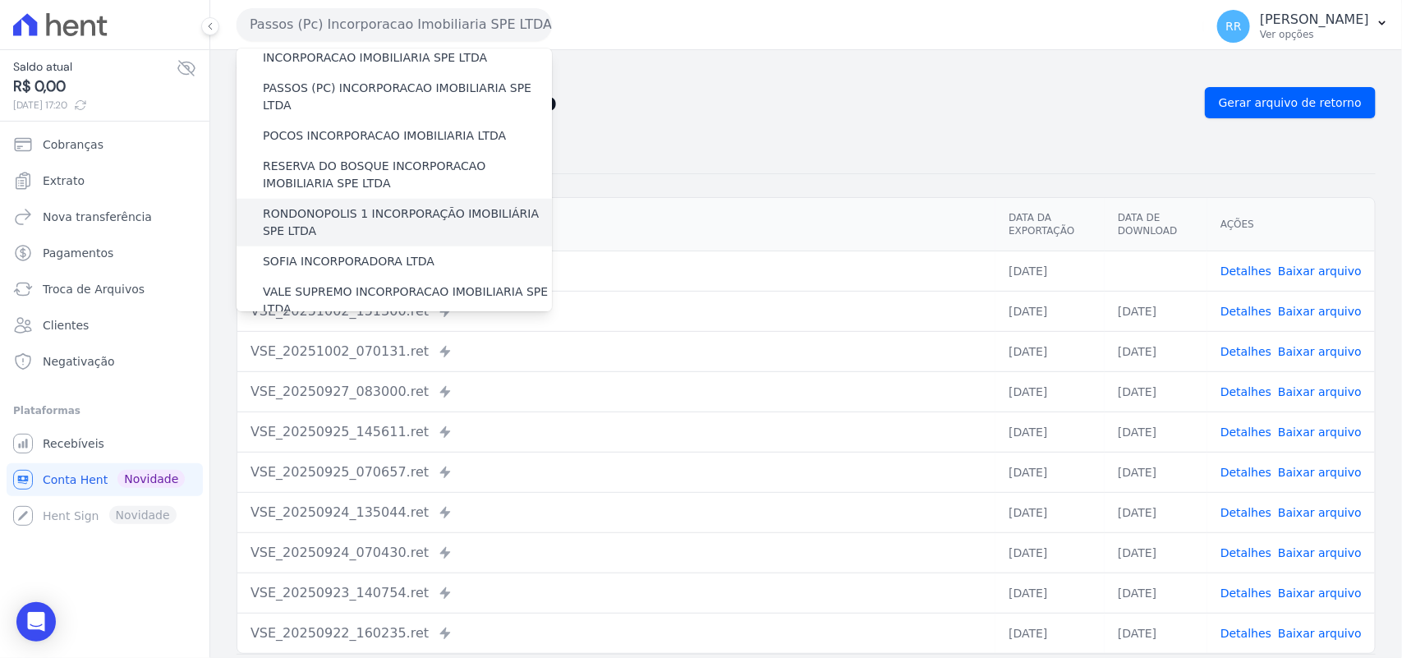
scroll to position [613, 0]
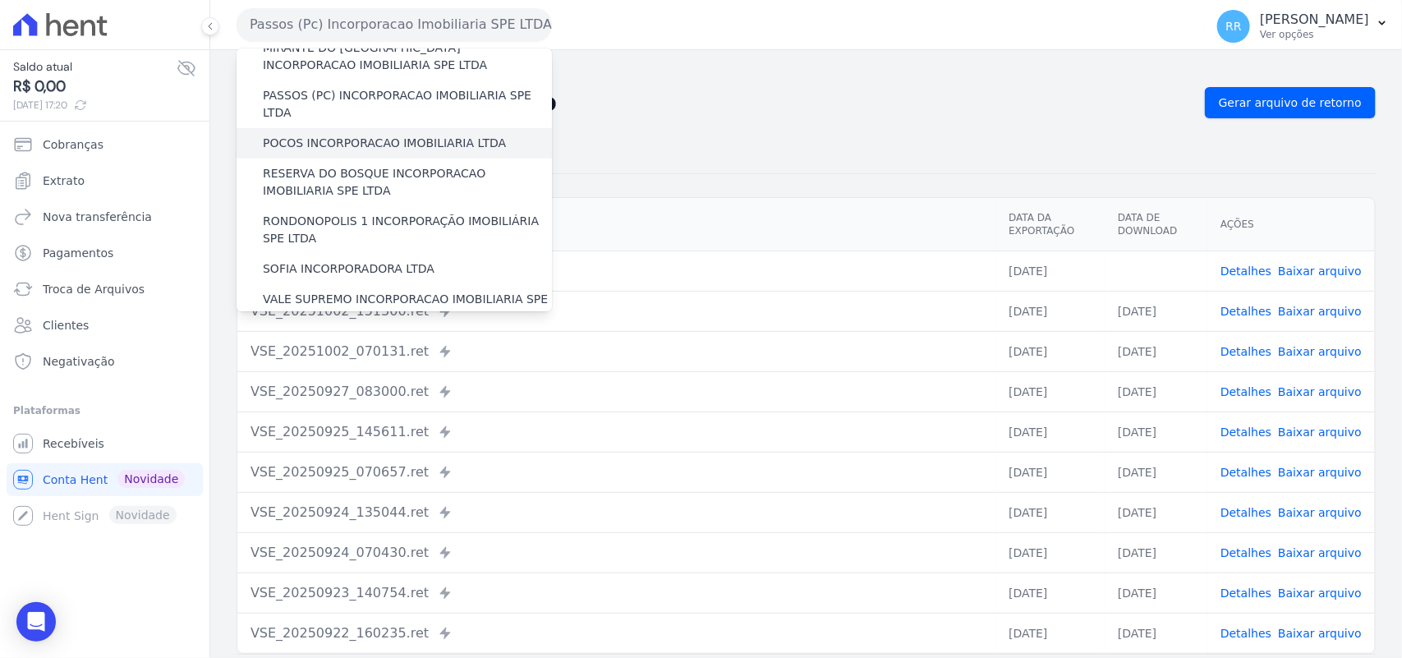
click at [320, 135] on label "POCOS INCORPORACAO IMOBILIARIA LTDA" at bounding box center [384, 143] width 243 height 17
click at [0, 0] on input "POCOS INCORPORACAO IMOBILIARIA LTDA" at bounding box center [0, 0] width 0 height 0
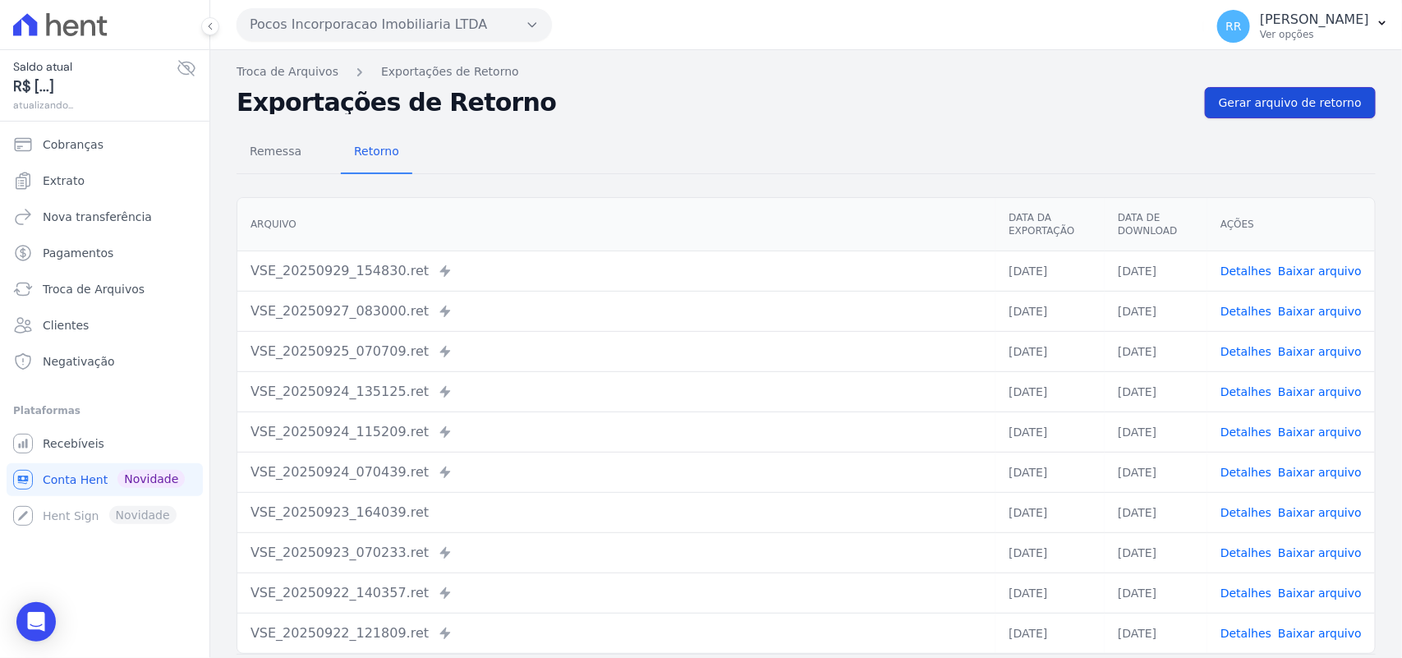
click at [1283, 96] on span "Gerar arquivo de retorno" at bounding box center [1290, 102] width 143 height 16
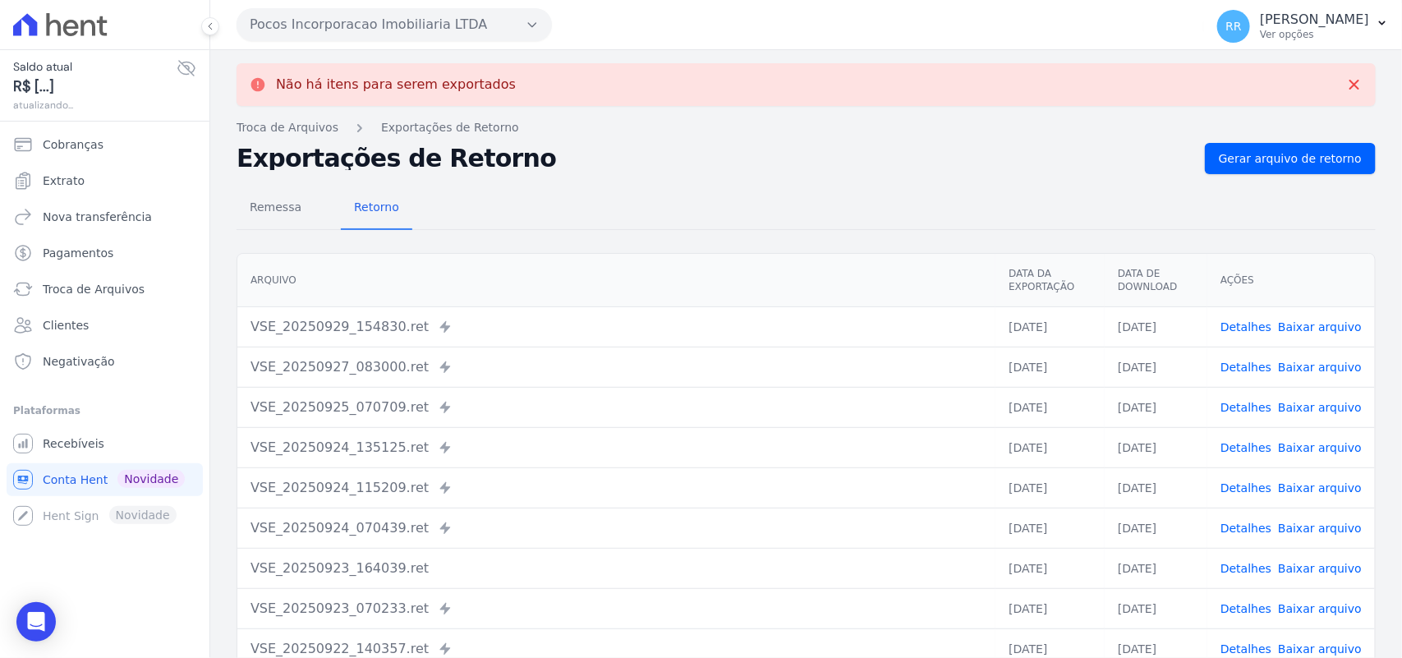
click at [339, 34] on button "Pocos Incorporacao Imobiliaria LTDA" at bounding box center [394, 24] width 315 height 33
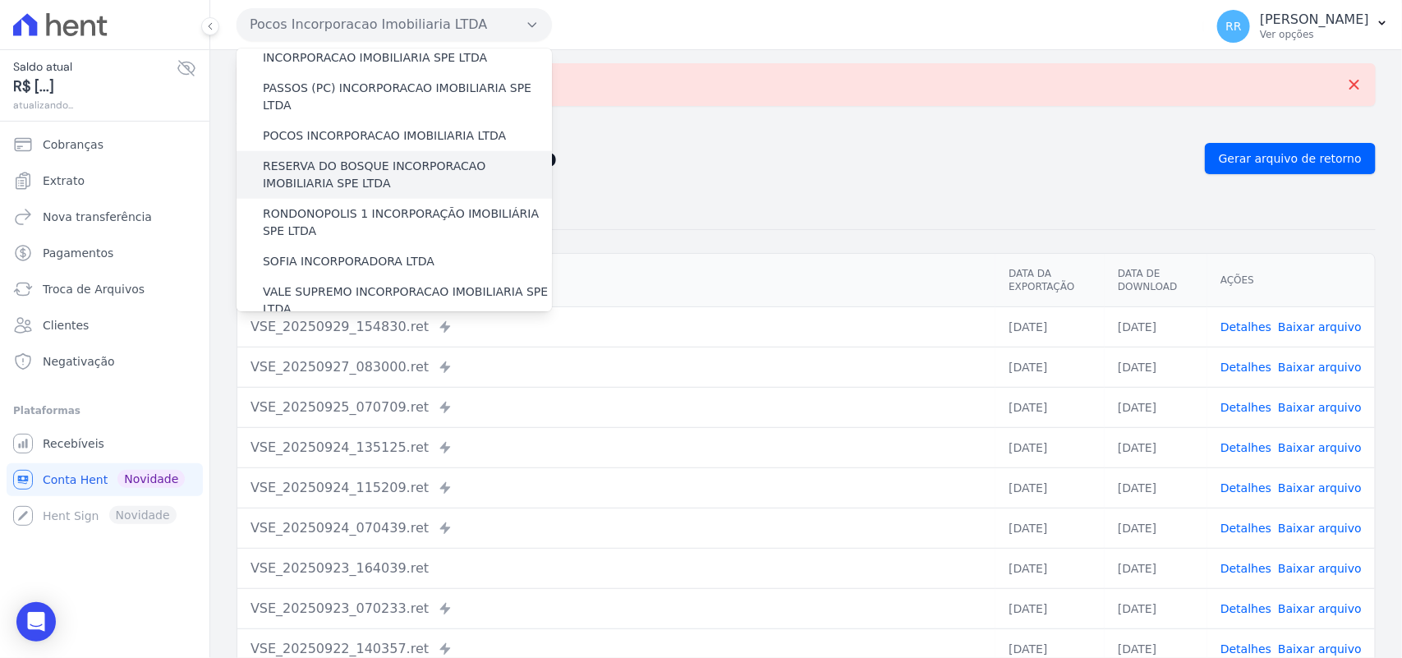
scroll to position [614, 0]
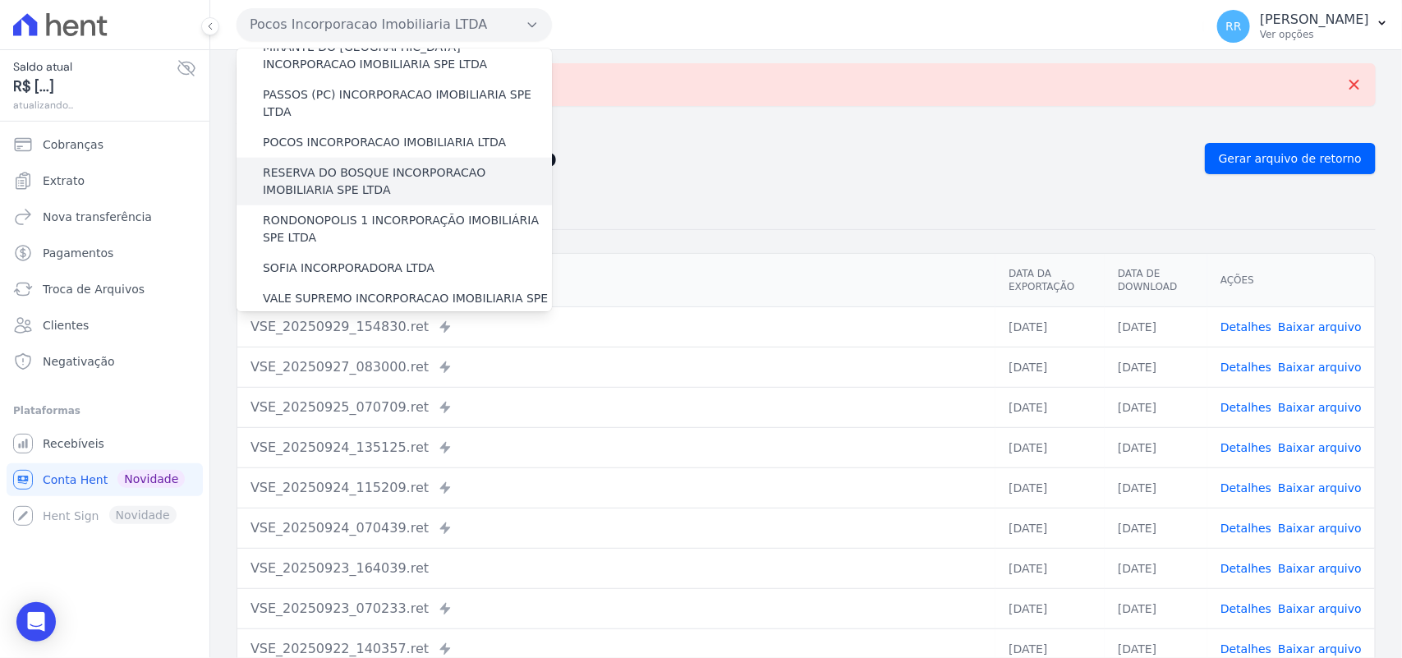
click at [328, 164] on label "RESERVA DO BOSQUE INCORPORACAO IMOBILIARIA SPE LTDA" at bounding box center [407, 181] width 289 height 34
click at [0, 0] on input "RESERVA DO BOSQUE INCORPORACAO IMOBILIARIA SPE LTDA" at bounding box center [0, 0] width 0 height 0
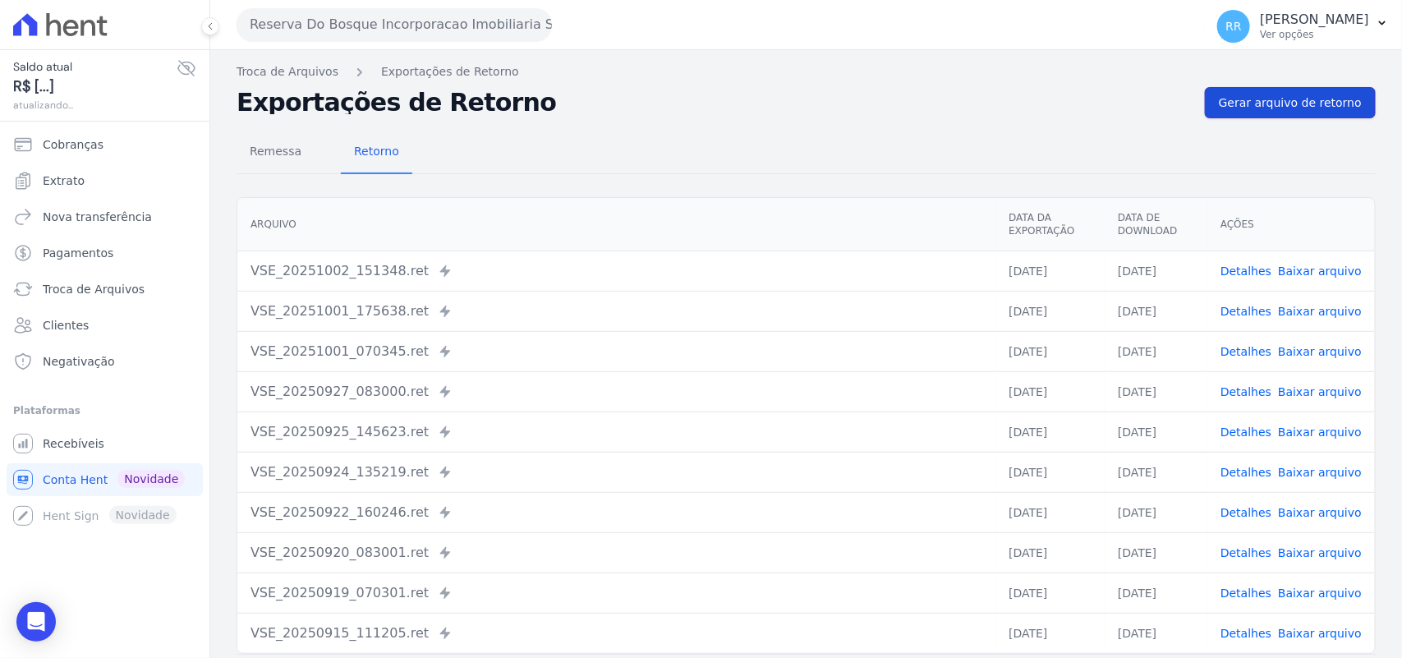
click at [1291, 108] on span "Gerar arquivo de retorno" at bounding box center [1290, 102] width 143 height 16
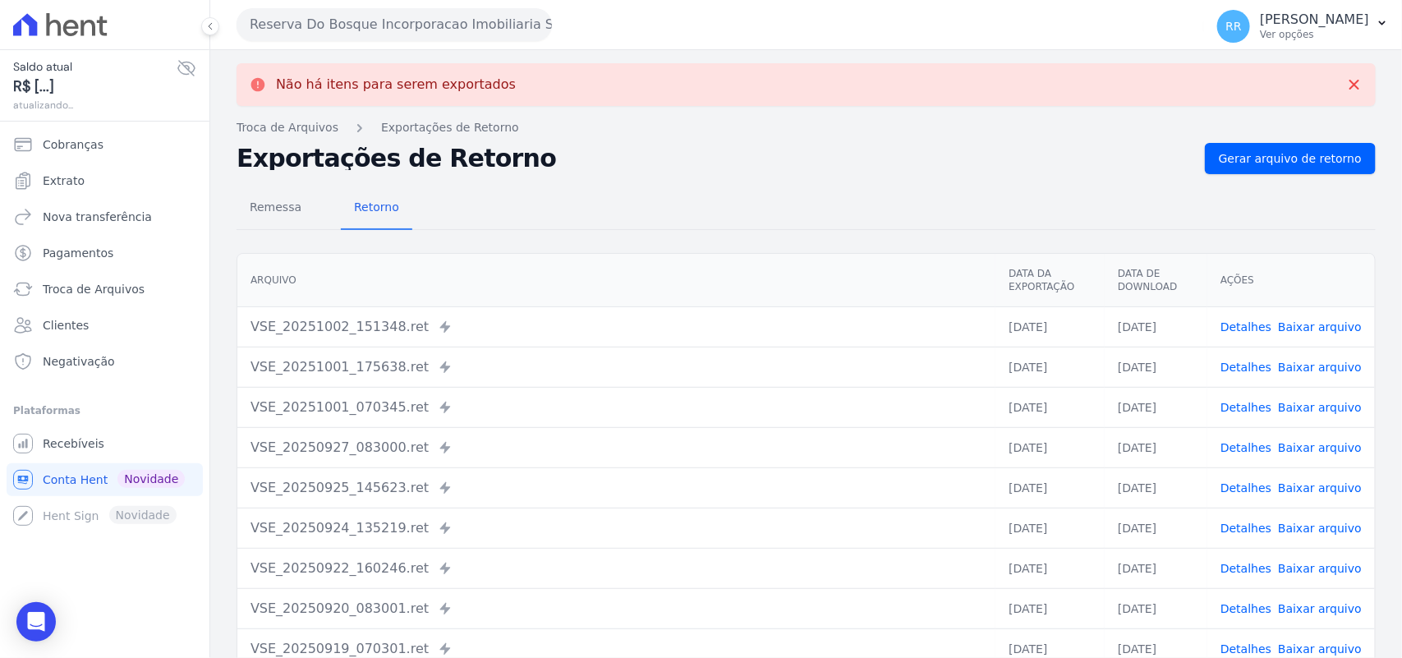
click at [328, 25] on button "Reserva Do Bosque Incorporacao Imobiliaria SPE LTDA" at bounding box center [394, 24] width 315 height 33
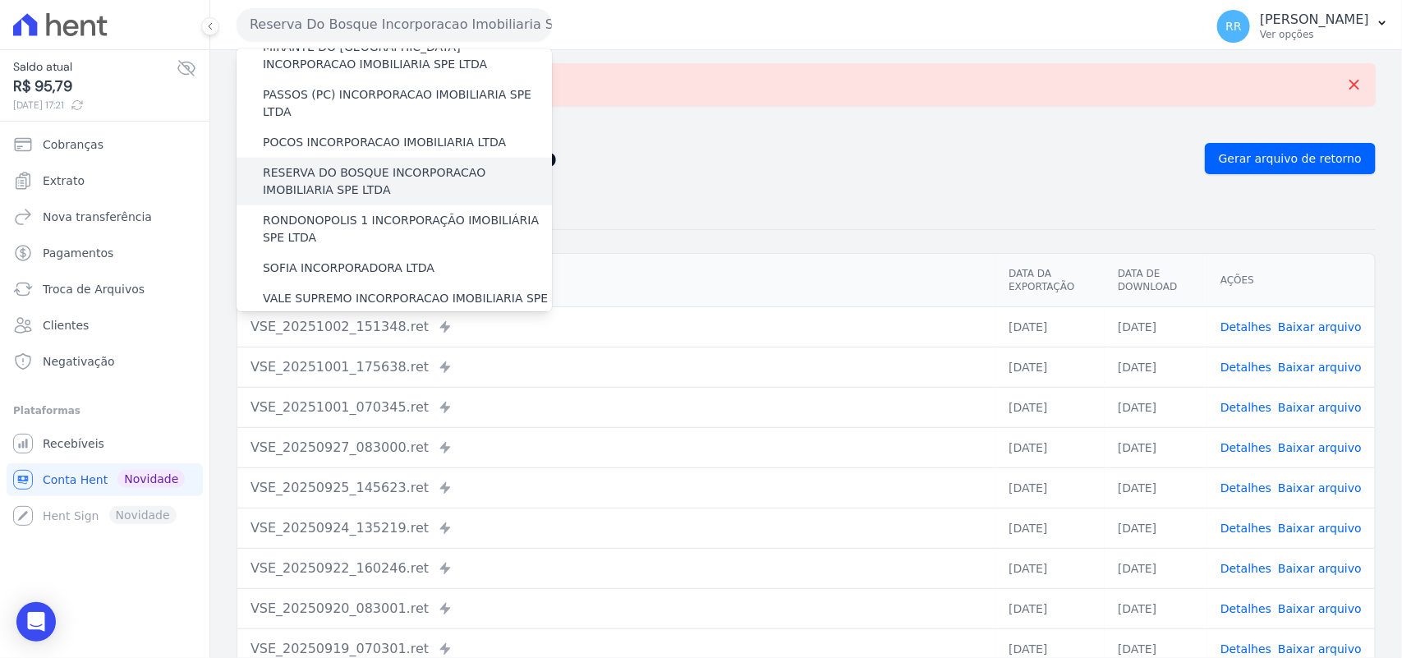
scroll to position [613, 0]
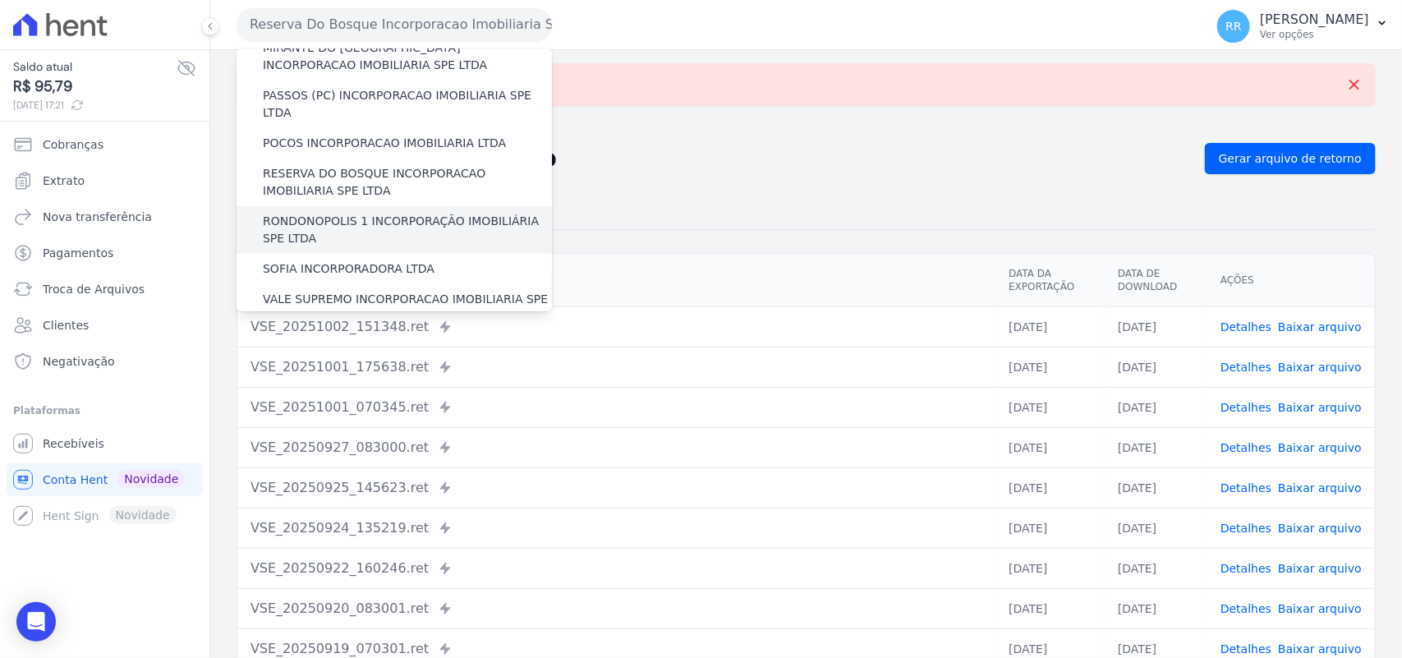
click at [318, 206] on div "RONDONOPOLIS 1 INCORPORAÇÃO IMOBILIÁRIA SPE LTDA" at bounding box center [394, 230] width 315 height 48
click at [318, 213] on label "RONDONOPOLIS 1 INCORPORAÇÃO IMOBILIÁRIA SPE LTDA" at bounding box center [407, 230] width 289 height 34
click at [0, 0] on input "RONDONOPOLIS 1 INCORPORAÇÃO IMOBILIÁRIA SPE LTDA" at bounding box center [0, 0] width 0 height 0
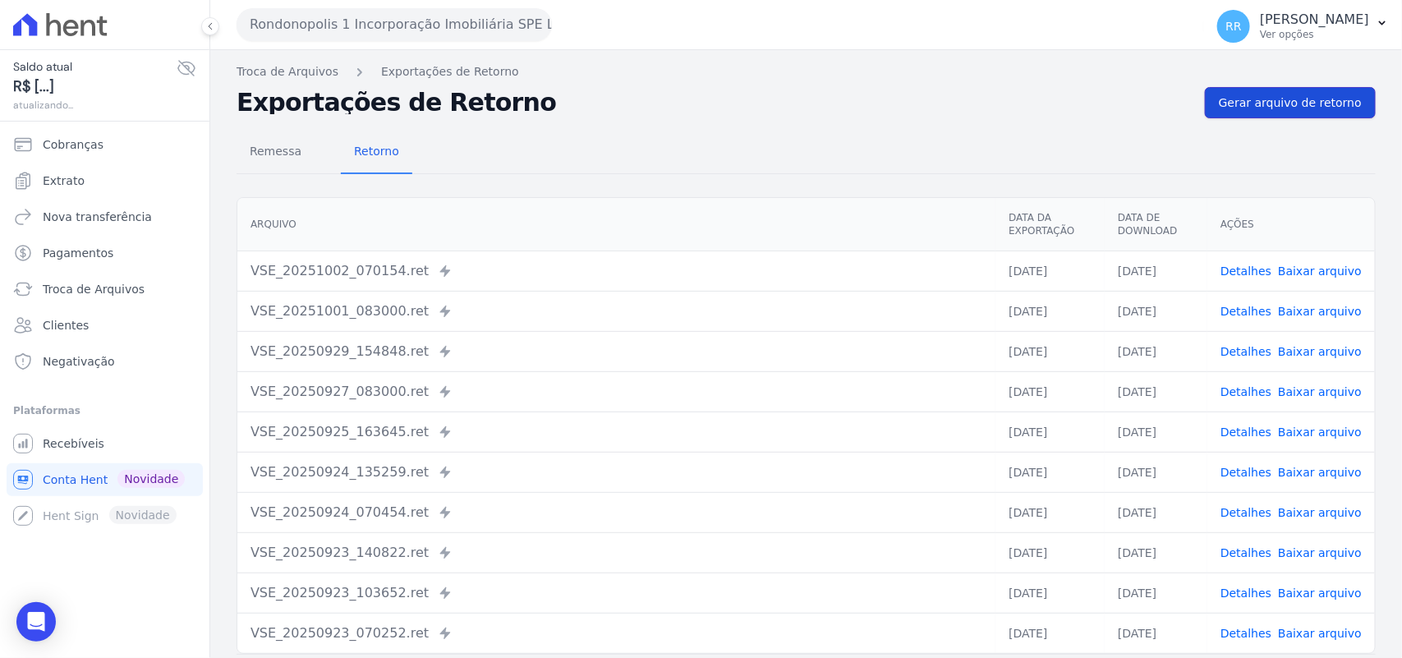
click at [1292, 112] on link "Gerar arquivo de retorno" at bounding box center [1290, 102] width 171 height 31
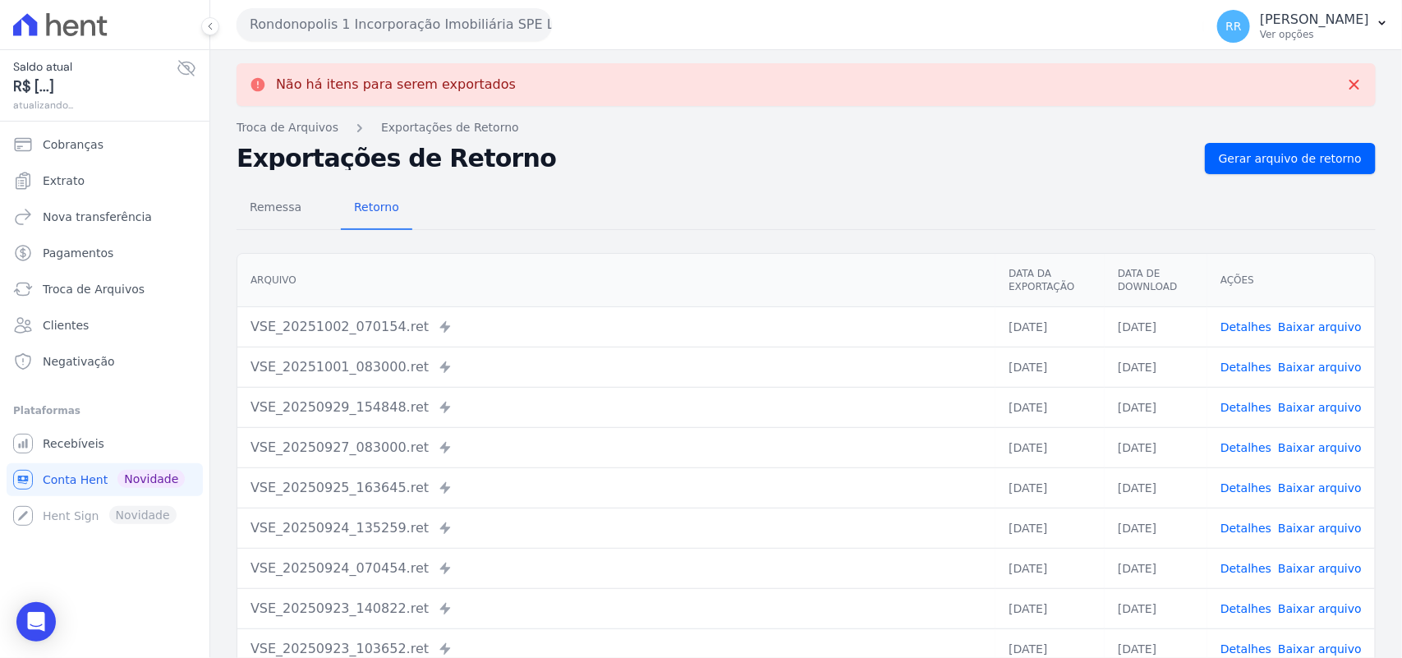
click at [393, 12] on button "Rondonopolis 1 Incorporação Imobiliária SPE LTDA" at bounding box center [394, 24] width 315 height 33
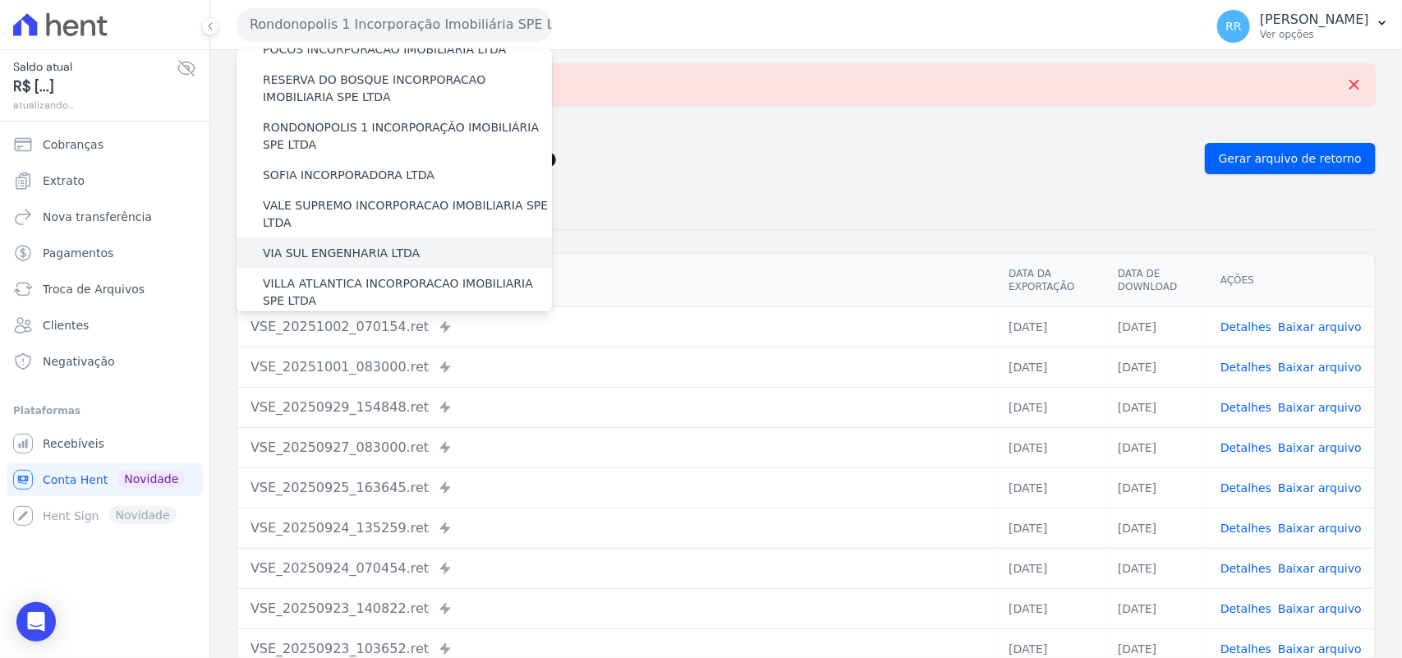
scroll to position [682, 0]
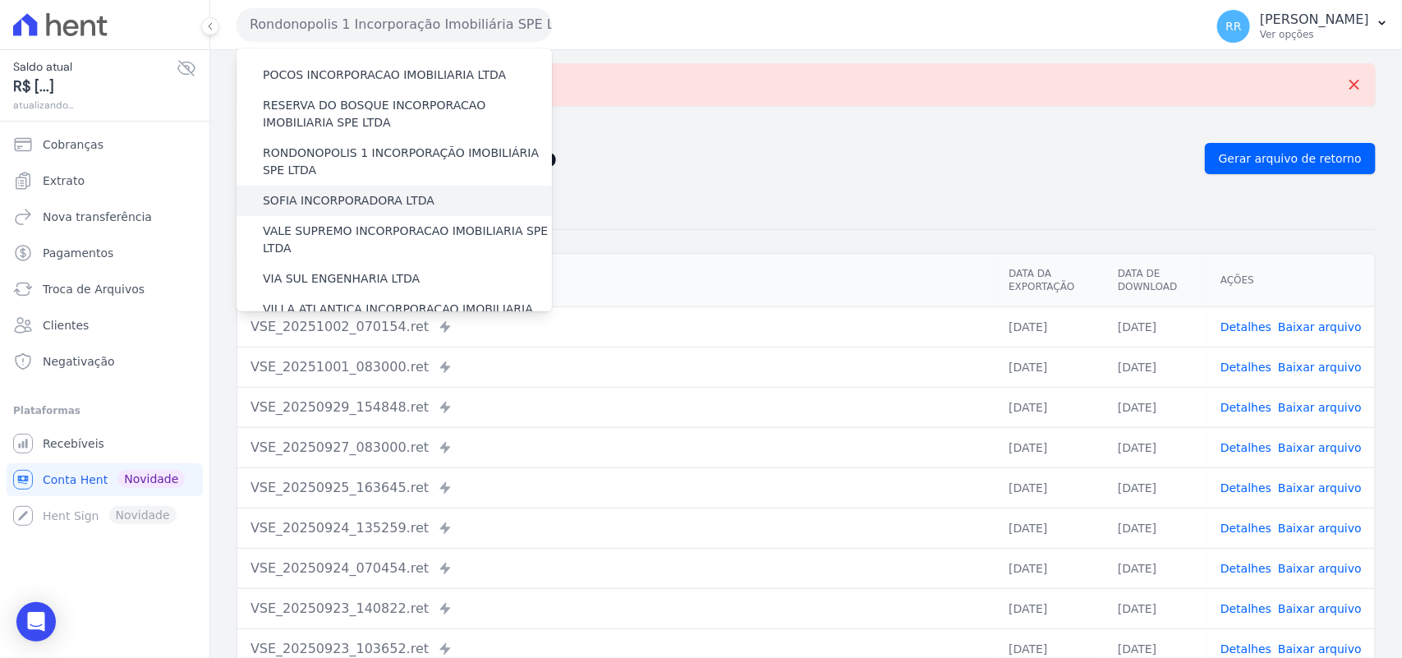
click at [347, 192] on label "SOFIA INCORPORADORA LTDA" at bounding box center [349, 200] width 172 height 17
click at [0, 0] on input "SOFIA INCORPORADORA LTDA" at bounding box center [0, 0] width 0 height 0
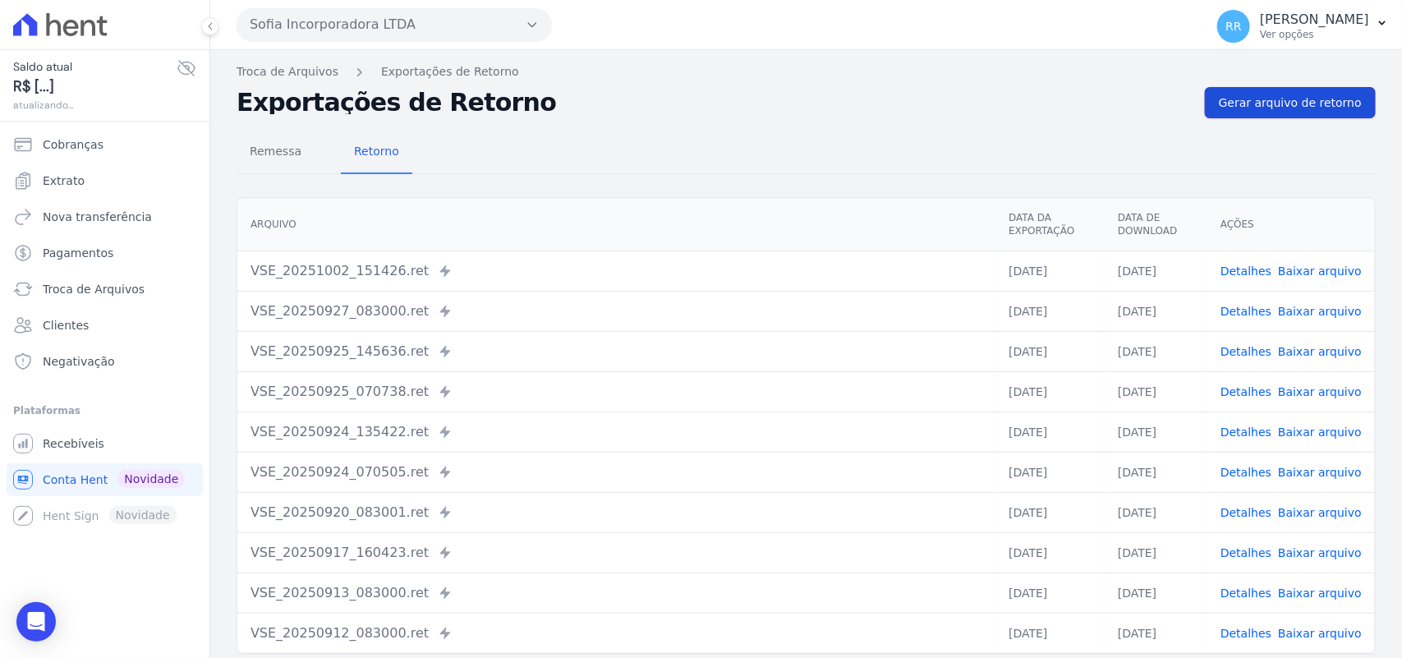
click at [1253, 111] on span "Gerar arquivo de retorno" at bounding box center [1290, 102] width 143 height 16
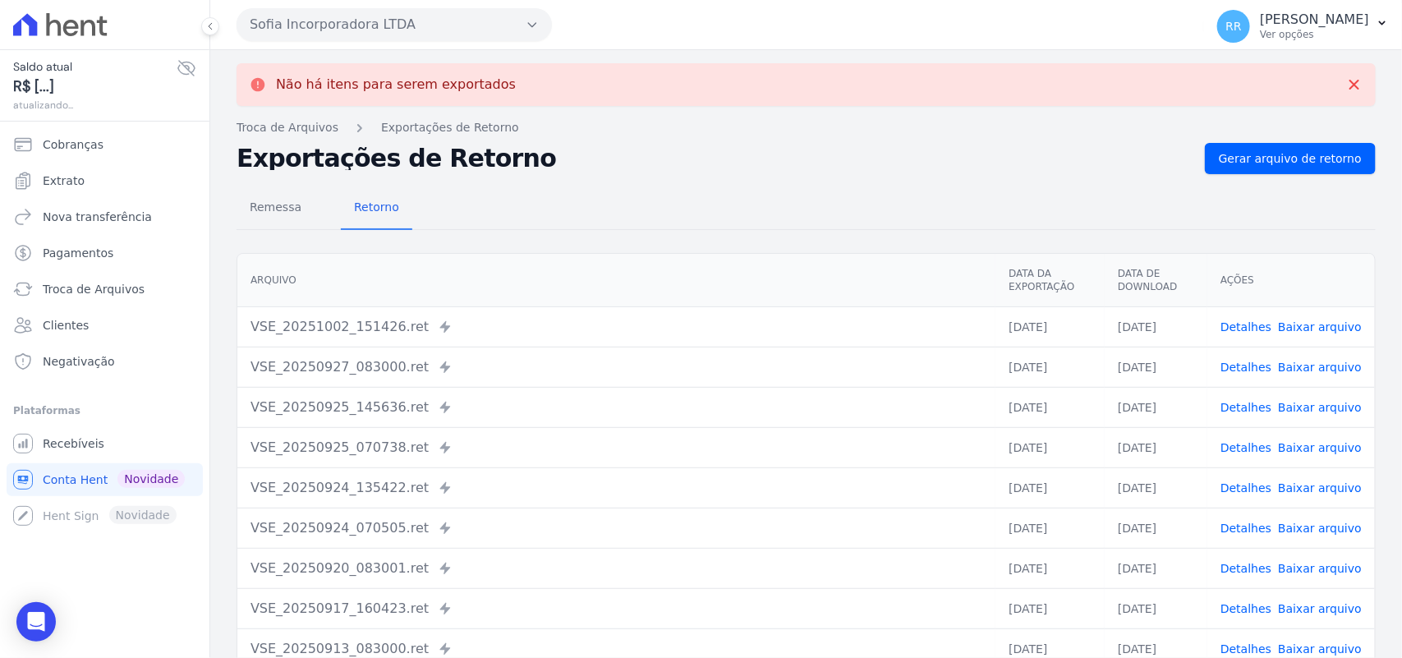
click at [351, 25] on button "Sofia Incorporadora LTDA" at bounding box center [394, 24] width 315 height 33
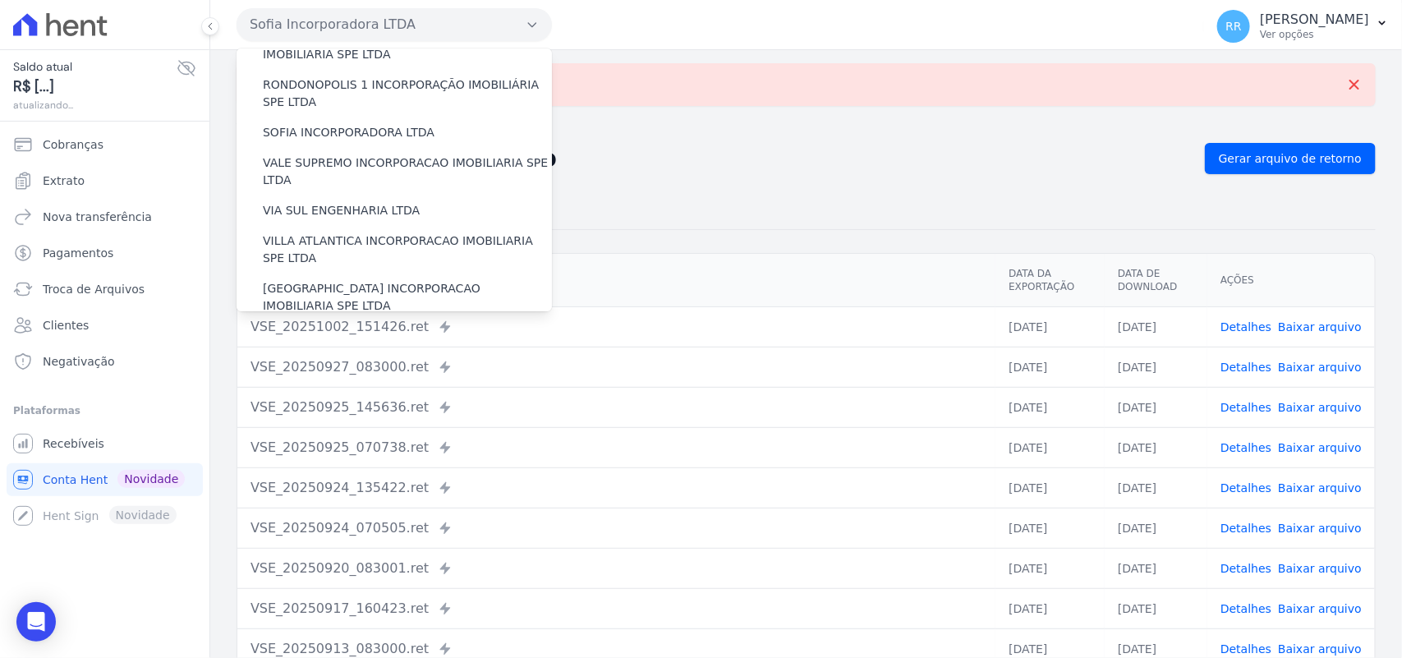
scroll to position [717, 0]
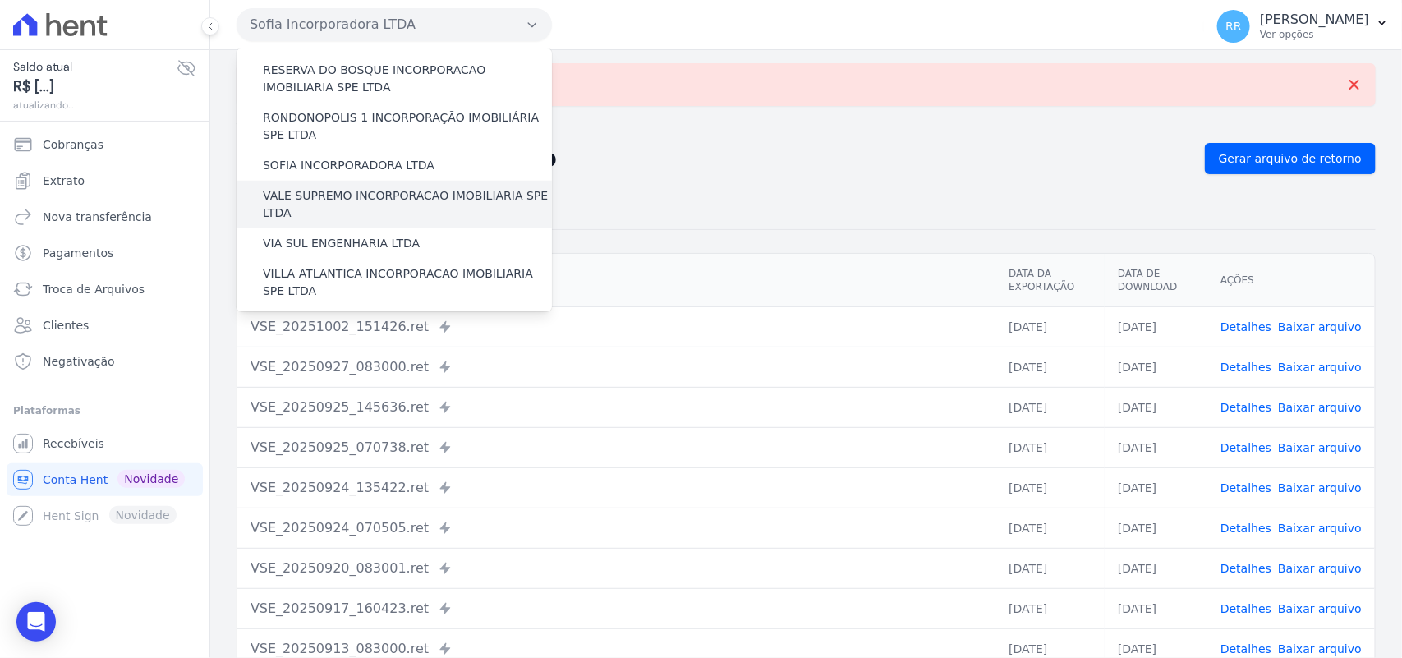
click at [298, 187] on label "VALE SUPREMO INCORPORACAO IMOBILIARIA SPE LTDA" at bounding box center [407, 204] width 289 height 34
click at [0, 0] on input "VALE SUPREMO INCORPORACAO IMOBILIARIA SPE LTDA" at bounding box center [0, 0] width 0 height 0
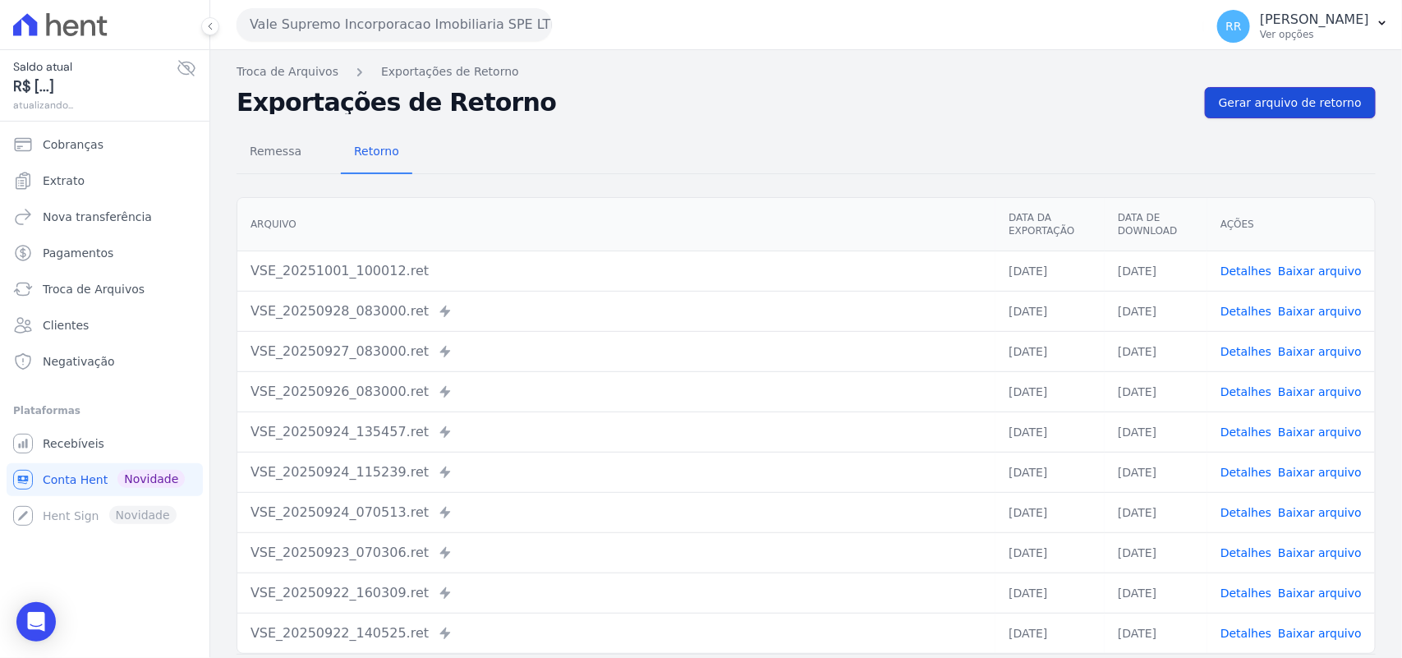
click at [1262, 91] on link "Gerar arquivo de retorno" at bounding box center [1290, 102] width 171 height 31
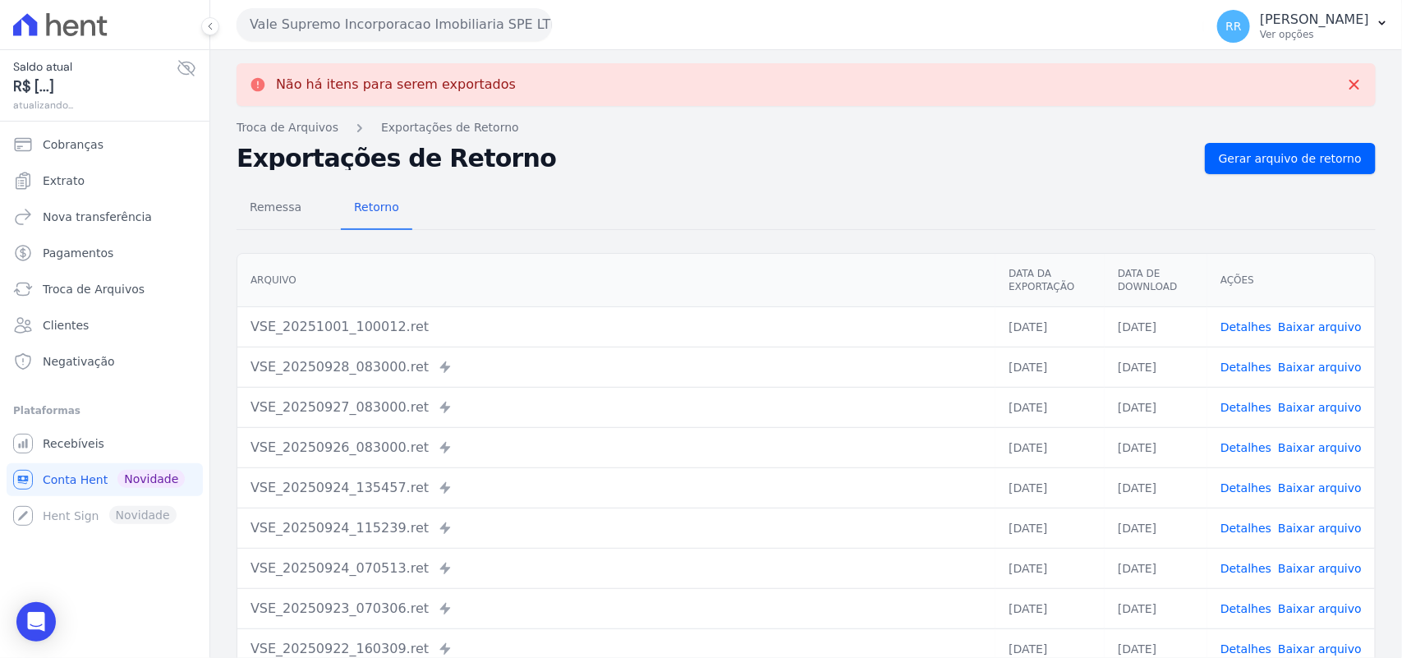
click at [353, 31] on button "Vale Supremo Incorporacao Imobiliaria SPE LTDA" at bounding box center [394, 24] width 315 height 33
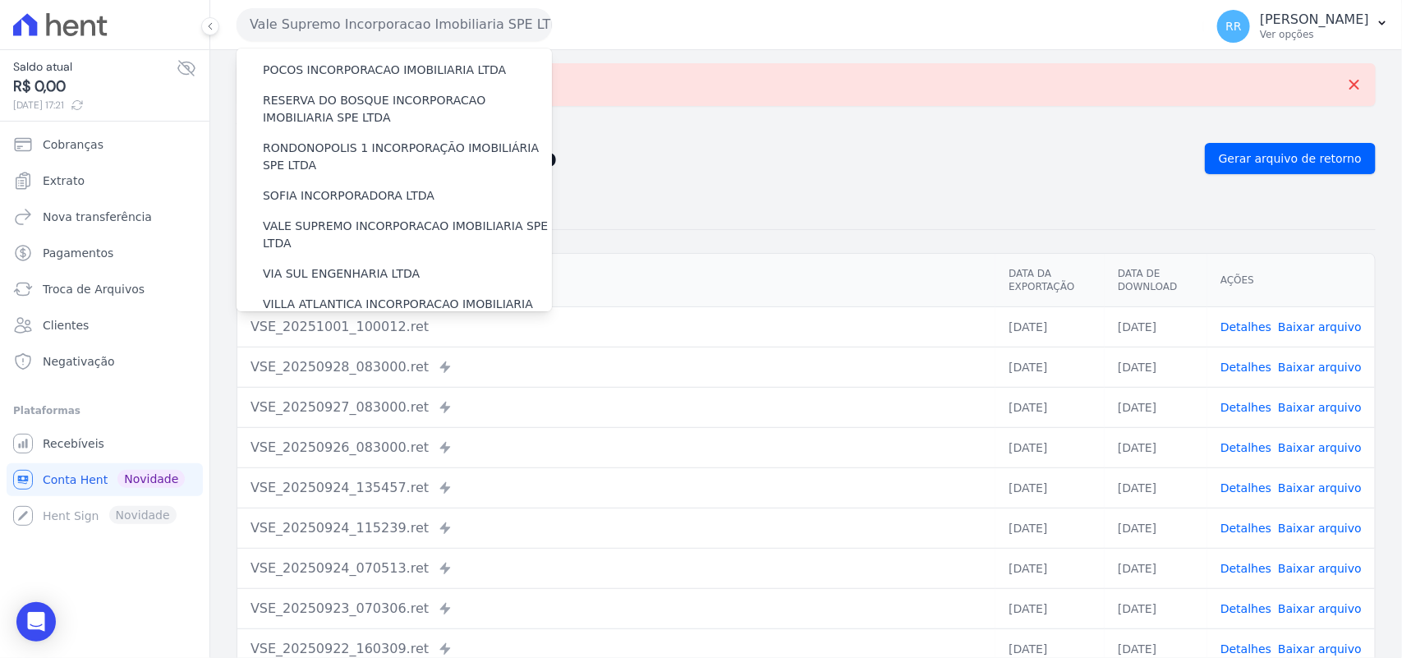
scroll to position [750, 0]
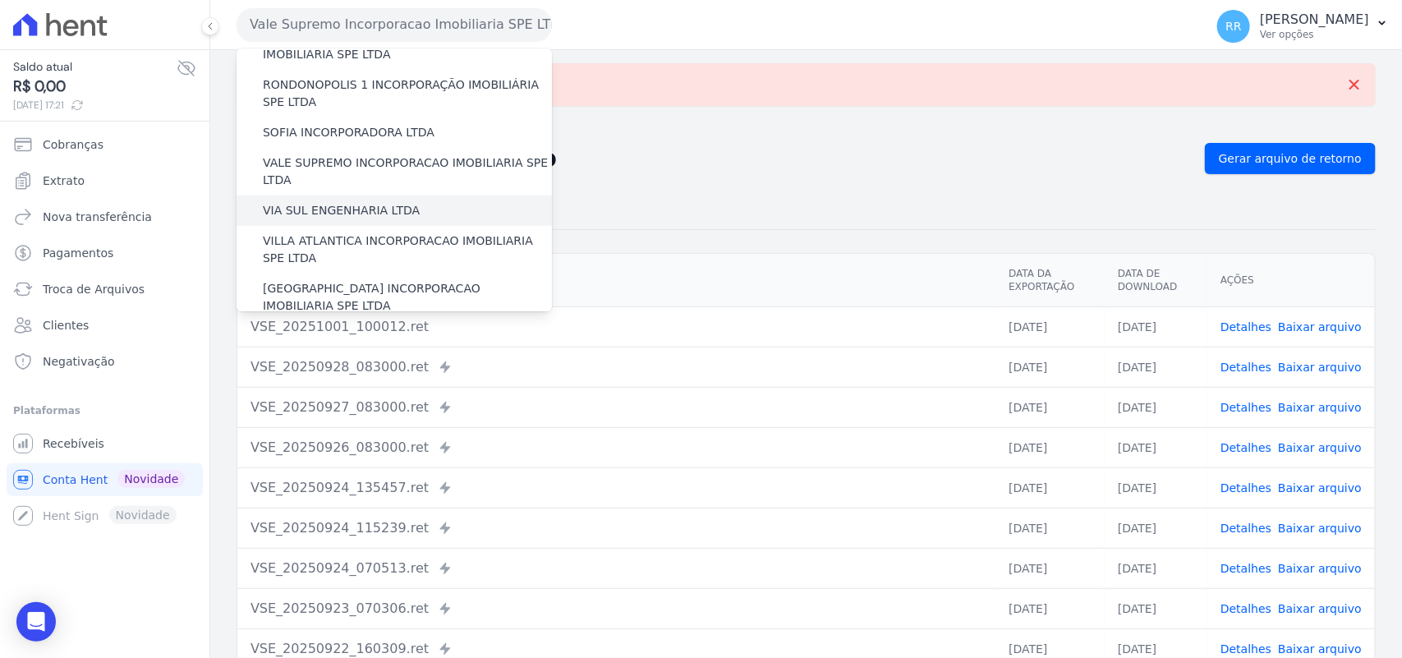
click at [338, 202] on label "VIA SUL ENGENHARIA LTDA" at bounding box center [341, 210] width 157 height 17
click at [0, 0] on input "VIA SUL ENGENHARIA LTDA" at bounding box center [0, 0] width 0 height 0
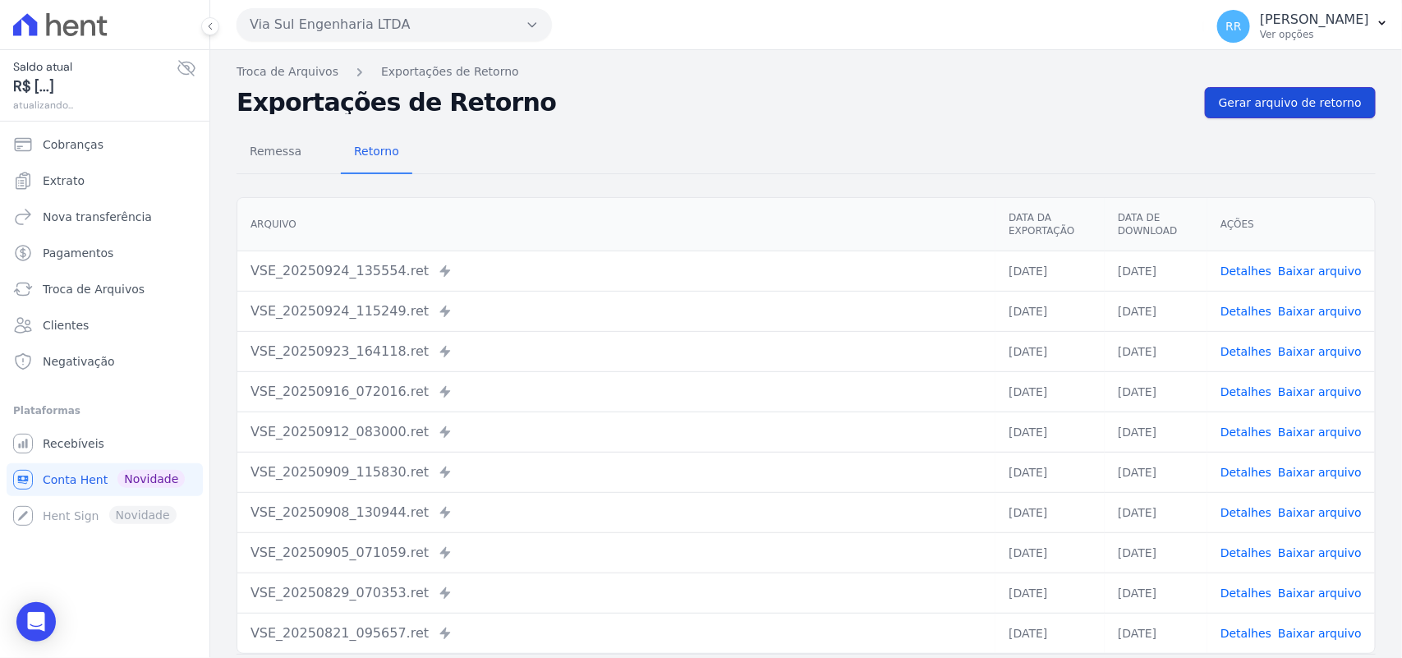
click at [1258, 116] on link "Gerar arquivo de retorno" at bounding box center [1290, 102] width 171 height 31
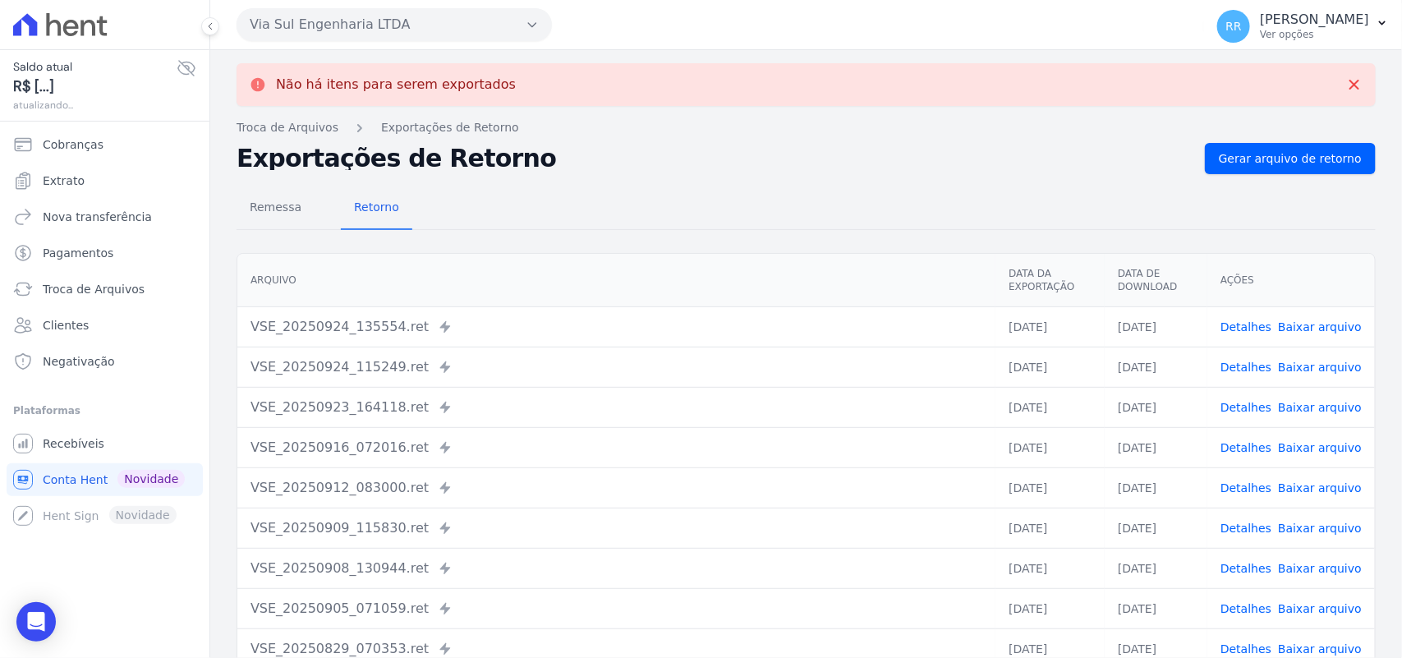
click at [366, 37] on button "Via Sul Engenharia LTDA" at bounding box center [394, 24] width 315 height 33
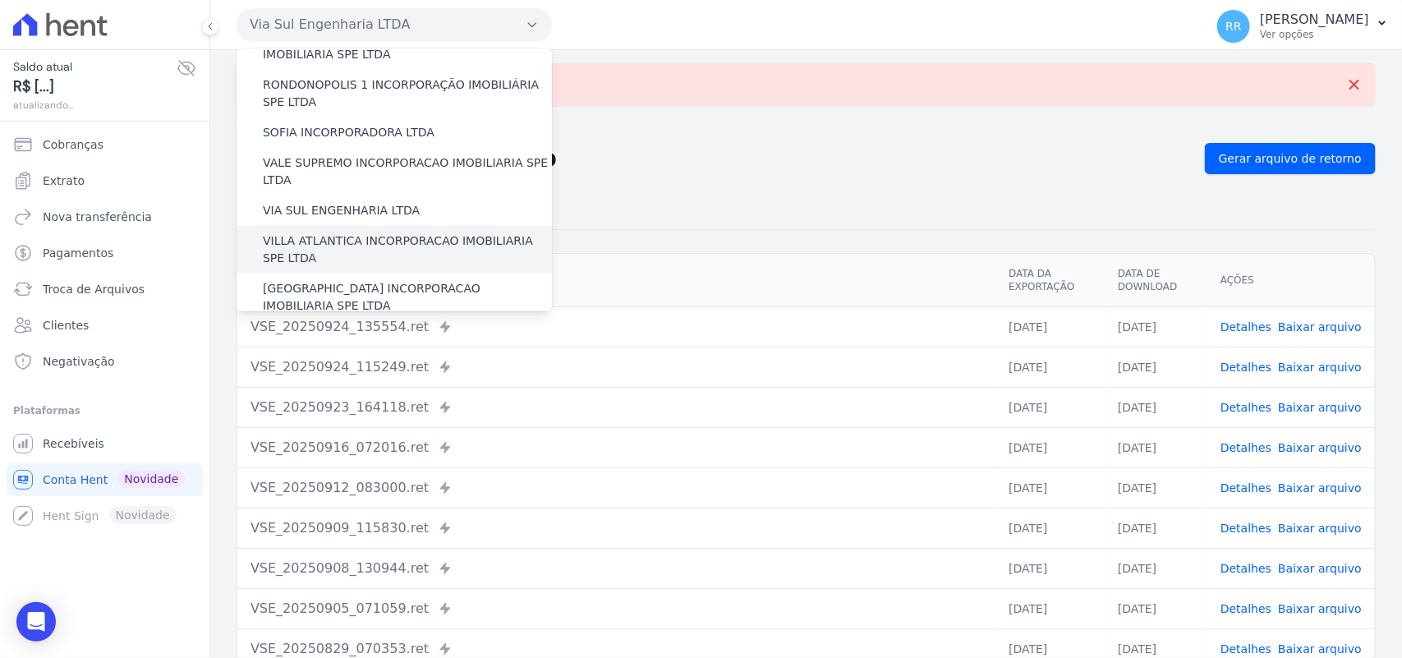
click at [353, 232] on label "VILLA ATLANTICA INCORPORACAO IMOBILIARIA SPE LTDA" at bounding box center [407, 249] width 289 height 34
click at [0, 0] on input "VILLA ATLANTICA INCORPORACAO IMOBILIARIA SPE LTDA" at bounding box center [0, 0] width 0 height 0
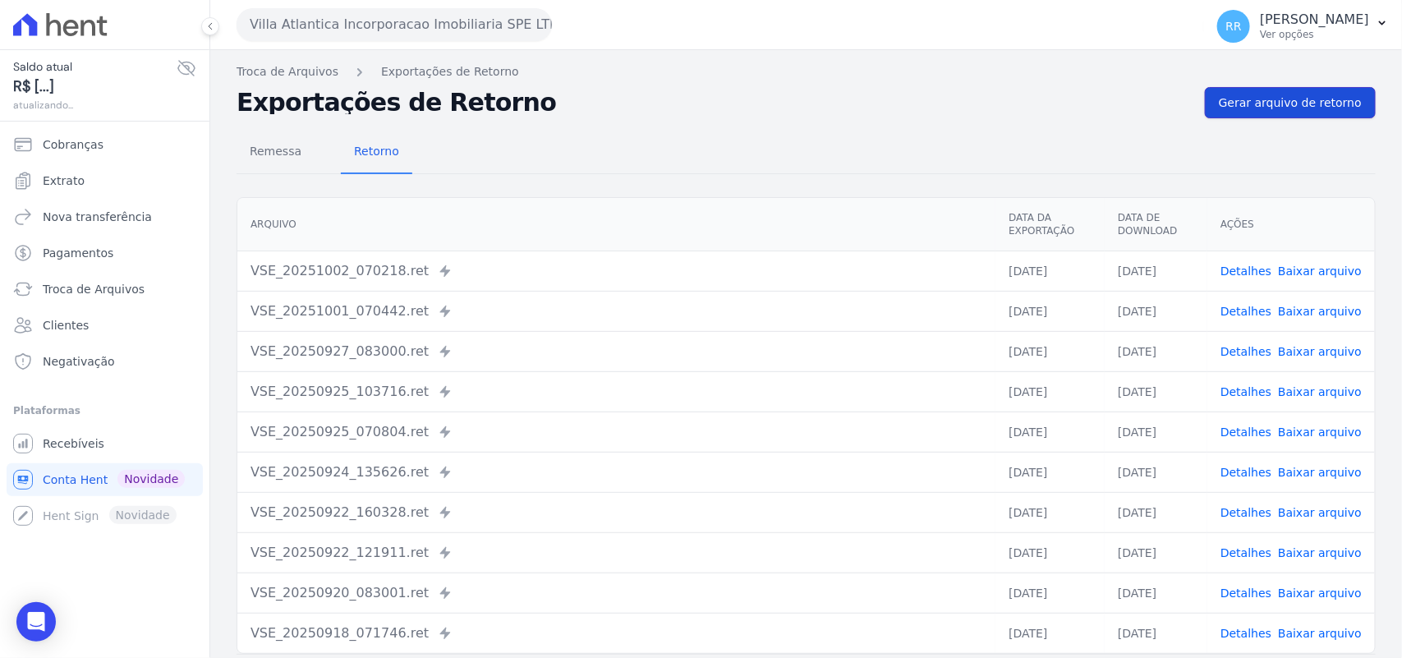
click at [1330, 87] on link "Gerar arquivo de retorno" at bounding box center [1290, 102] width 171 height 31
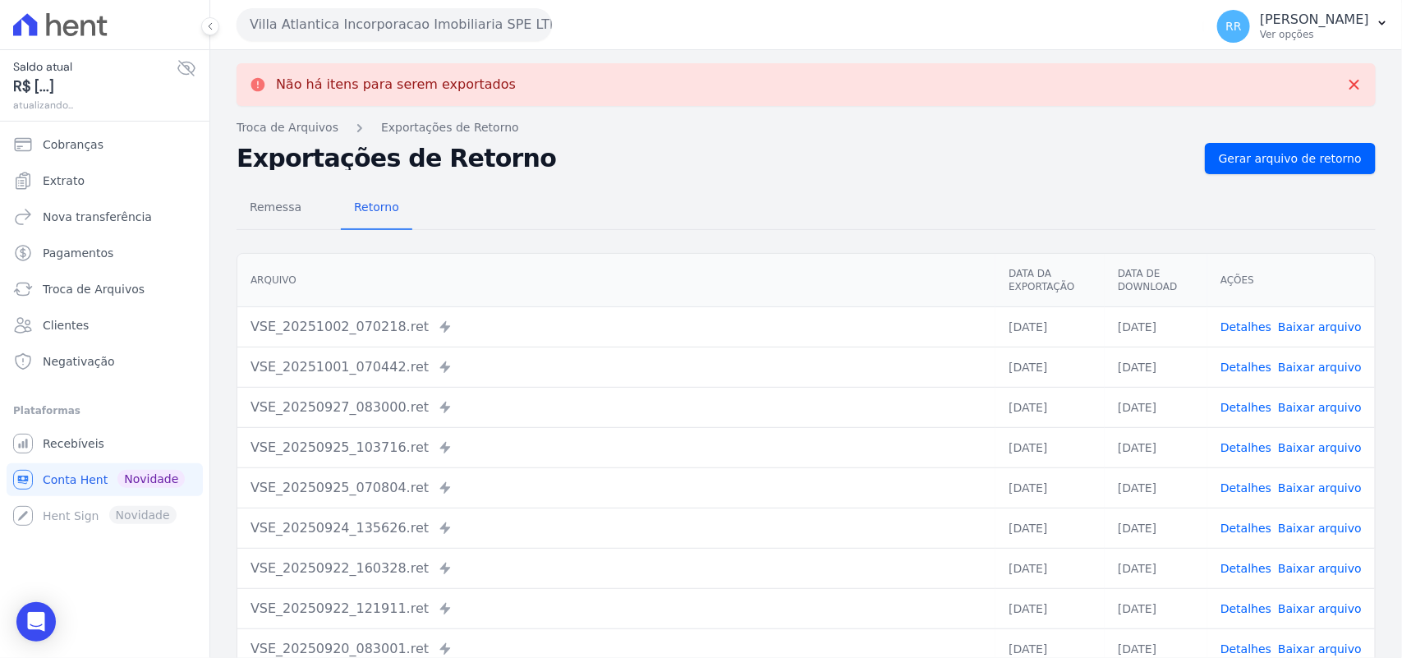
click at [378, 22] on button "Villa Atlantica Incorporacao Imobiliaria SPE LTDA" at bounding box center [394, 24] width 315 height 33
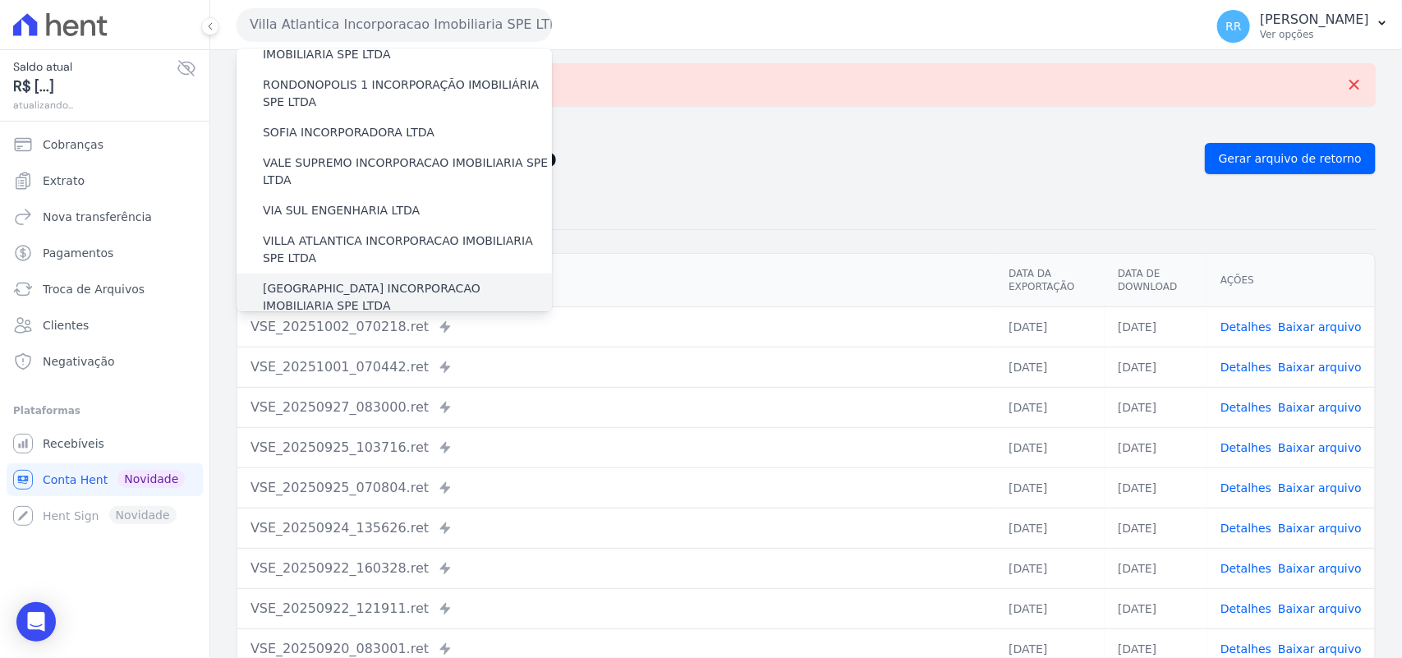
click at [323, 280] on label "[GEOGRAPHIC_DATA] INCORPORACAO IMOBILIARIA SPE LTDA" at bounding box center [407, 297] width 289 height 34
click at [0, 0] on input "[GEOGRAPHIC_DATA] INCORPORACAO IMOBILIARIA SPE LTDA" at bounding box center [0, 0] width 0 height 0
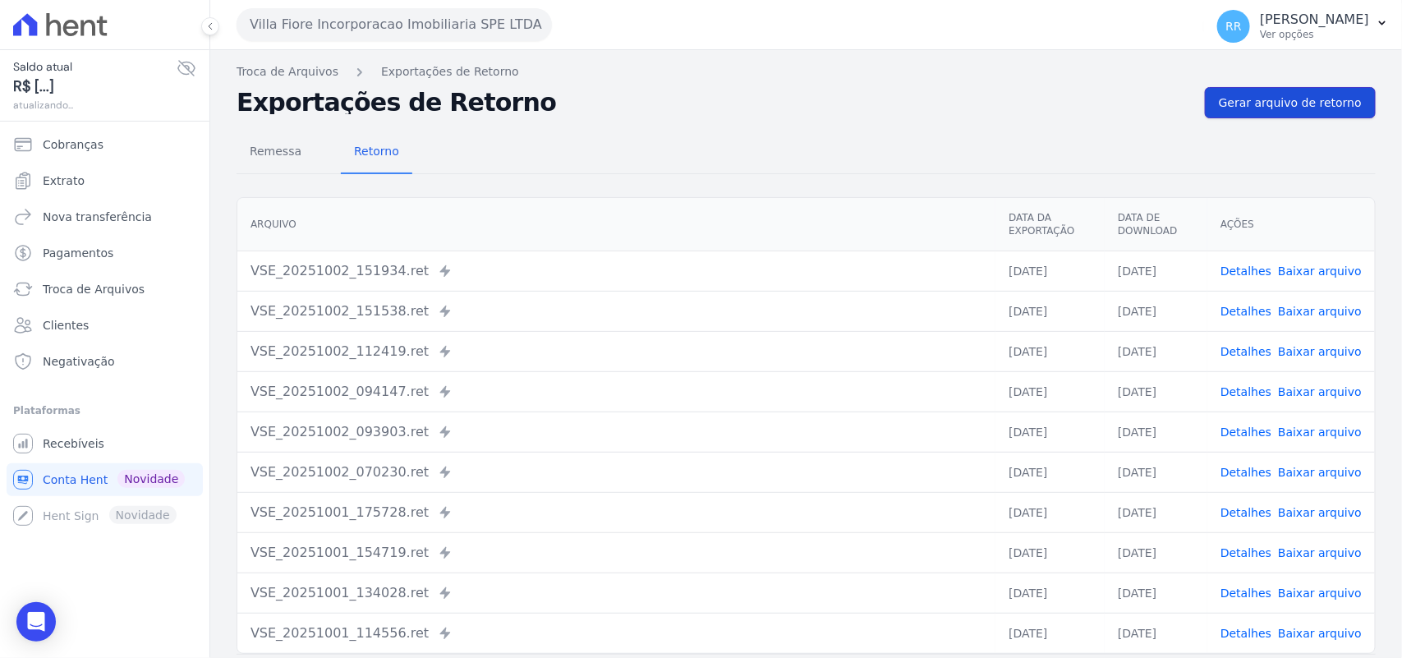
click at [1266, 105] on span "Gerar arquivo de retorno" at bounding box center [1290, 102] width 143 height 16
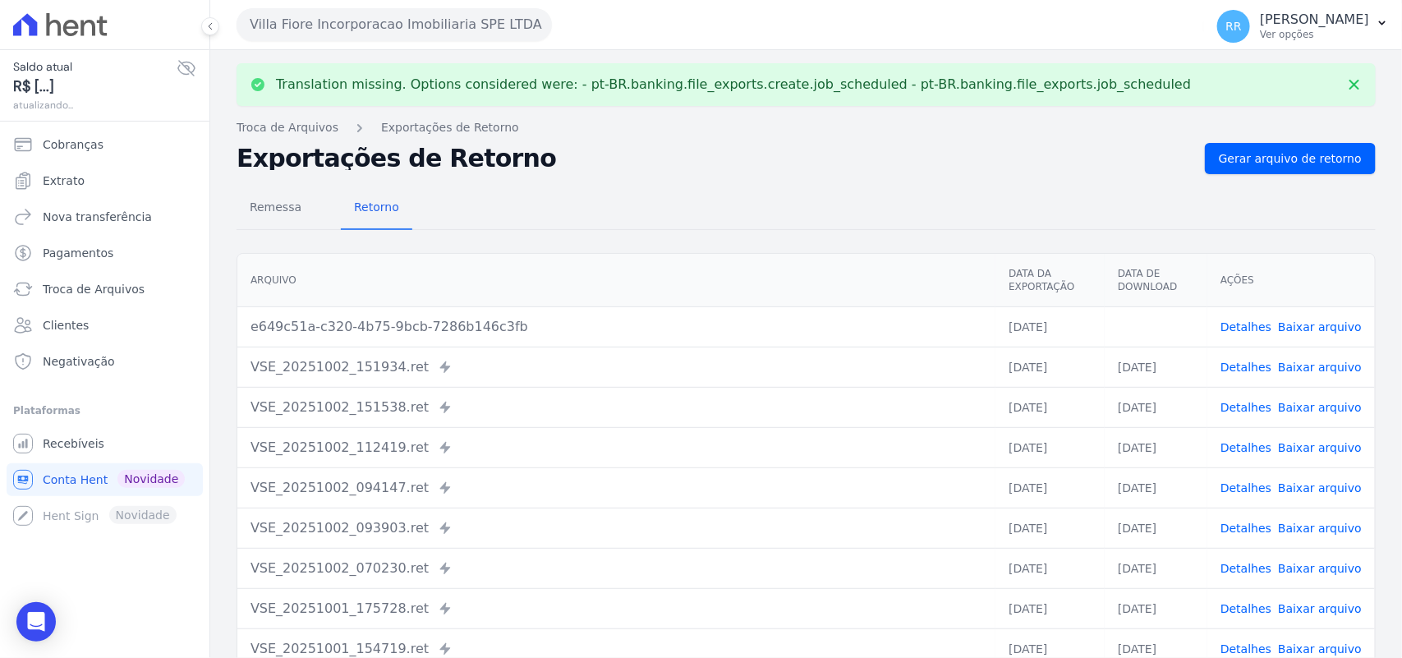
click at [1316, 330] on link "Baixar arquivo" at bounding box center [1320, 326] width 84 height 13
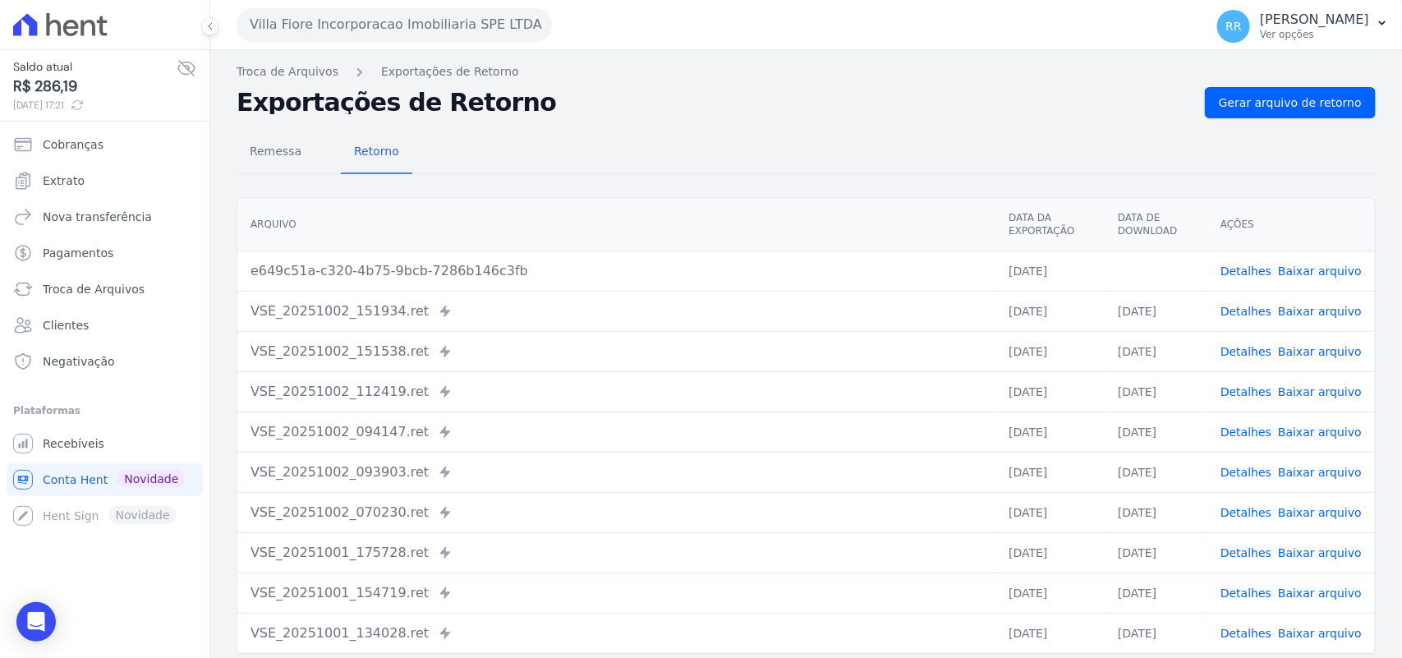
click at [673, 145] on div "Remessa Retorno" at bounding box center [806, 152] width 1139 height 43
click at [430, 35] on button "Villa Fiore Incorporacao Imobiliaria SPE LTDA" at bounding box center [394, 24] width 315 height 33
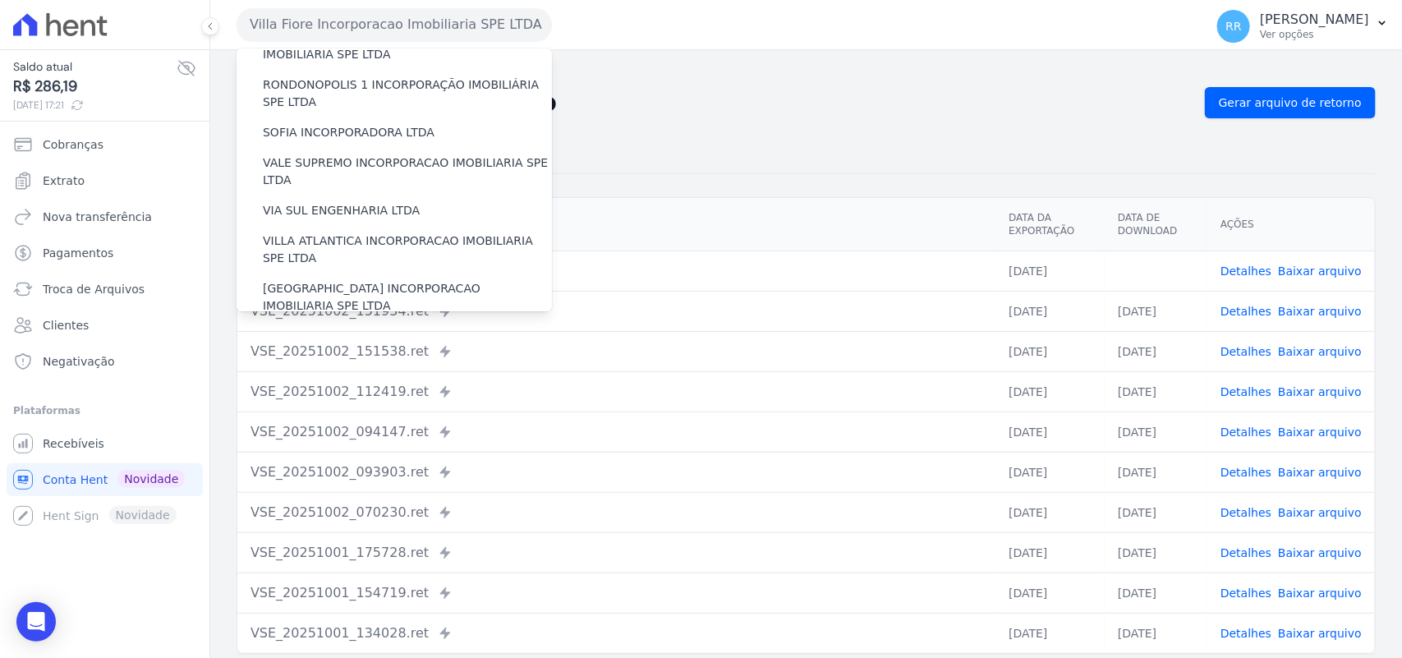
click at [321, 328] on label "VILLA TROPICAL INCORPORAÇÃO IMOBILIÁRIA SPE LTDA" at bounding box center [407, 345] width 289 height 34
click at [0, 0] on input "VILLA TROPICAL INCORPORAÇÃO IMOBILIÁRIA SPE LTDA" at bounding box center [0, 0] width 0 height 0
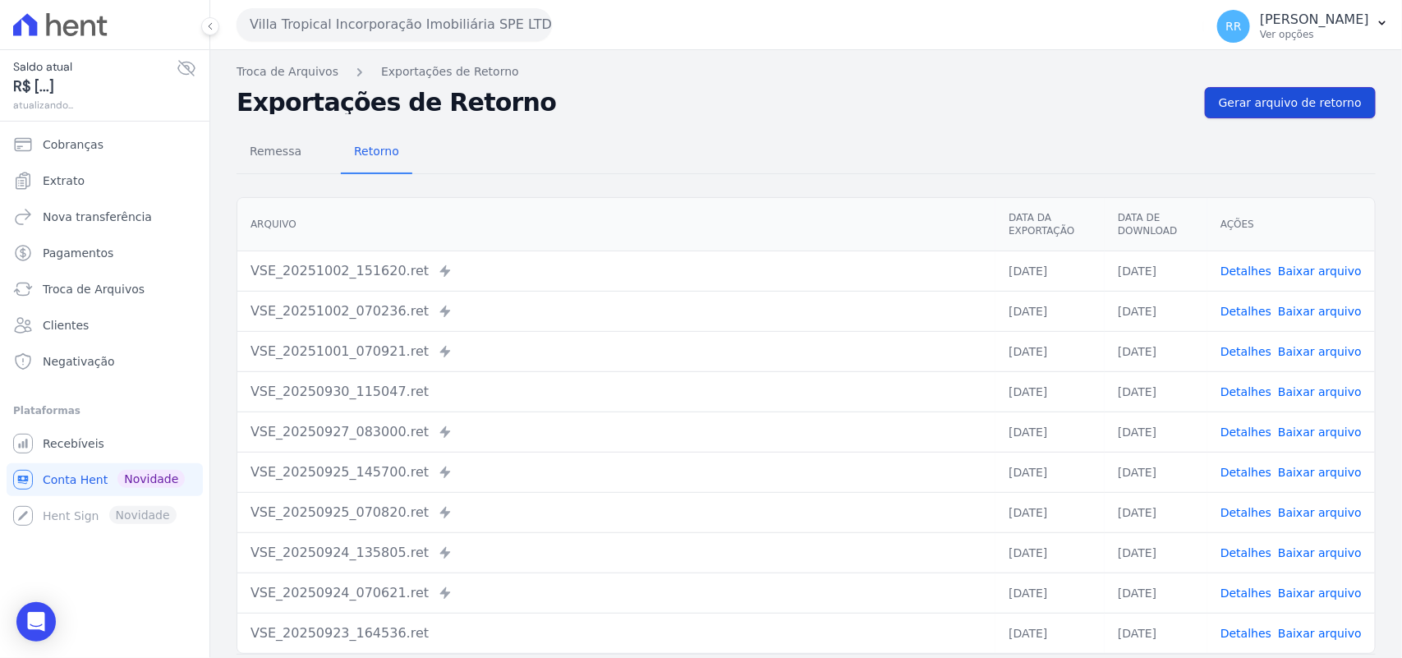
click at [1289, 93] on link "Gerar arquivo de retorno" at bounding box center [1290, 102] width 171 height 31
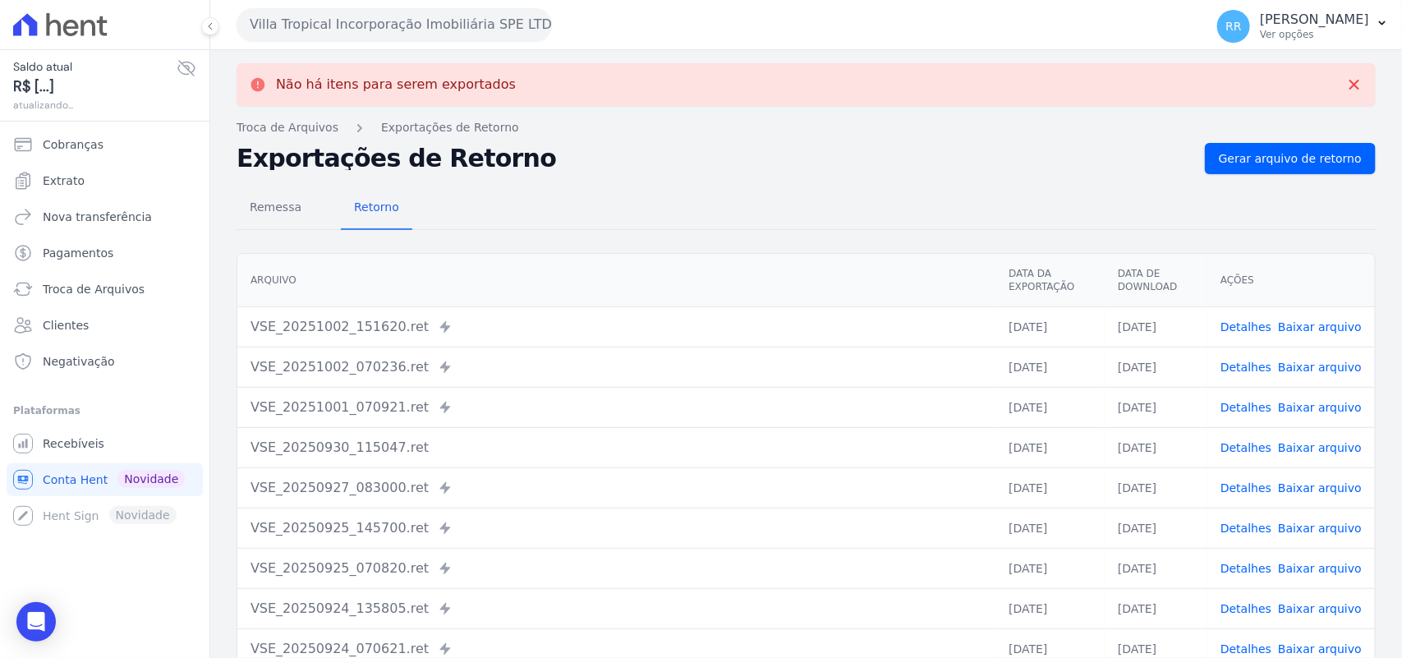
click at [310, 29] on button "Villa Tropical Incorporação Imobiliária SPE LTDA" at bounding box center [394, 24] width 315 height 33
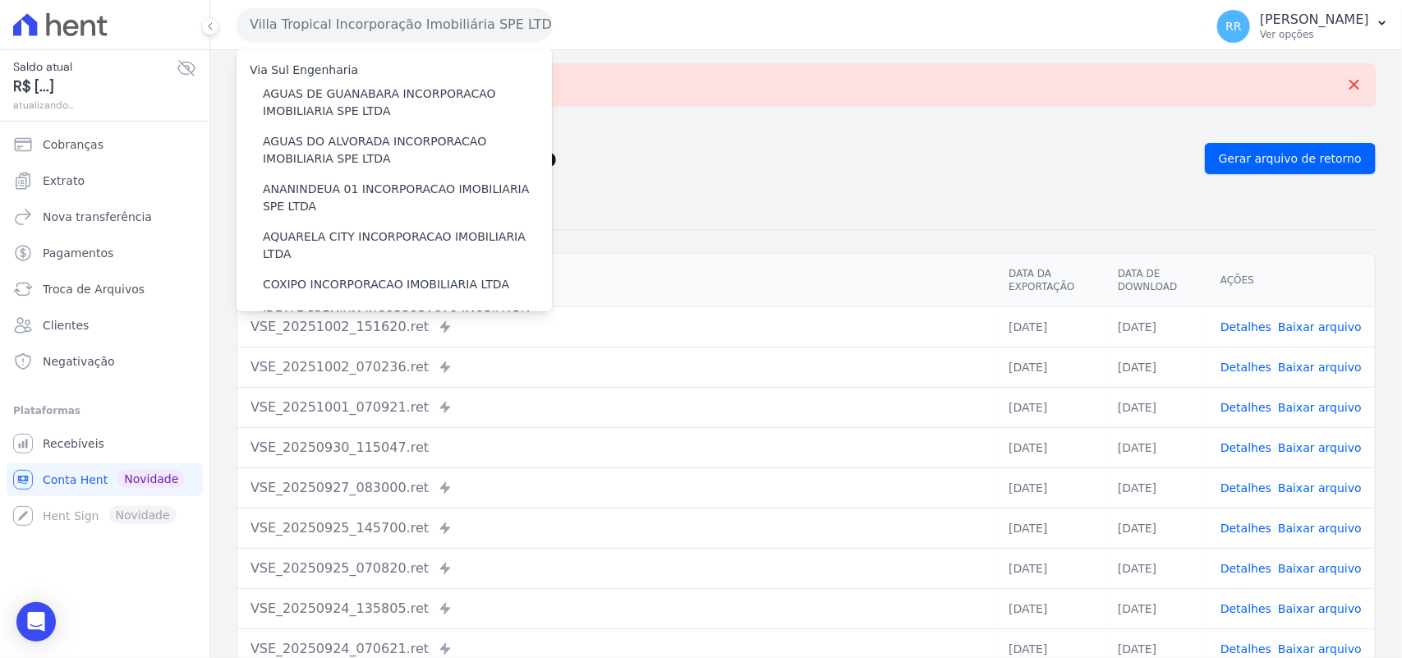
click at [914, 133] on nav "Troca de Arquivos Exportações de Retorno" at bounding box center [806, 127] width 1139 height 17
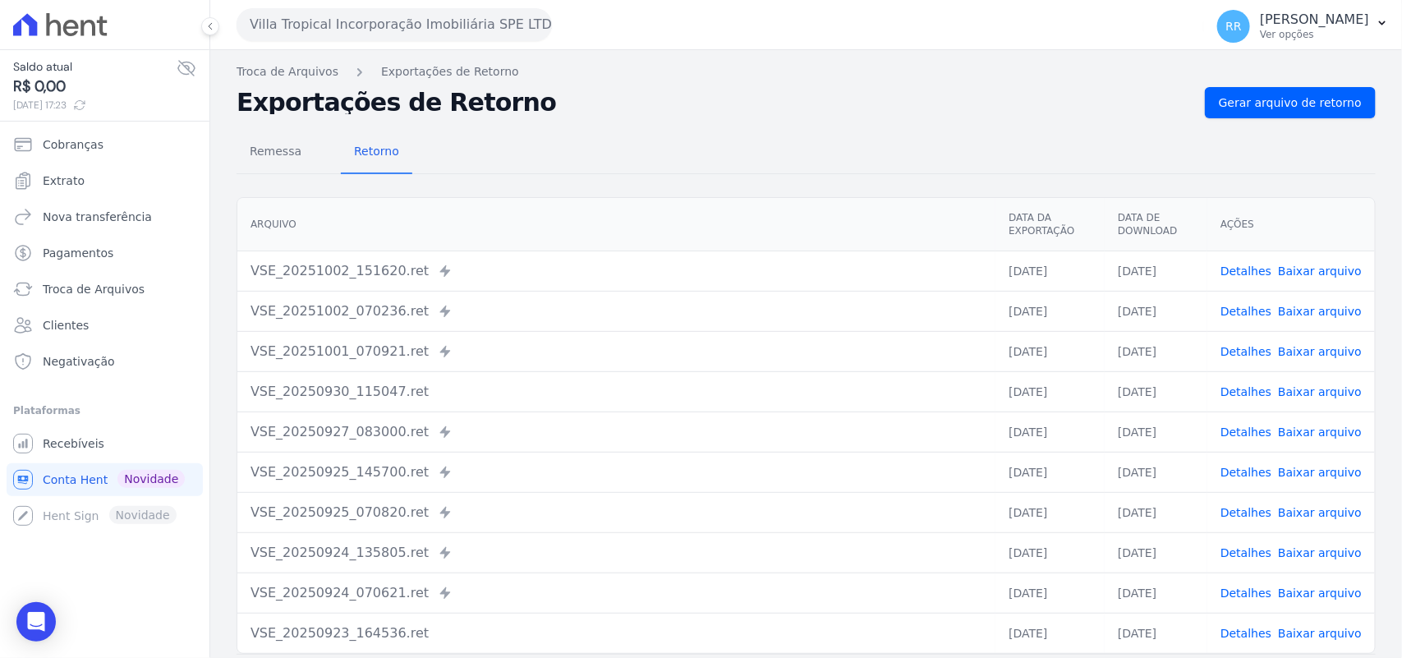
click at [728, 202] on th "Arquivo" at bounding box center [616, 224] width 758 height 53
